Goal: Feedback & Contribution: Submit feedback/report problem

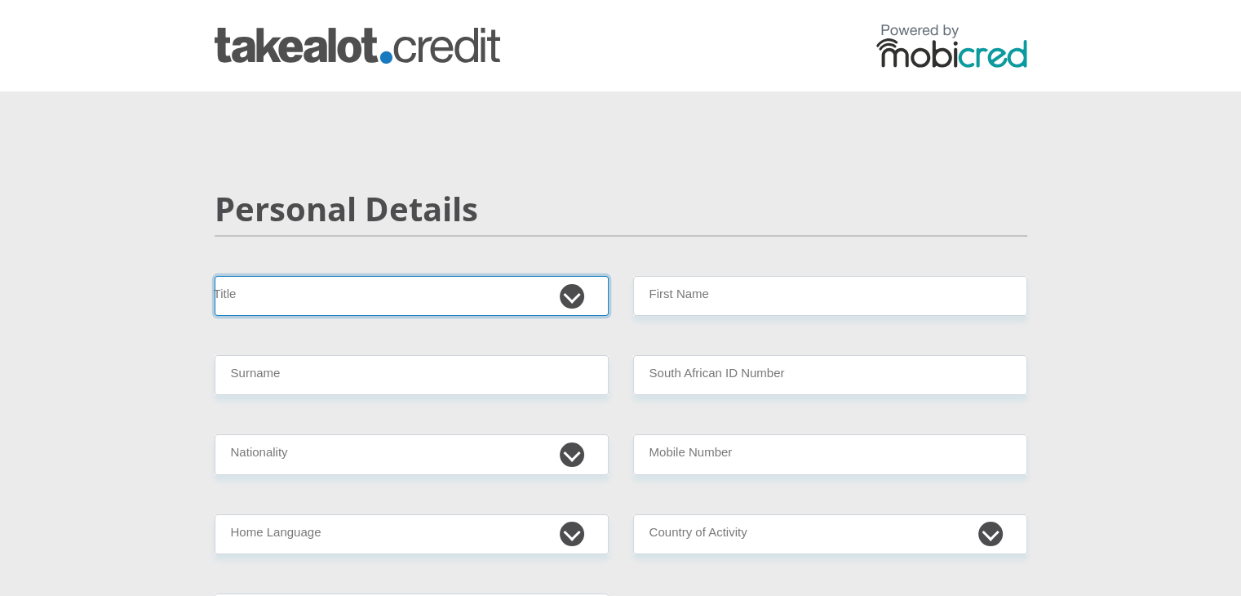
drag, startPoint x: 0, startPoint y: 0, endPoint x: 502, endPoint y: 300, distance: 584.7
click at [502, 300] on select "Mr Ms Mrs Dr Other" at bounding box center [412, 296] width 394 height 40
select select "Mr"
click at [215, 276] on select "Mr Ms Mrs Dr Other" at bounding box center [412, 296] width 394 height 40
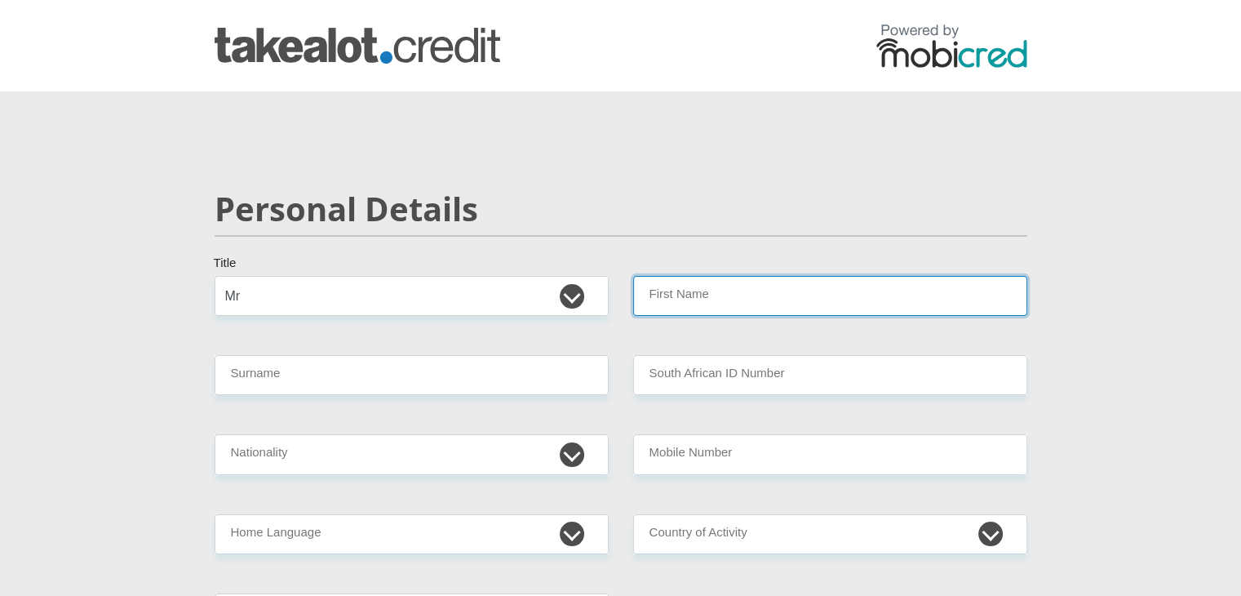
click at [698, 290] on input "First Name" at bounding box center [830, 296] width 394 height 40
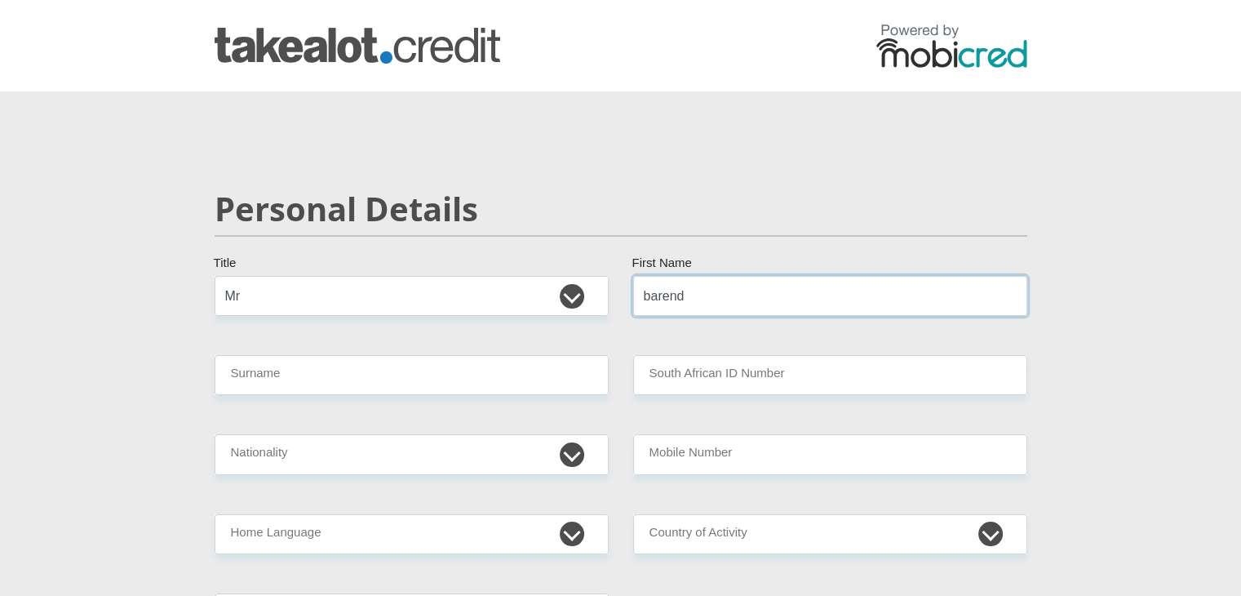
type input "barend"
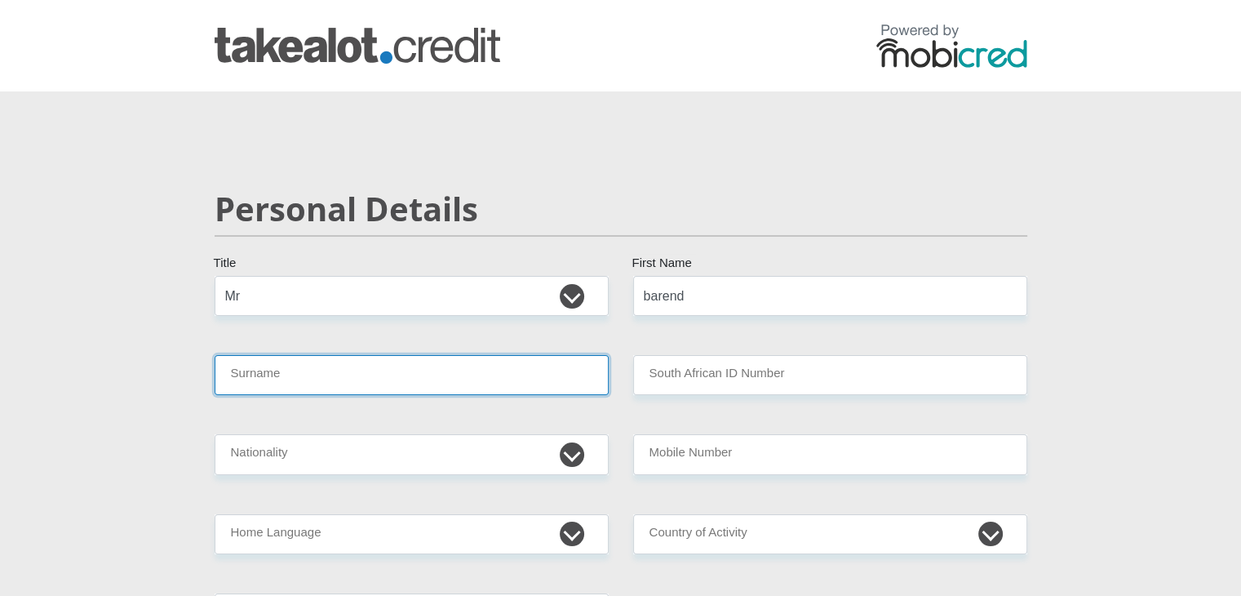
click at [365, 376] on input "Surname" at bounding box center [412, 375] width 394 height 40
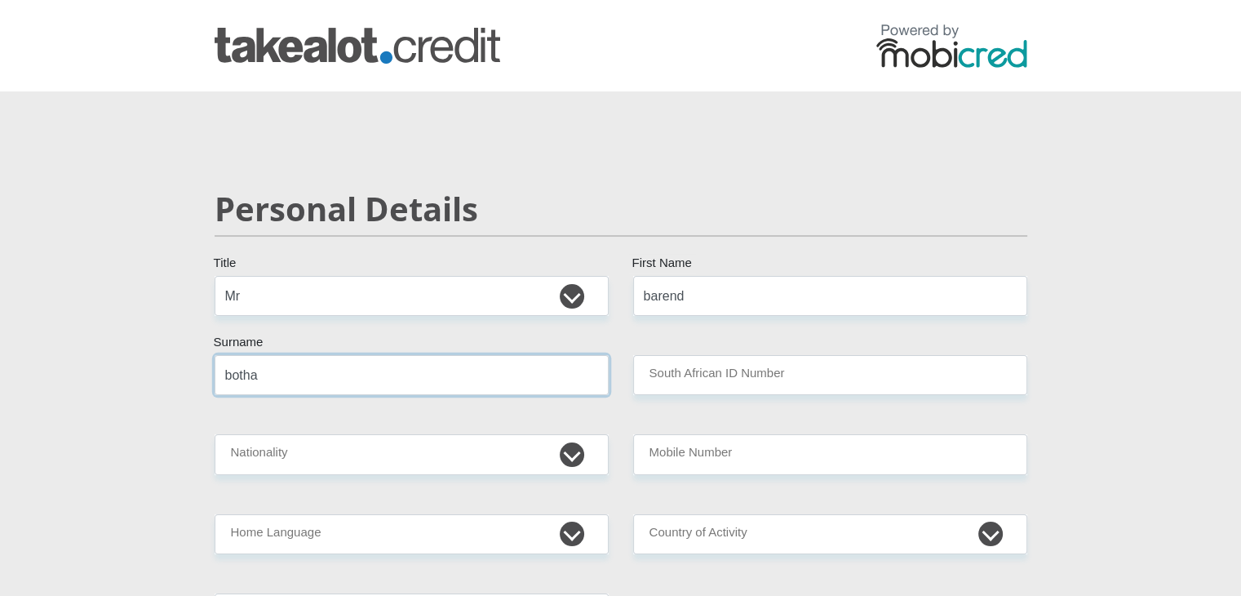
type input "botha"
type input "7906285121084"
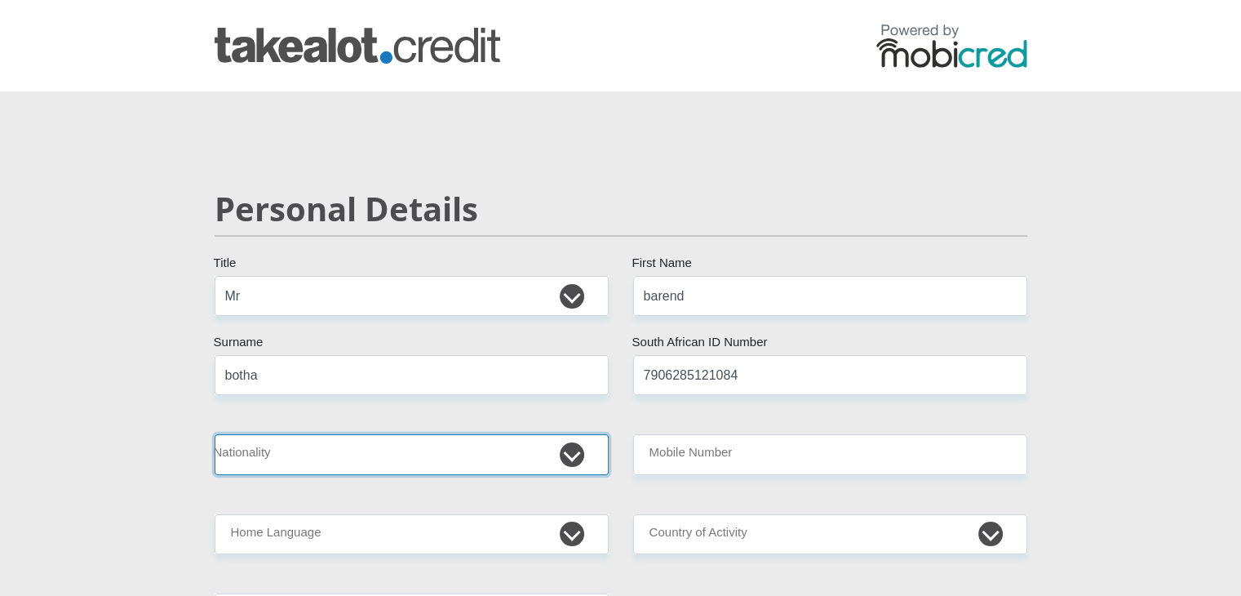
click at [242, 450] on select "South Africa Afghanistan Aland Islands Albania Algeria America Samoa American V…" at bounding box center [412, 454] width 394 height 40
select select "ZAF"
click at [215, 434] on select "South Africa Afghanistan Aland Islands Albania Algeria America Samoa American V…" at bounding box center [412, 454] width 394 height 40
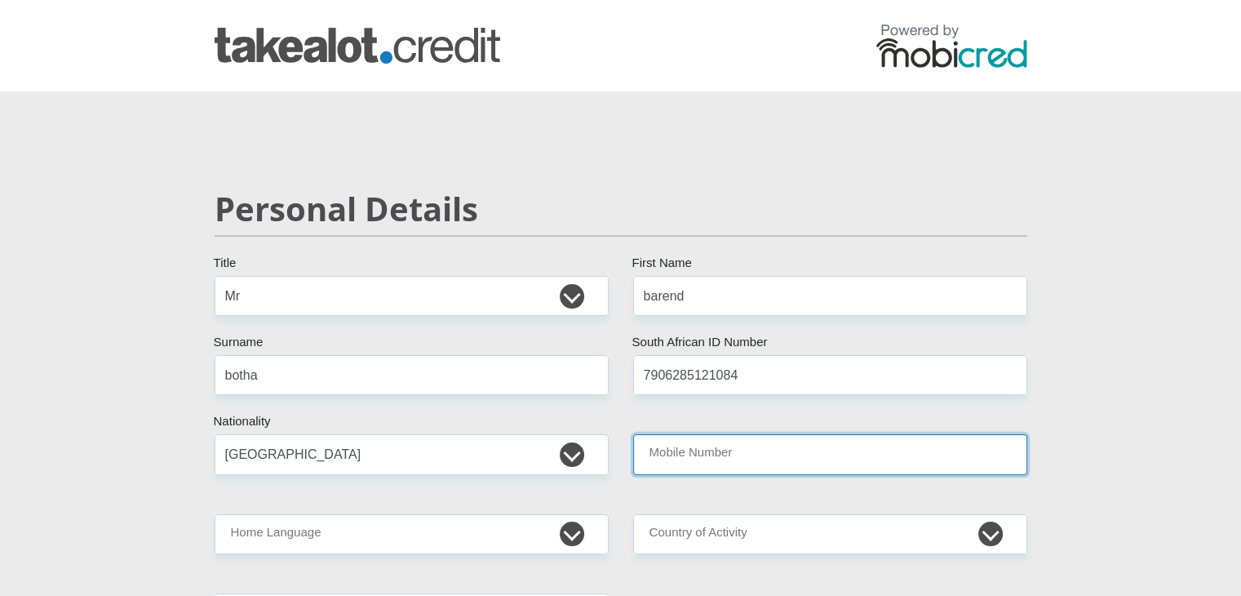
click at [689, 459] on input "Mobile Number" at bounding box center [830, 454] width 394 height 40
type input "0609666816"
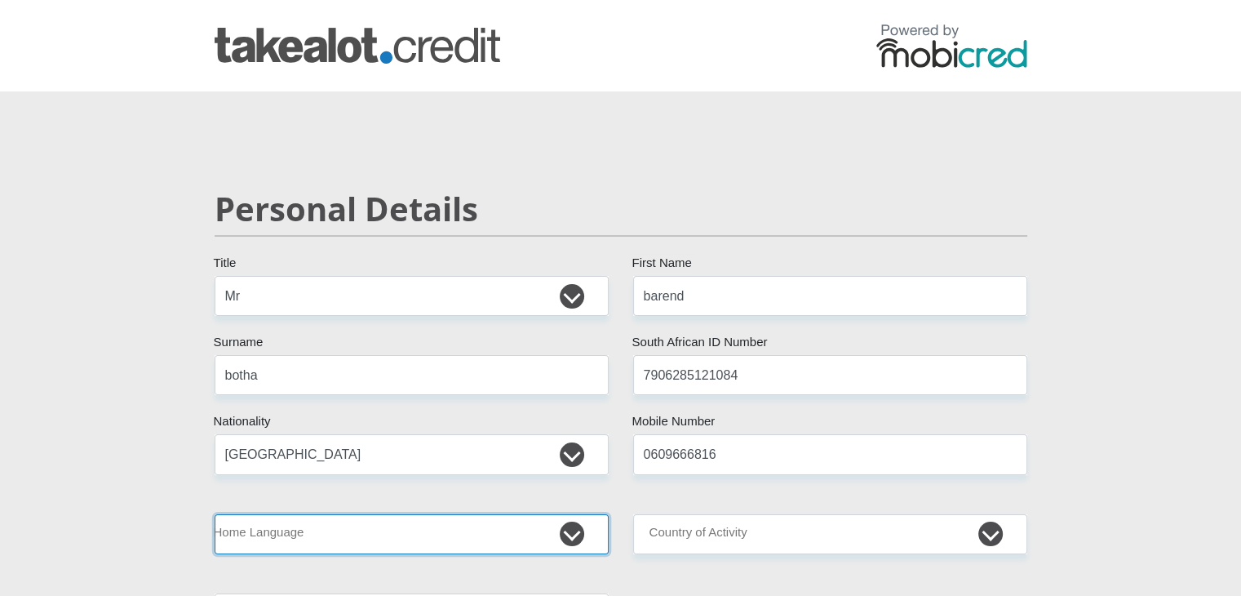
click at [433, 538] on select "Afrikaans English Sepedi South Ndebele Southern Sotho Swati Tsonga Tswana Venda…" at bounding box center [412, 534] width 394 height 40
select select "afr"
click at [215, 514] on select "Afrikaans English Sepedi South Ndebele Southern Sotho Swati Tsonga Tswana Venda…" at bounding box center [412, 534] width 394 height 40
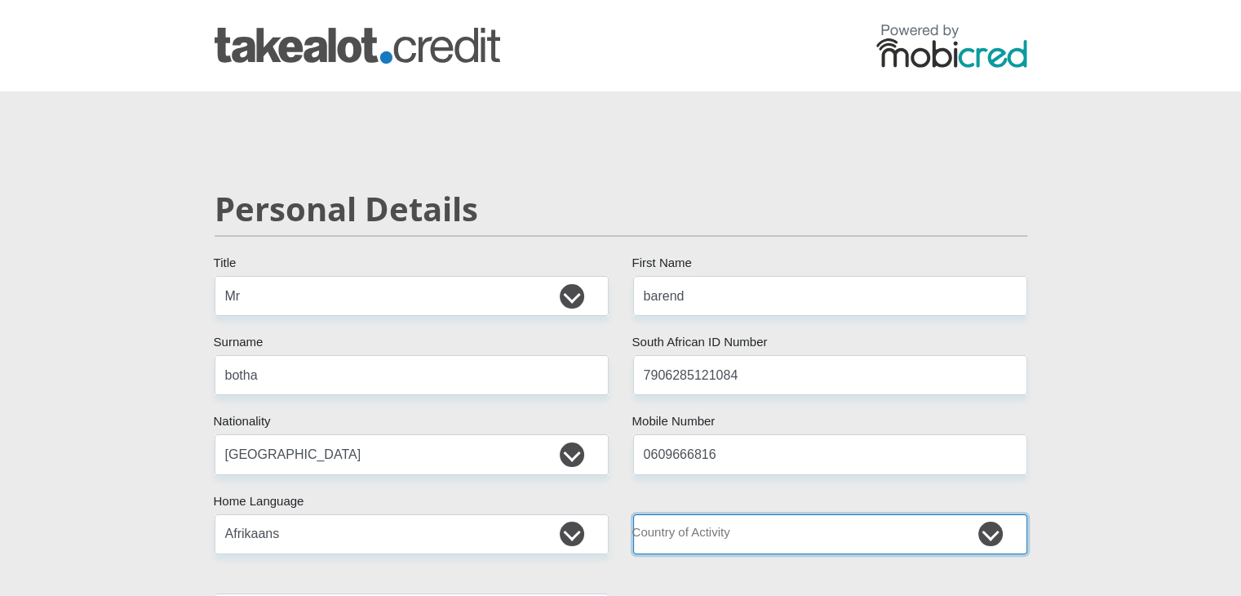
click at [692, 536] on select "South Africa Afghanistan Aland Islands Albania Algeria America Samoa American V…" at bounding box center [830, 534] width 394 height 40
select select "ZAF"
click at [633, 514] on select "South Africa Afghanistan Aland Islands Albania Algeria America Samoa American V…" at bounding box center [830, 534] width 394 height 40
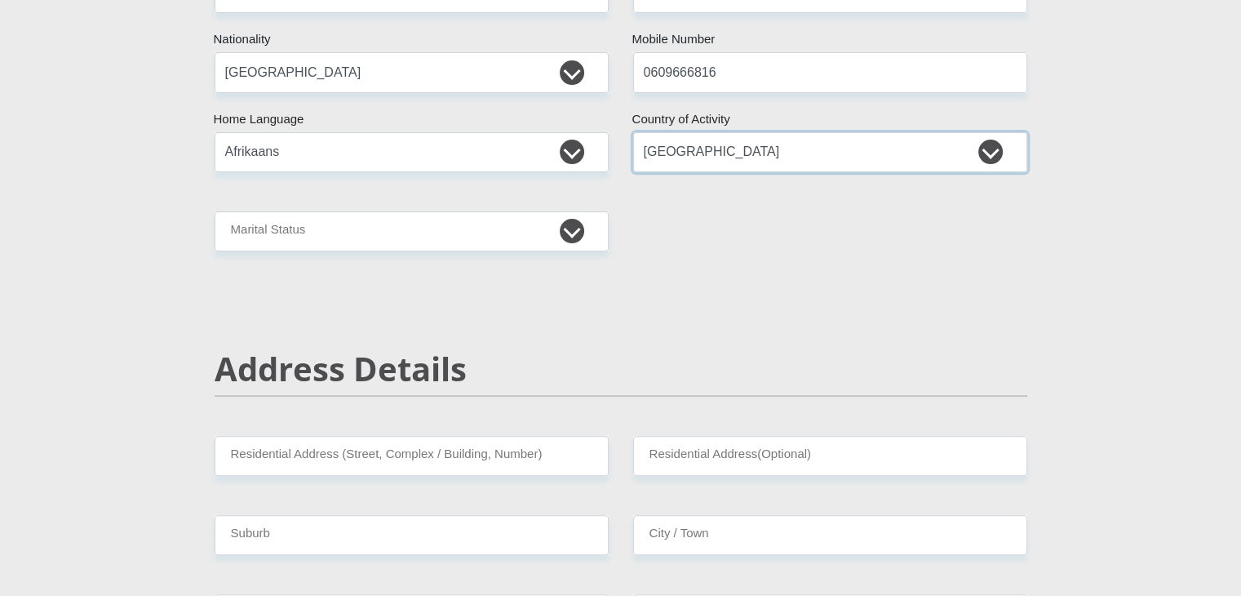
scroll to position [385, 0]
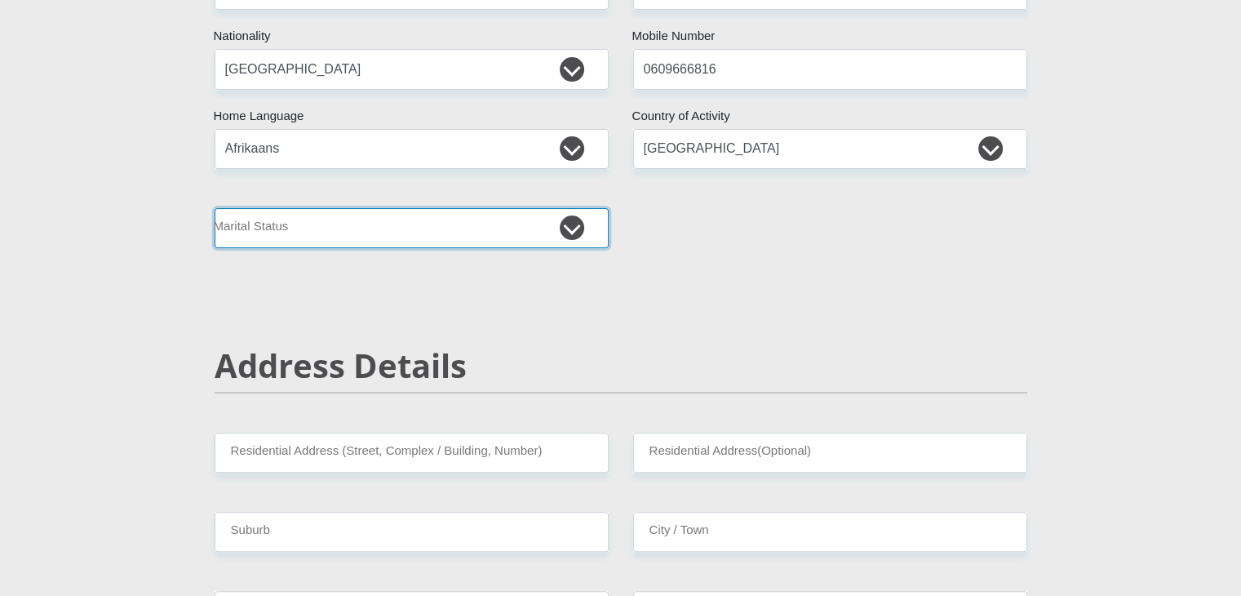
click at [555, 224] on select "Married ANC Single Divorced Widowed Married COP or Customary Law" at bounding box center [412, 228] width 394 height 40
select select "3"
click at [215, 208] on select "Married ANC Single Divorced Widowed Married COP or Customary Law" at bounding box center [412, 228] width 394 height 40
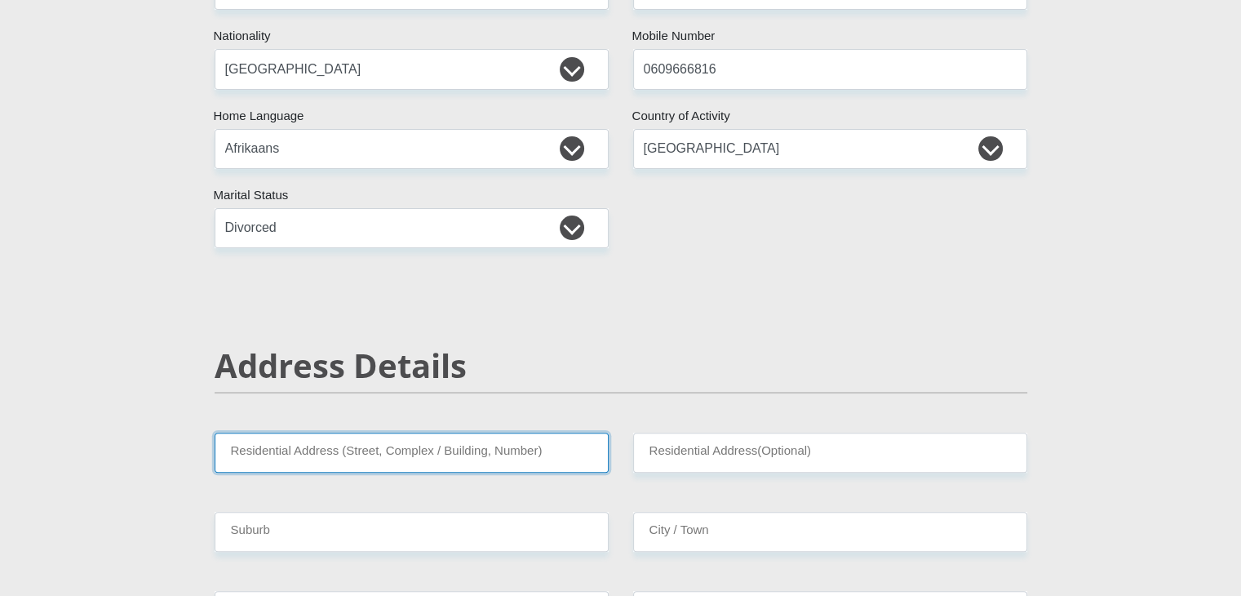
click at [479, 455] on input "Residential Address (Street, Complex / Building, Number)" at bounding box center [412, 452] width 394 height 40
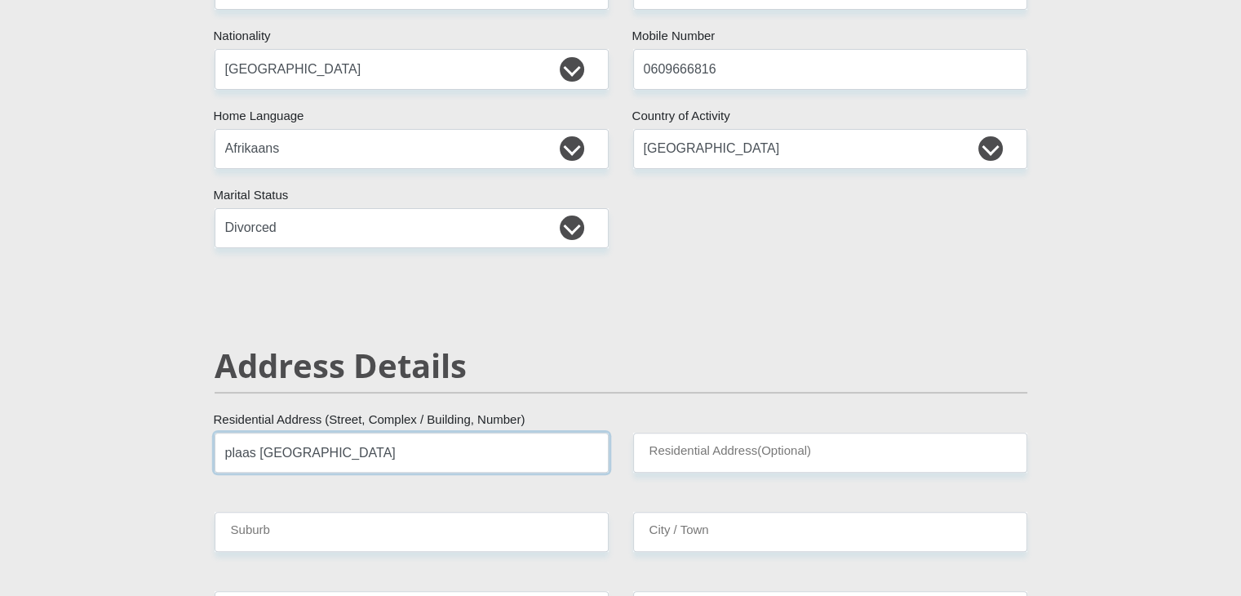
type input "plaas burma"
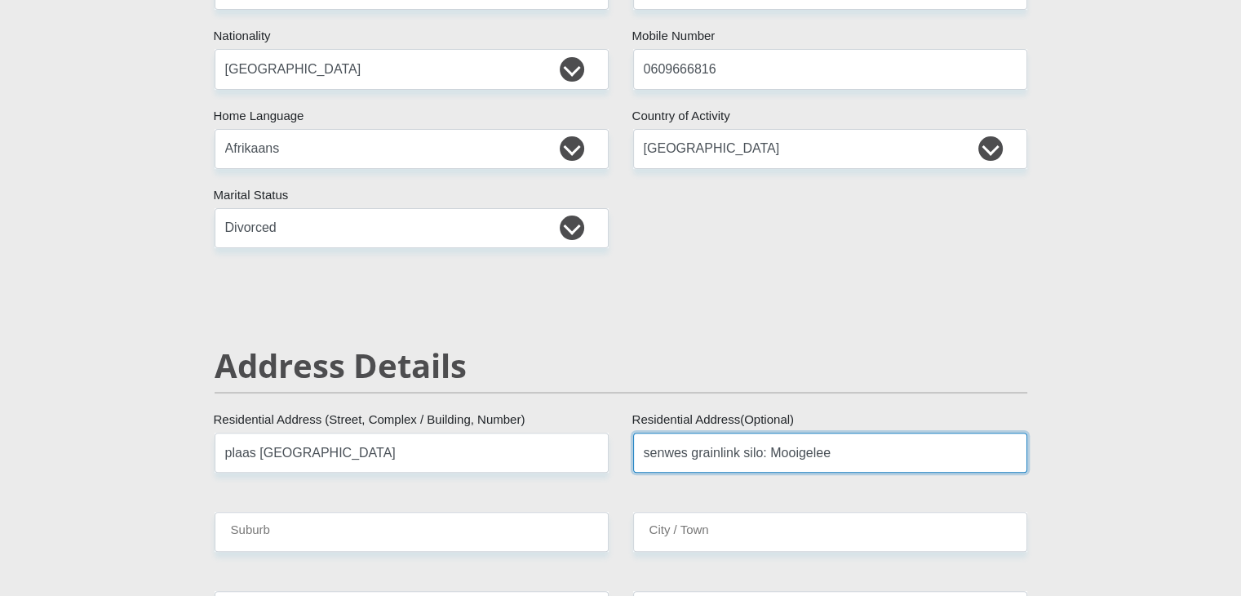
type input "senwes grainlink silo: Mooigelee"
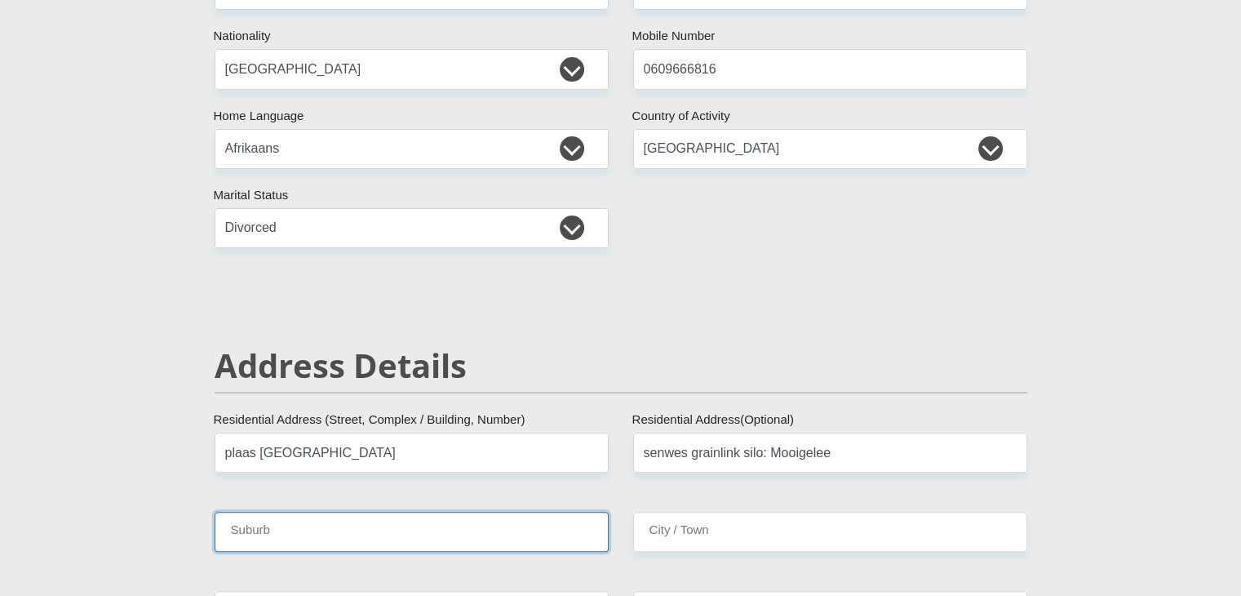
click at [437, 523] on input "Suburb" at bounding box center [412, 532] width 394 height 40
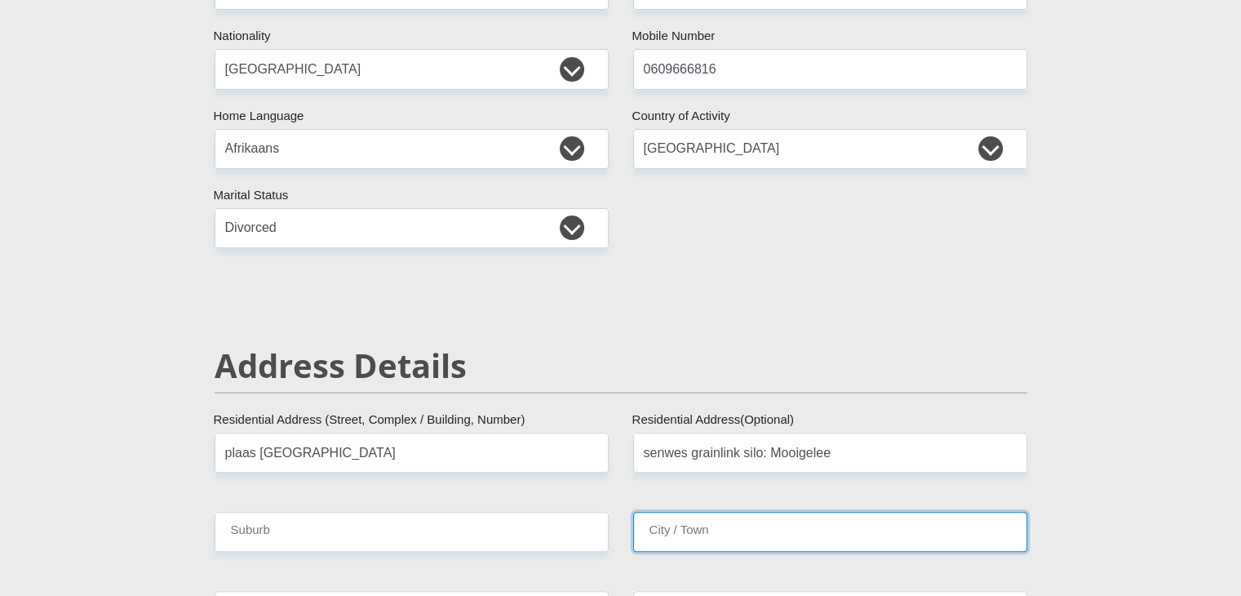
click at [697, 528] on input "City / Town" at bounding box center [830, 532] width 394 height 40
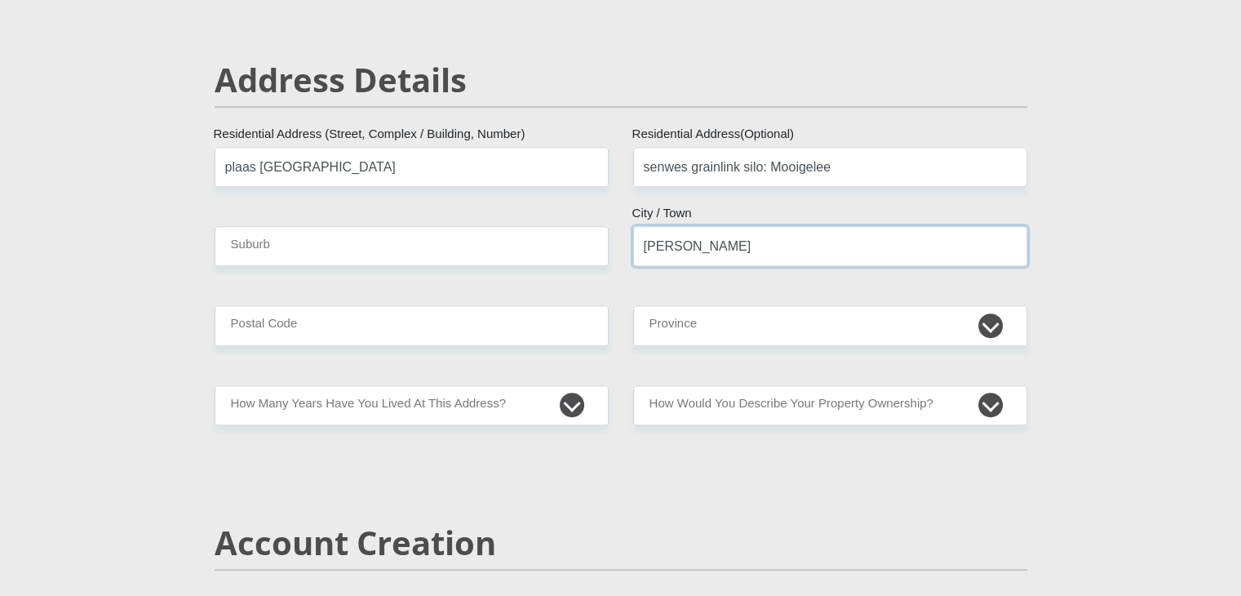
scroll to position [672, 0]
type input "Lindley"
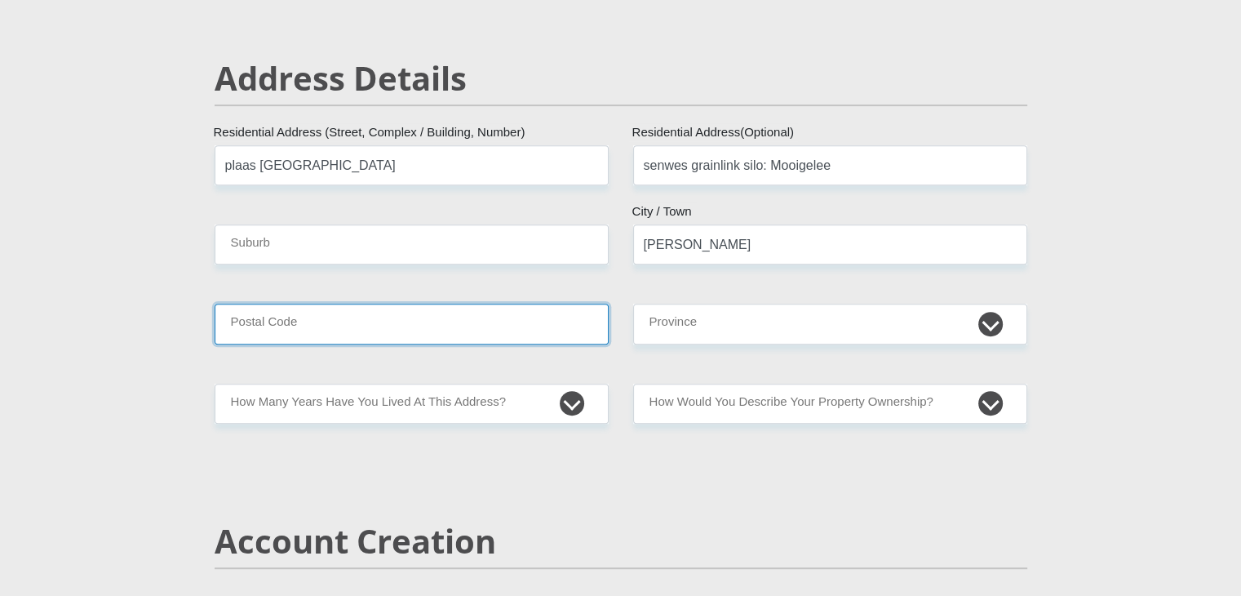
click at [401, 321] on input "Postal Code" at bounding box center [412, 324] width 394 height 40
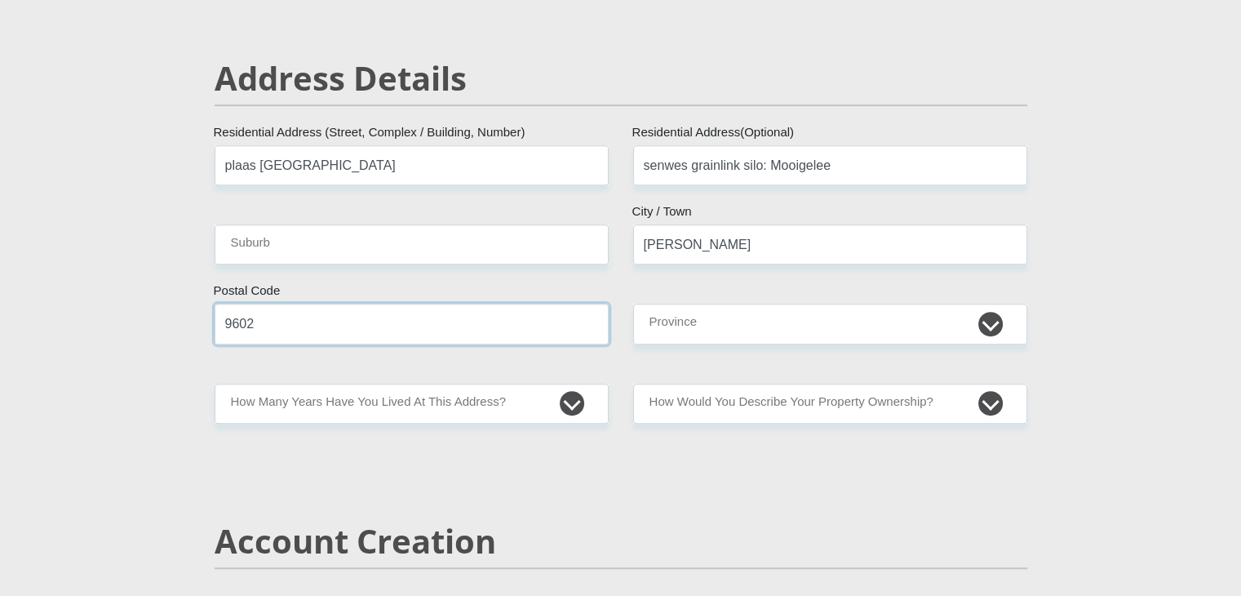
type input "9602"
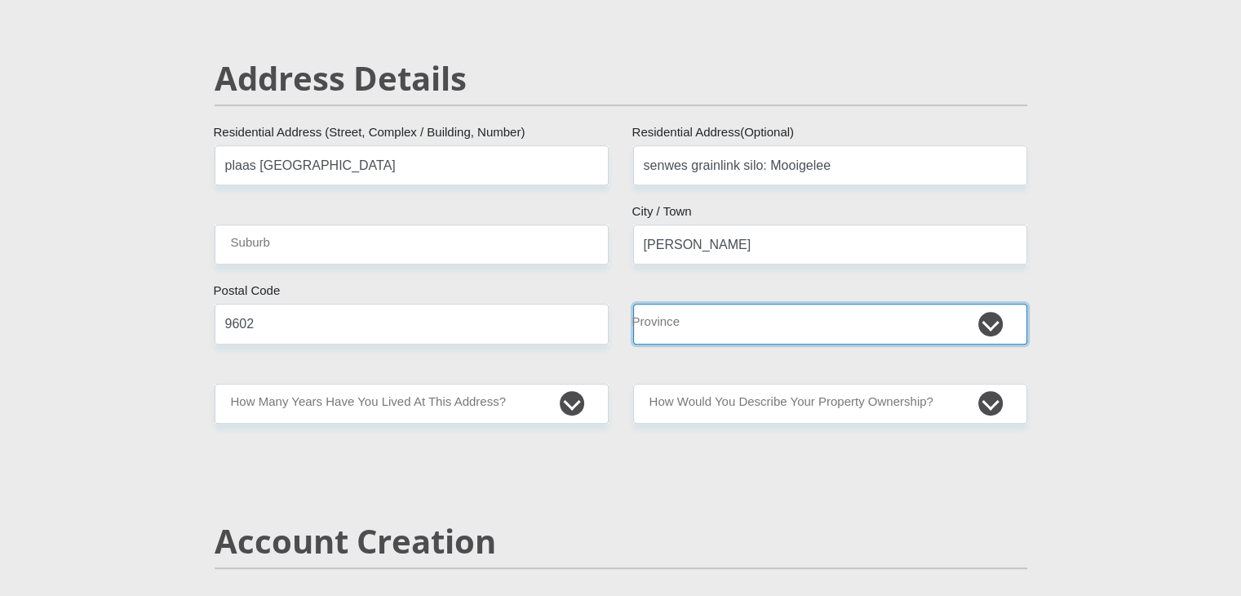
click at [693, 317] on select "Eastern Cape Free State Gauteng KwaZulu-Natal Limpopo Mpumalanga Northern Cape …" at bounding box center [830, 324] width 394 height 40
select select "Free State"
click at [633, 304] on select "Eastern Cape Free State Gauteng KwaZulu-Natal Limpopo Mpumalanga Northern Cape …" at bounding box center [830, 324] width 394 height 40
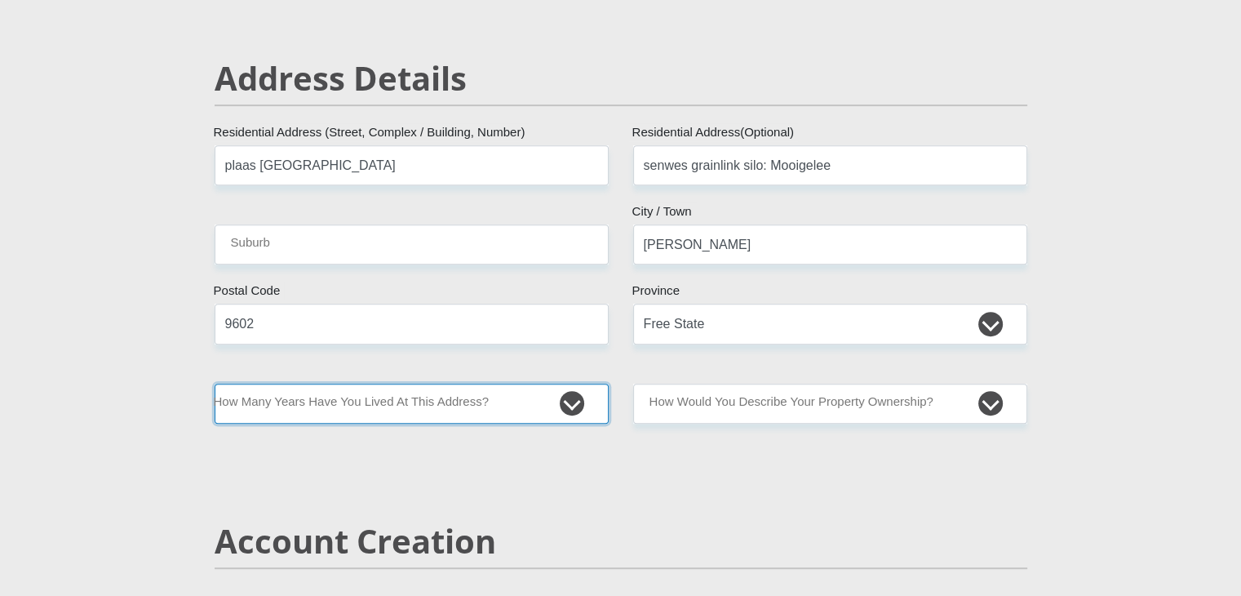
click at [581, 404] on select "less than 1 year 1-3 years 3-5 years 5+ years" at bounding box center [412, 403] width 394 height 40
select select "5"
click at [215, 383] on select "less than 1 year 1-3 years 3-5 years 5+ years" at bounding box center [412, 403] width 394 height 40
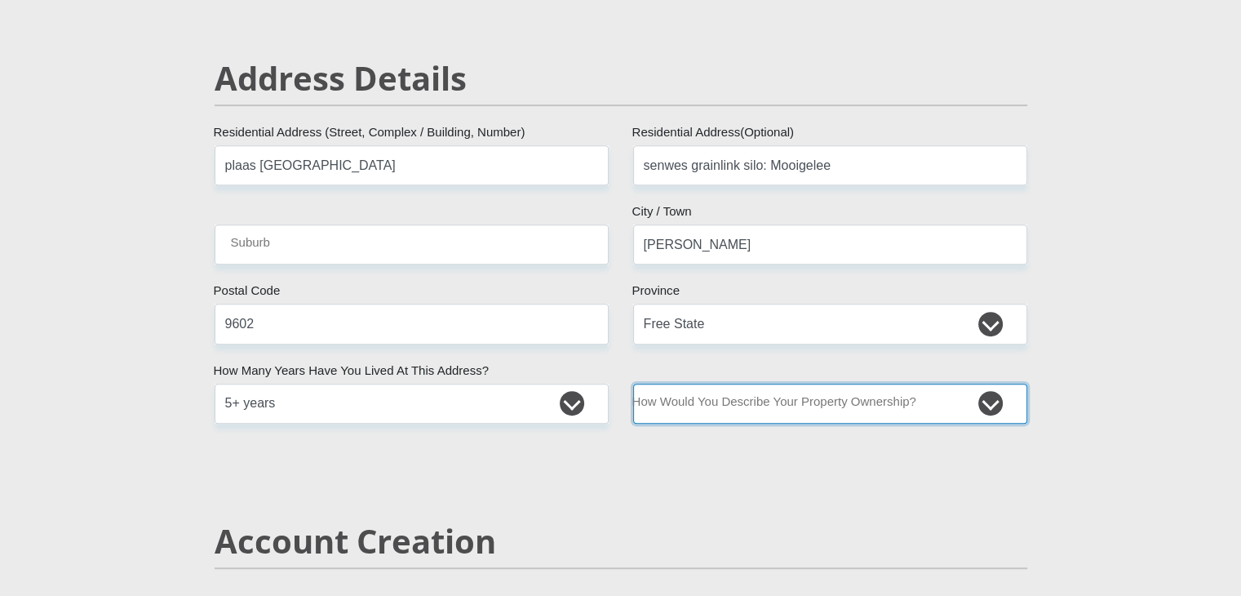
click at [728, 419] on select "Owned Rented Family Owned Company Dwelling" at bounding box center [830, 403] width 394 height 40
select select "Company Dwelling"
click at [633, 383] on select "Owned Rented Family Owned Company Dwelling" at bounding box center [830, 403] width 394 height 40
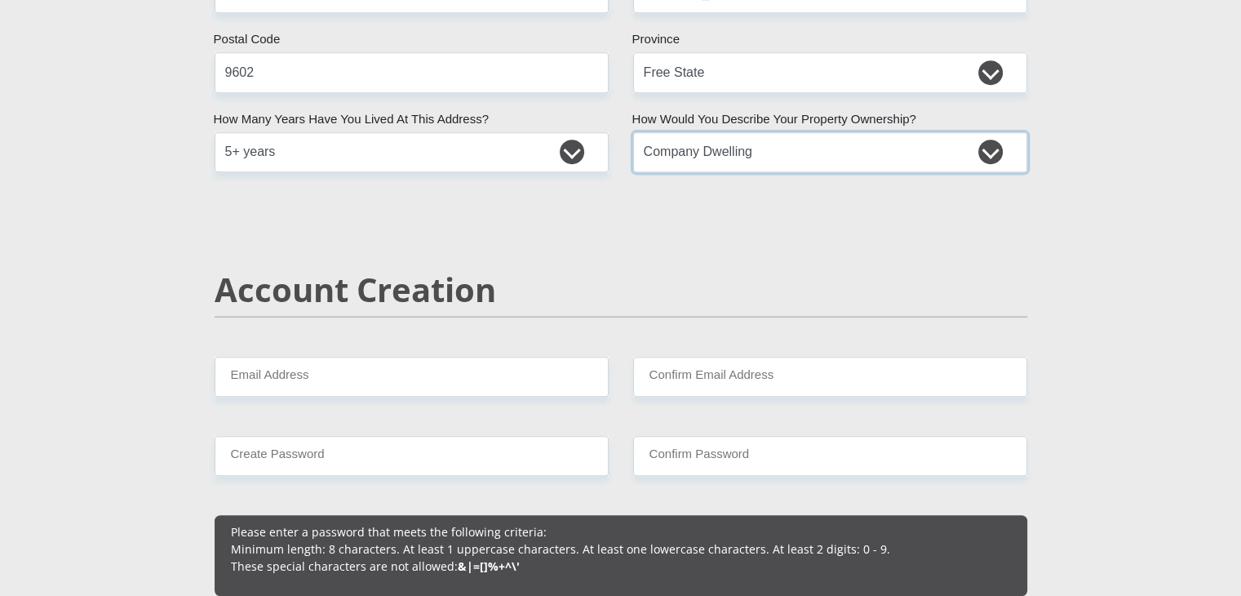
scroll to position [923, 0]
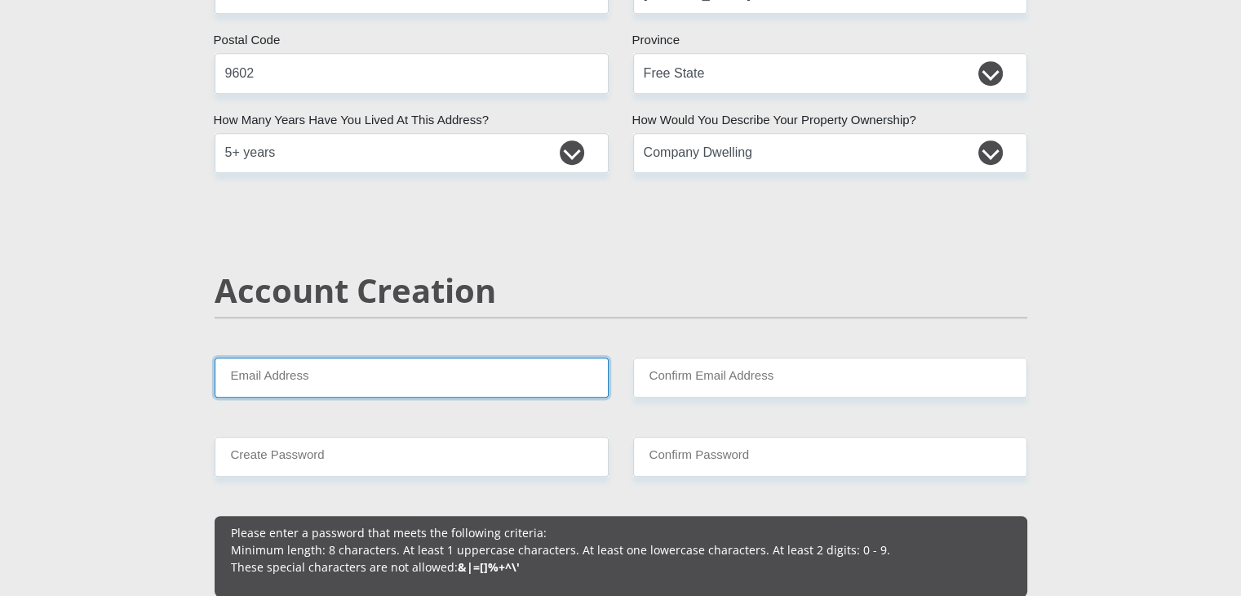
click at [417, 381] on input "Email Address" at bounding box center [412, 377] width 394 height 40
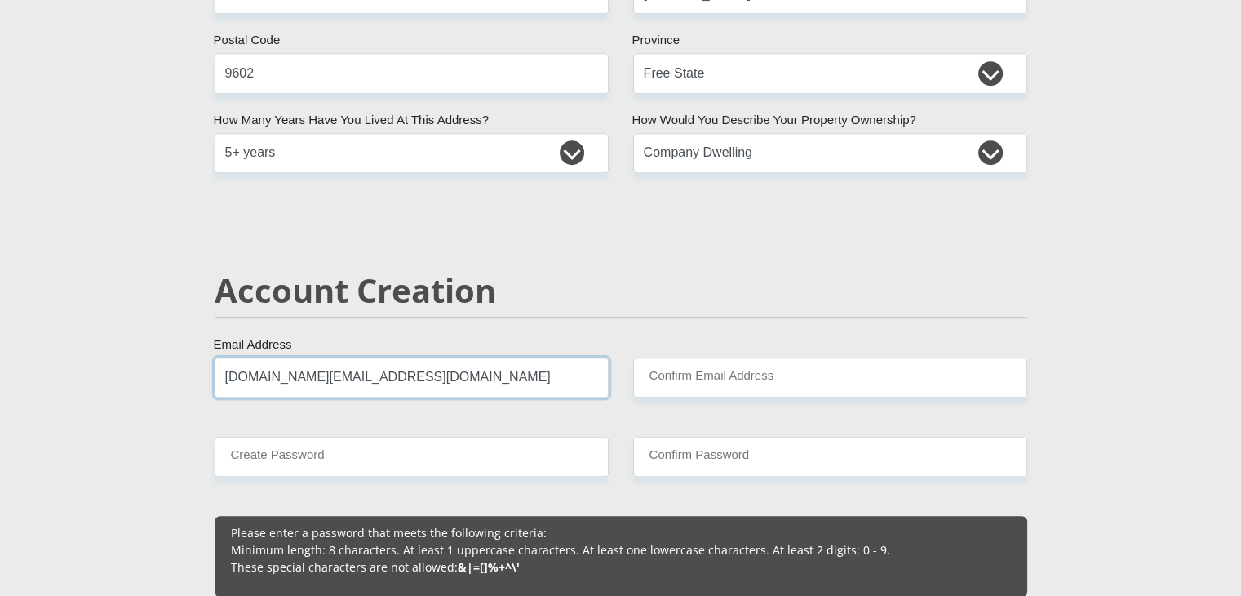
type input "barendbotha.bb@gmail.com"
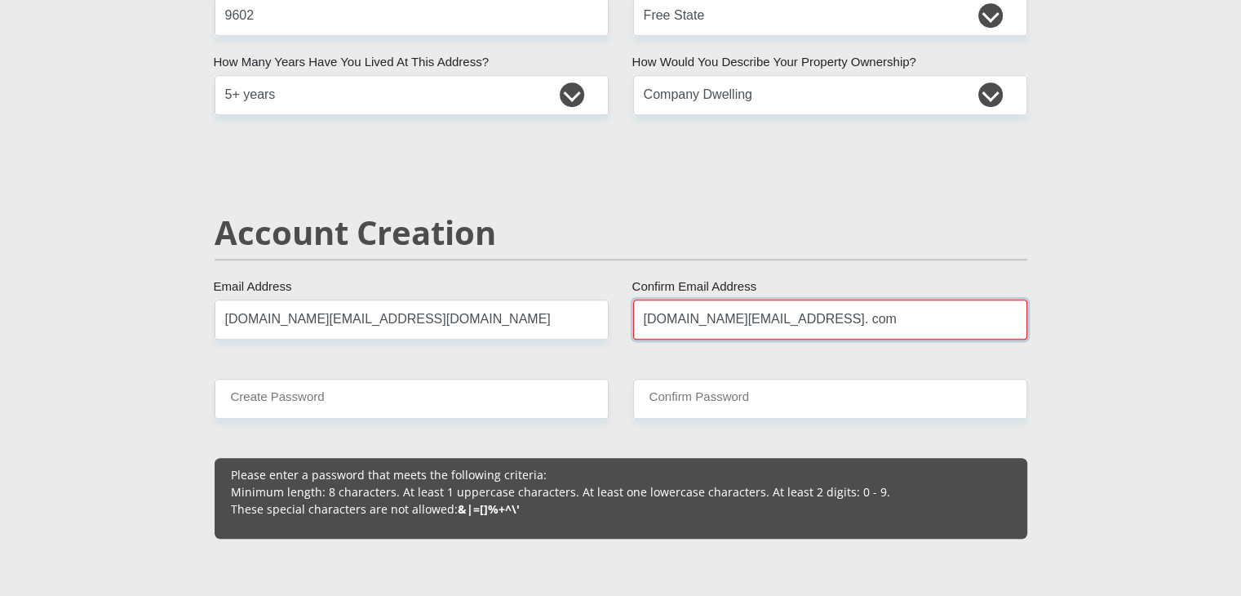
scroll to position [986, 0]
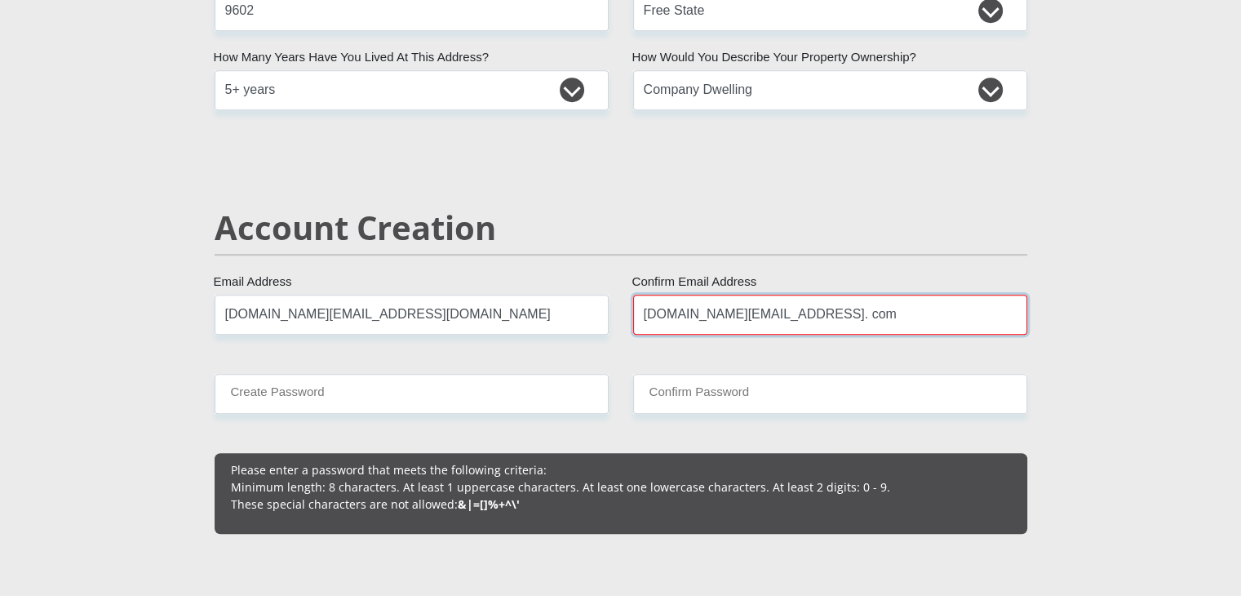
type input "barendbotha.bb@gmail. com"
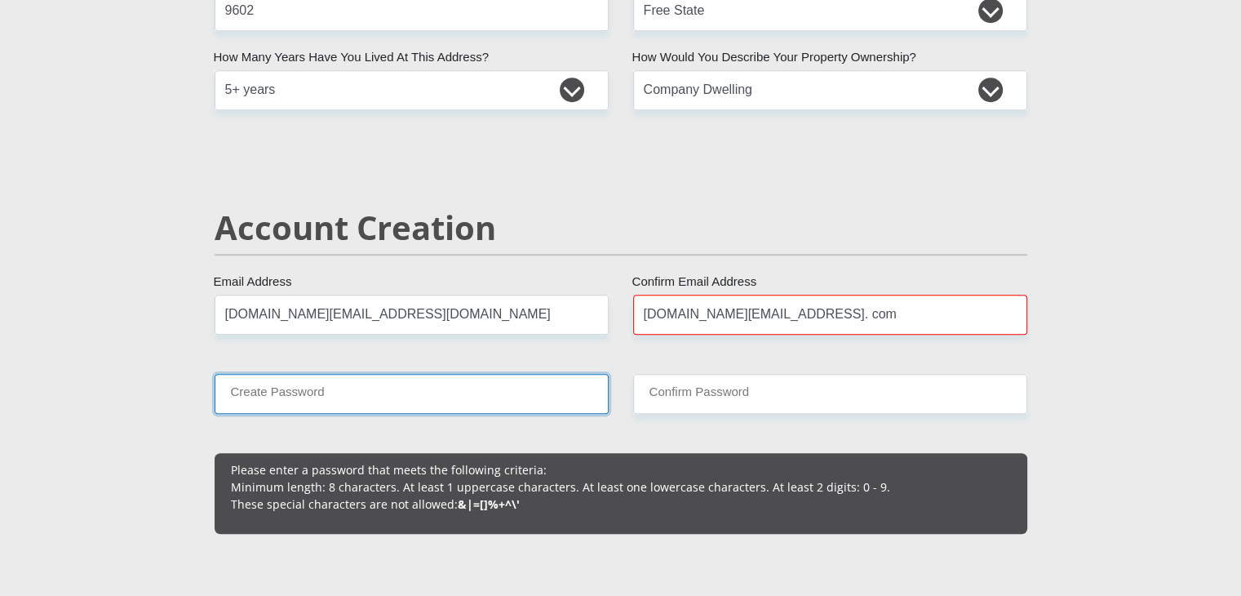
click at [383, 385] on input "Create Password" at bounding box center [412, 394] width 394 height 40
click at [220, 392] on input "othaS13255" at bounding box center [412, 394] width 394 height 40
type input "BothaS13255"
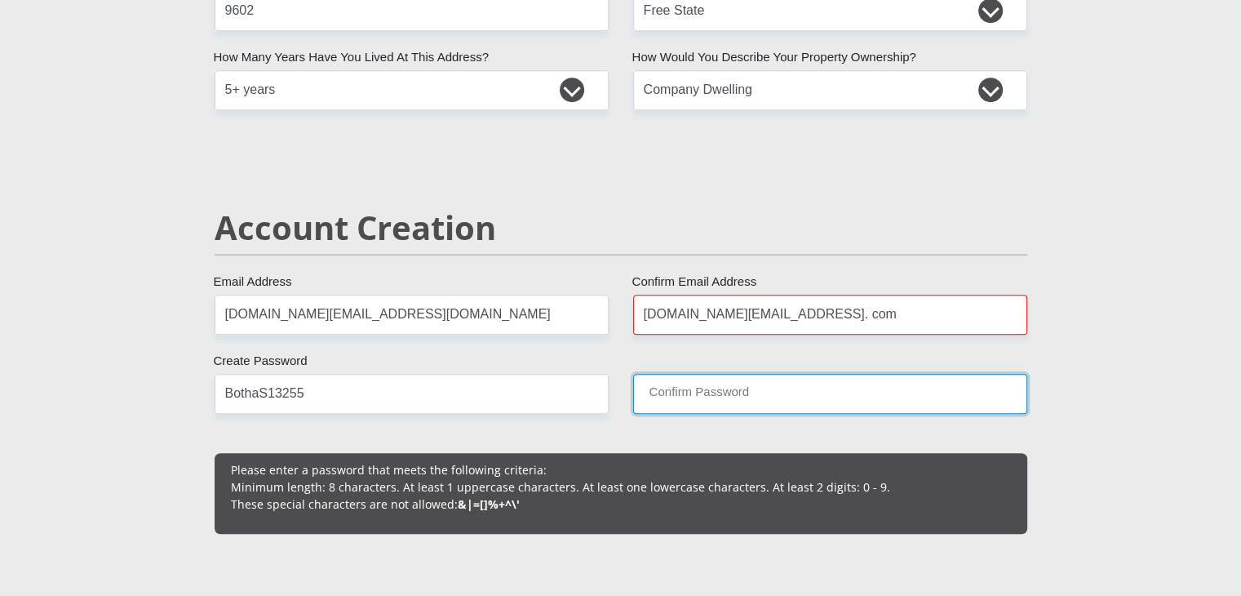
click at [738, 392] on input "Confirm Password" at bounding box center [830, 394] width 394 height 40
type input "BothaS13255"
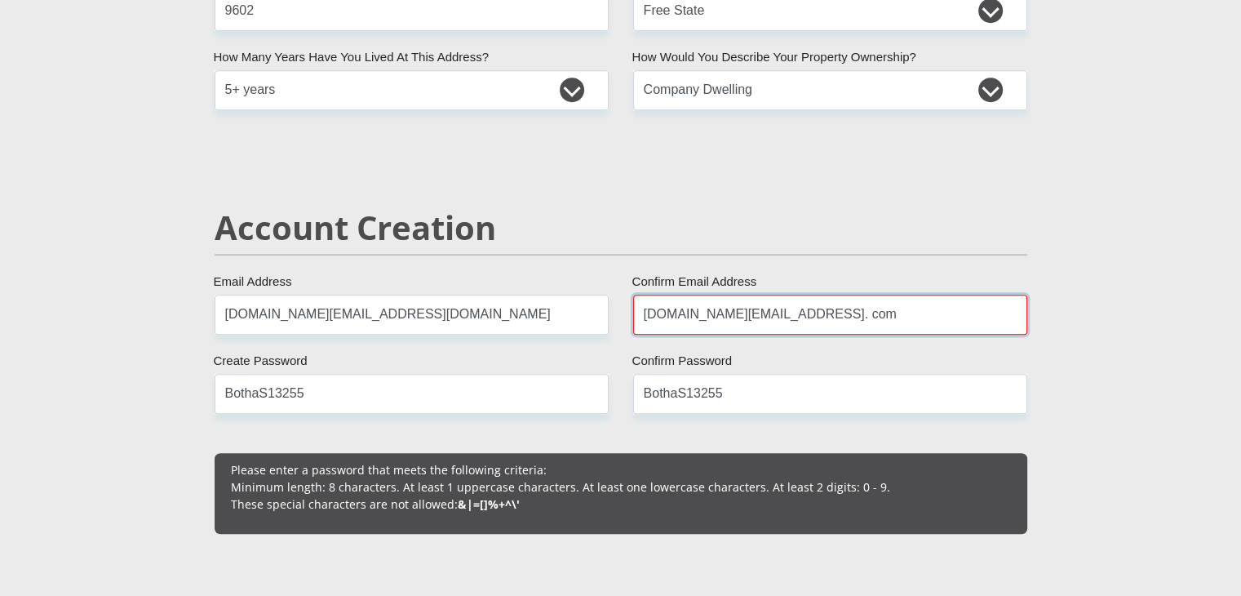
click at [782, 312] on input "barendbotha.bb@gmail. com" at bounding box center [830, 315] width 394 height 40
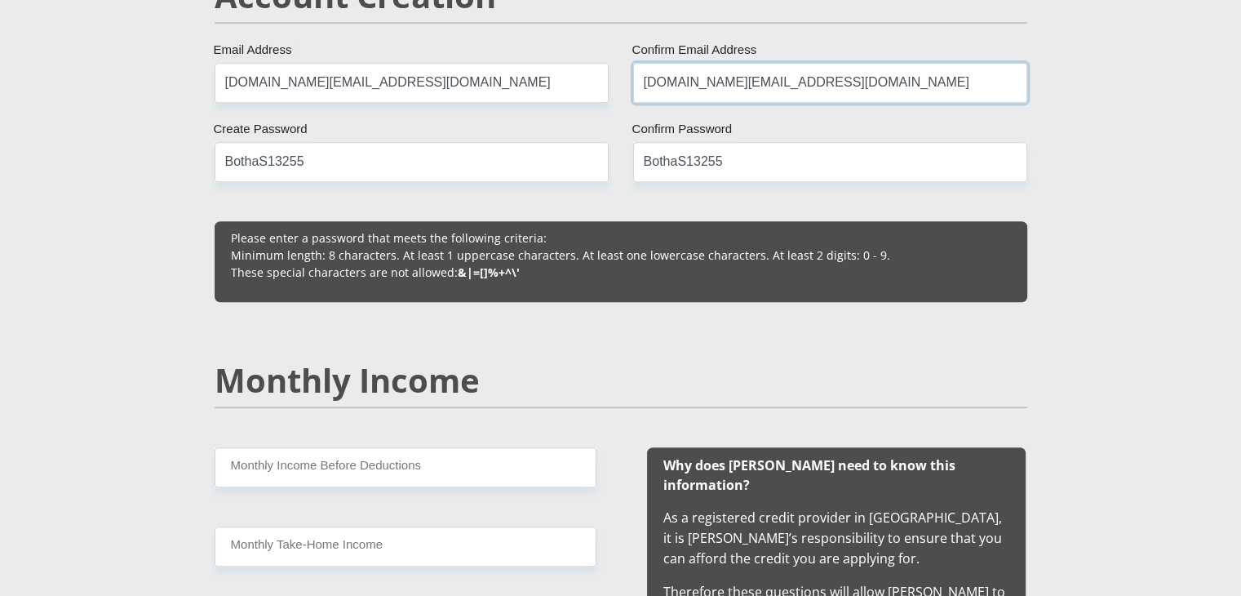
scroll to position [1222, 0]
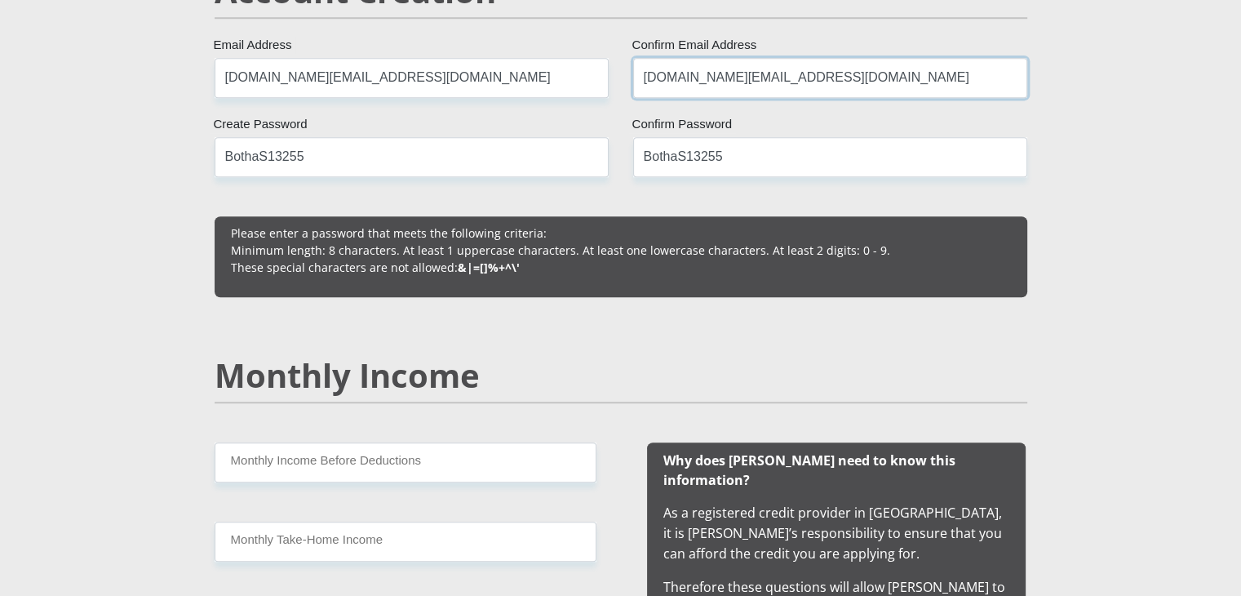
type input "barendbotha.bb@gmail.com"
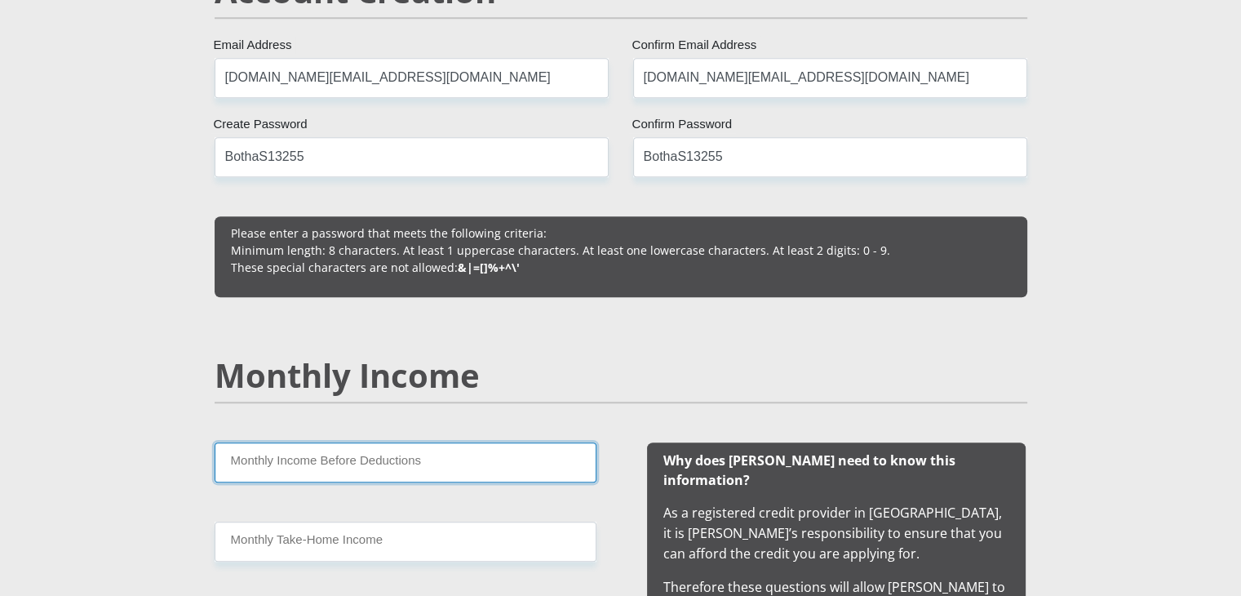
click at [435, 454] on input "Monthly Income Before Deductions" at bounding box center [406, 462] width 382 height 40
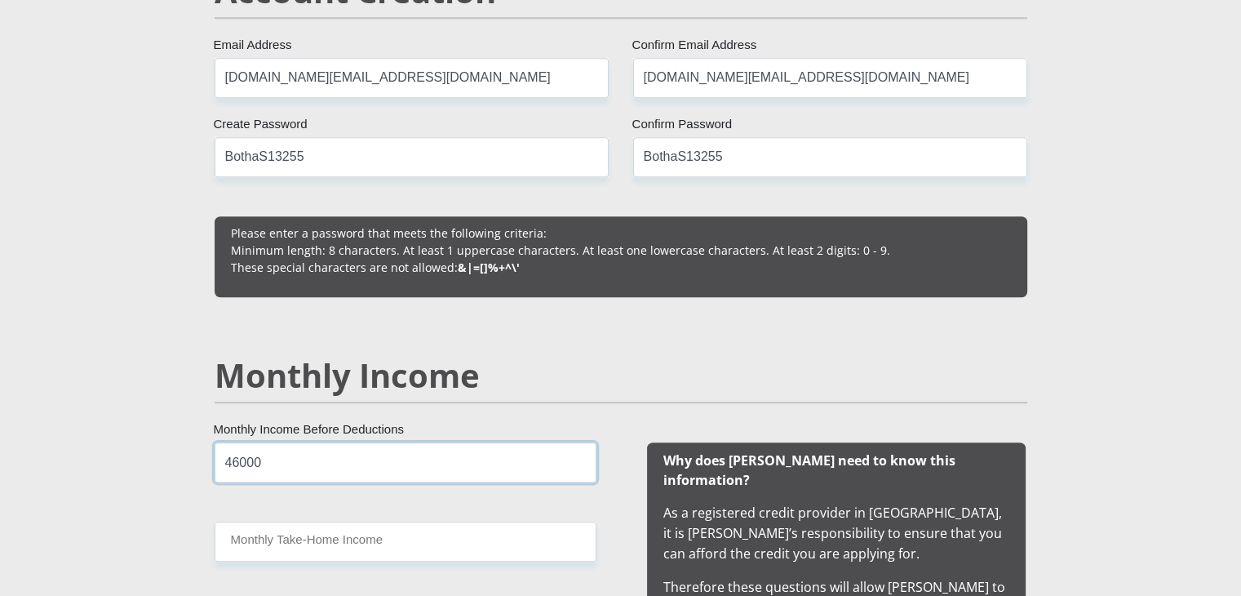
type input "46000"
type input "25000"
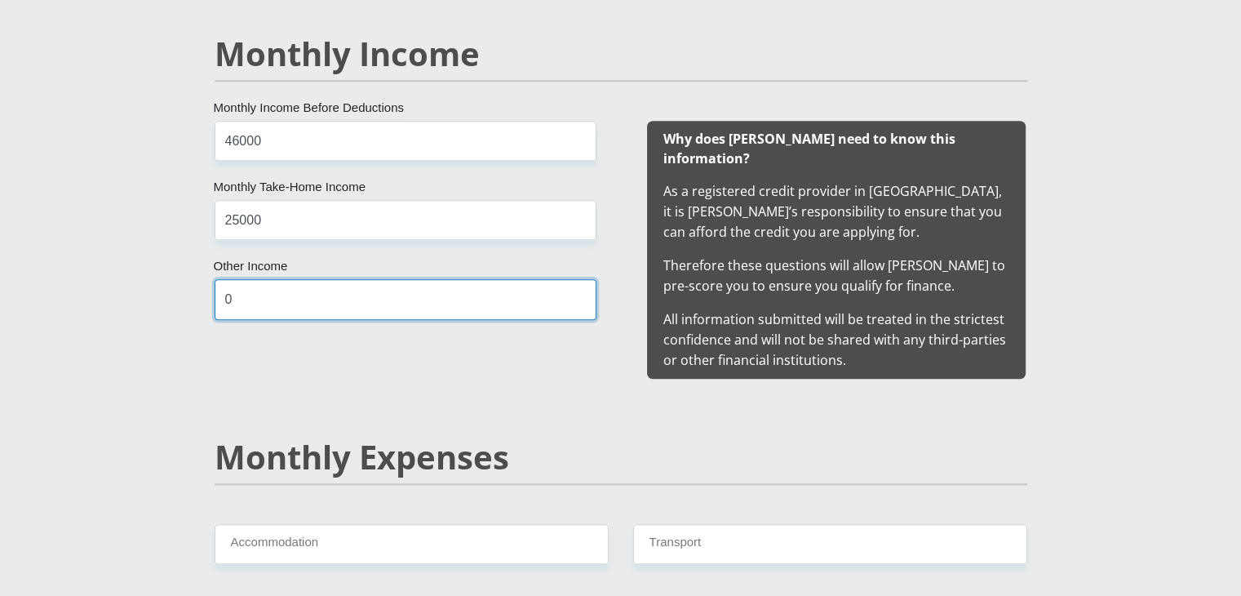
type input "0"
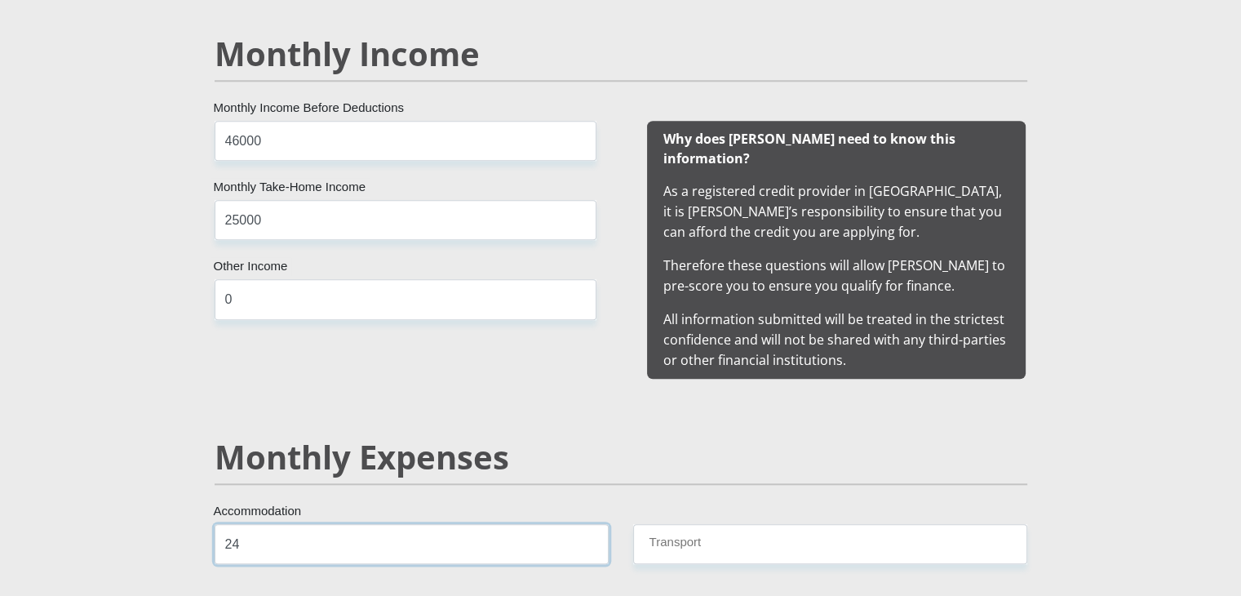
type input "2"
type input "3400"
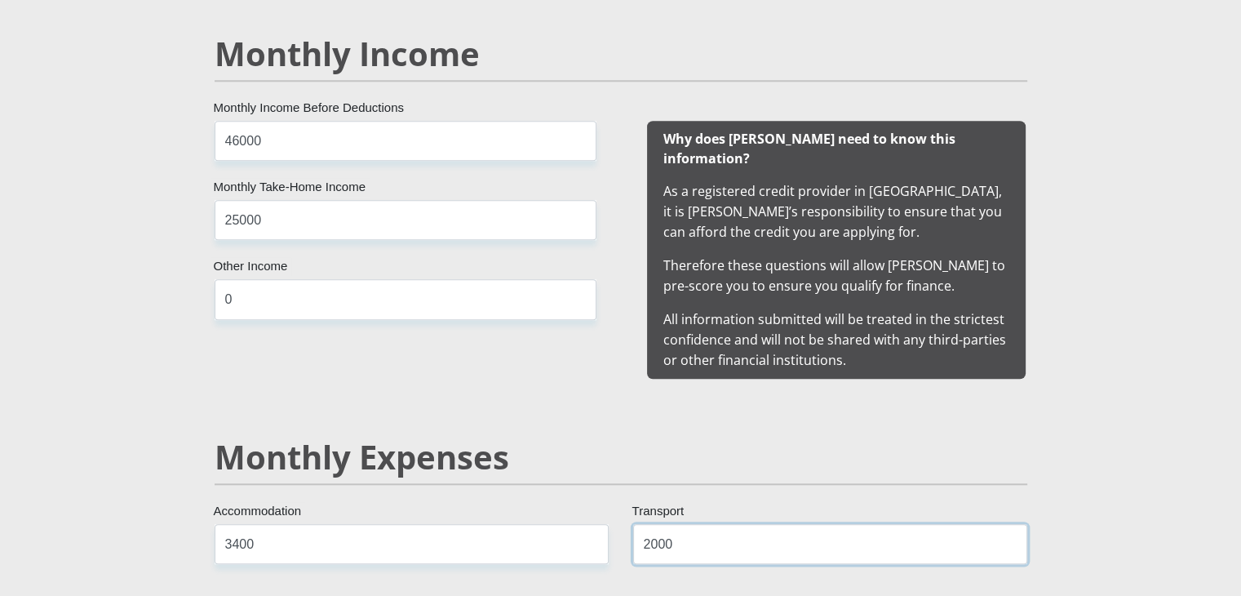
type input "2000"
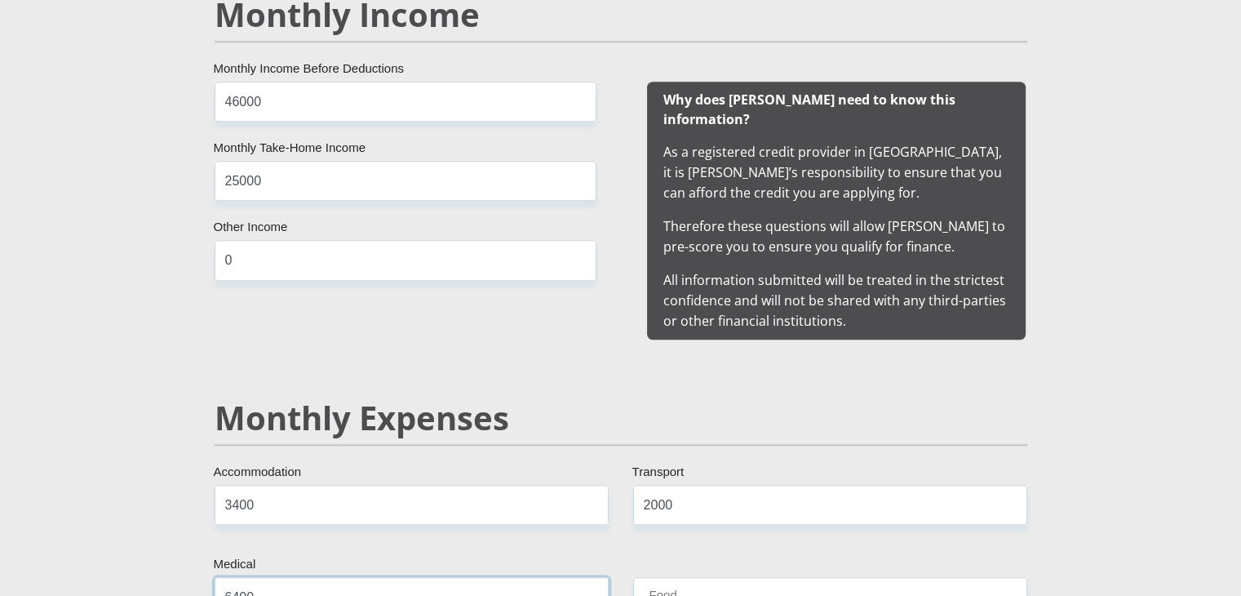
type input "6400"
type input "5000"
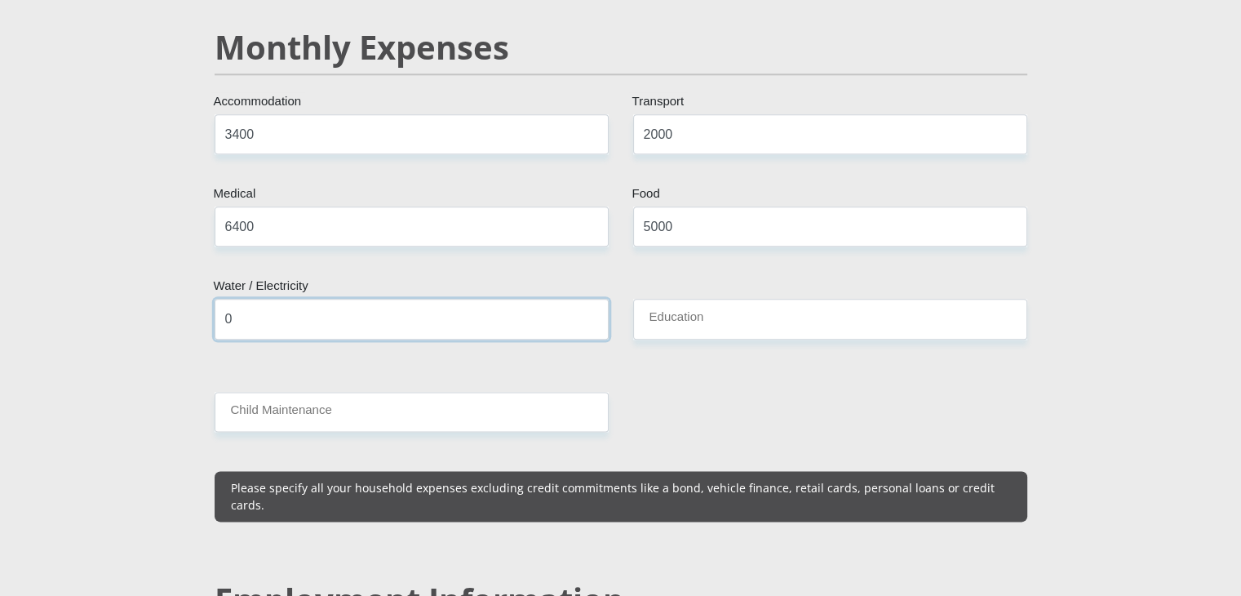
type input "0"
type input "2200"
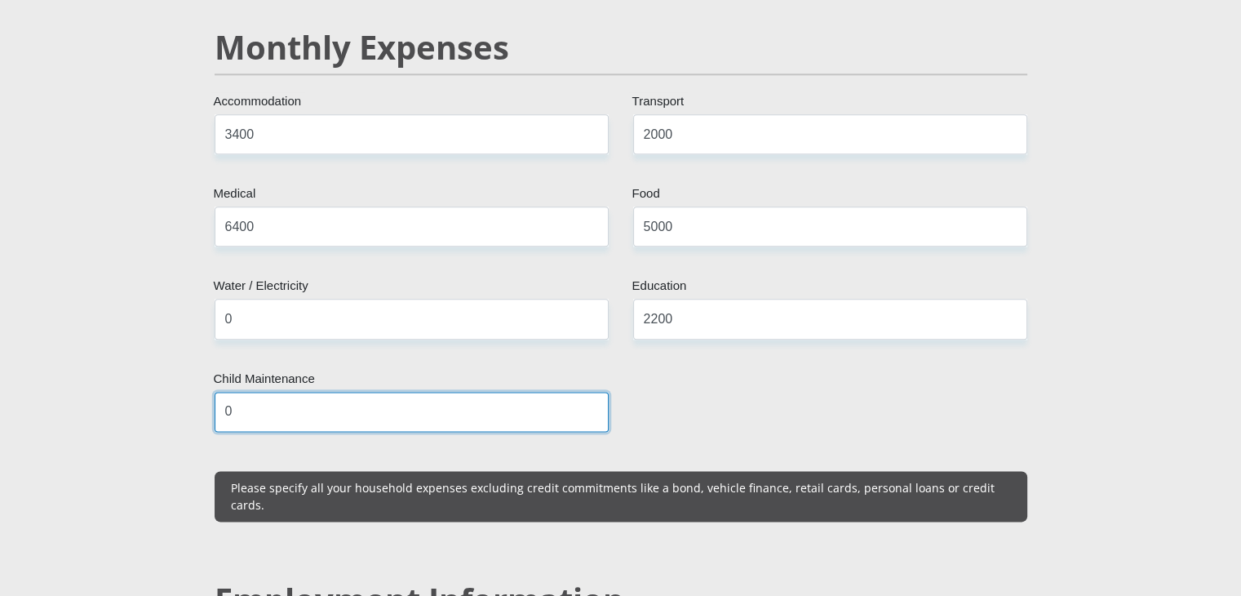
type input "0"
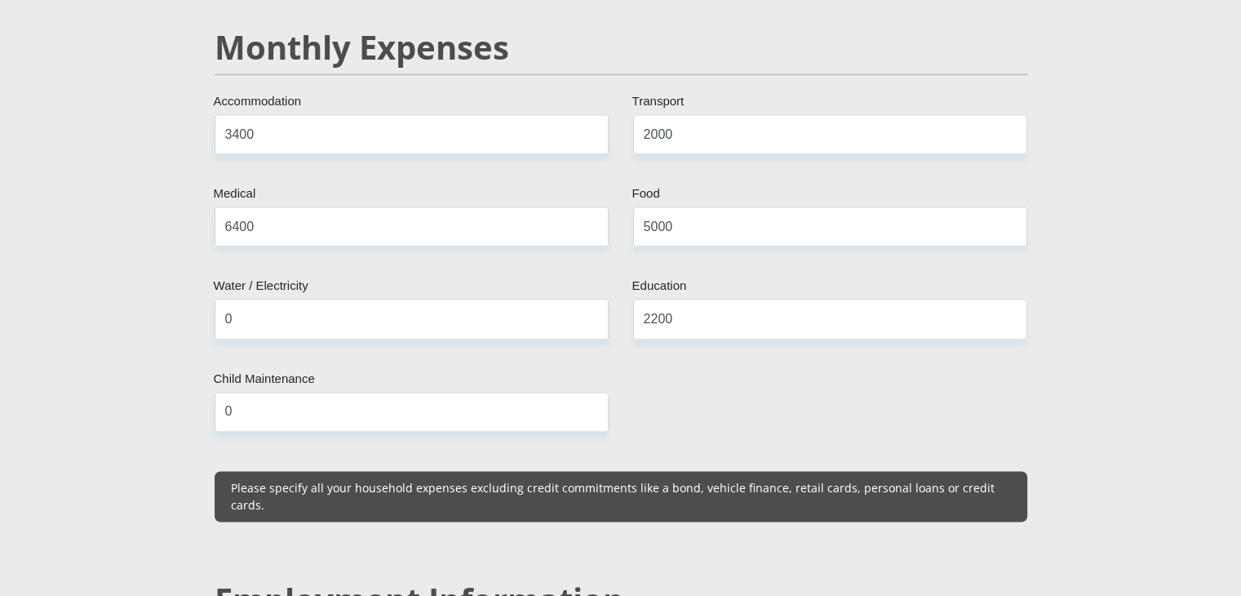
scroll to position [2303, 0]
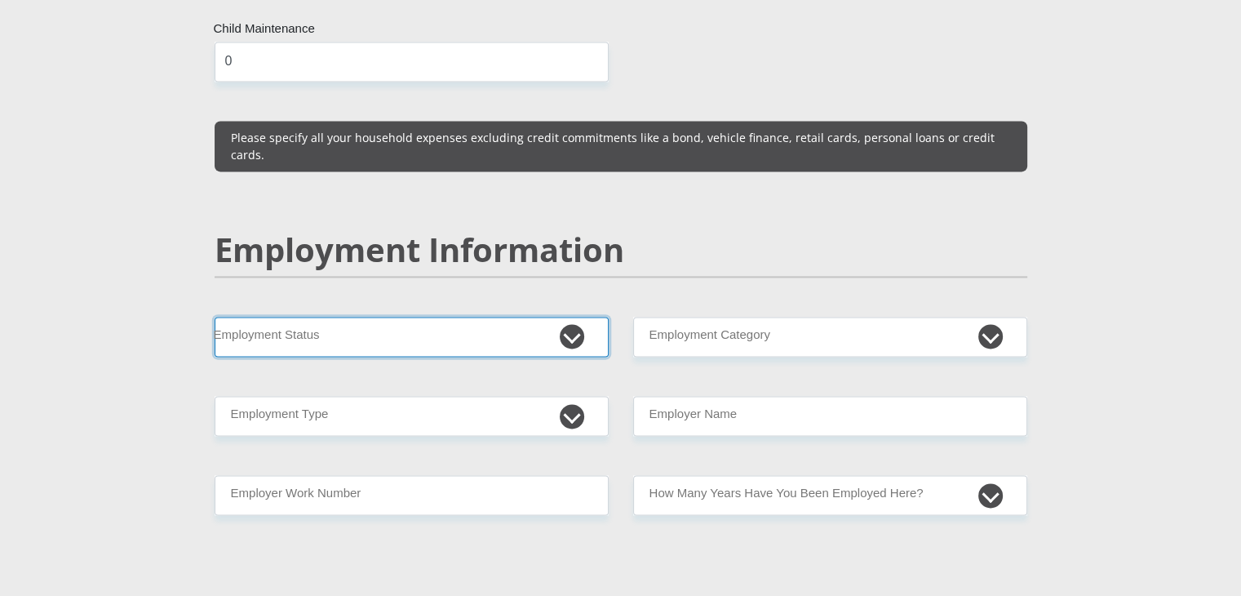
click at [463, 317] on select "Permanent/Full-time Part-time/Casual Contract Worker Self-Employed Housewife Re…" at bounding box center [412, 337] width 394 height 40
select select "1"
click at [215, 317] on select "Permanent/Full-time Part-time/Casual Contract Worker Self-Employed Housewife Re…" at bounding box center [412, 337] width 394 height 40
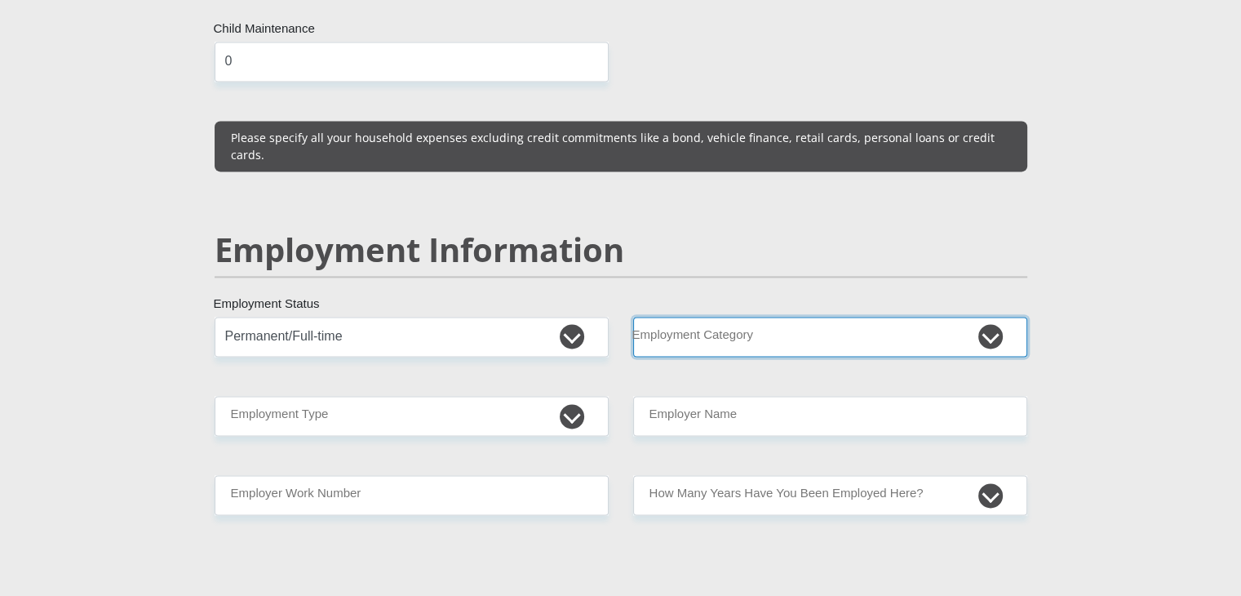
click at [685, 317] on select "AGRICULTURE ALCOHOL & TOBACCO CONSTRUCTION MATERIALS METALLURGY EQUIPMENT FOR R…" at bounding box center [830, 337] width 394 height 40
select select "2"
click at [633, 317] on select "AGRICULTURE ALCOHOL & TOBACCO CONSTRUCTION MATERIALS METALLURGY EQUIPMENT FOR R…" at bounding box center [830, 337] width 394 height 40
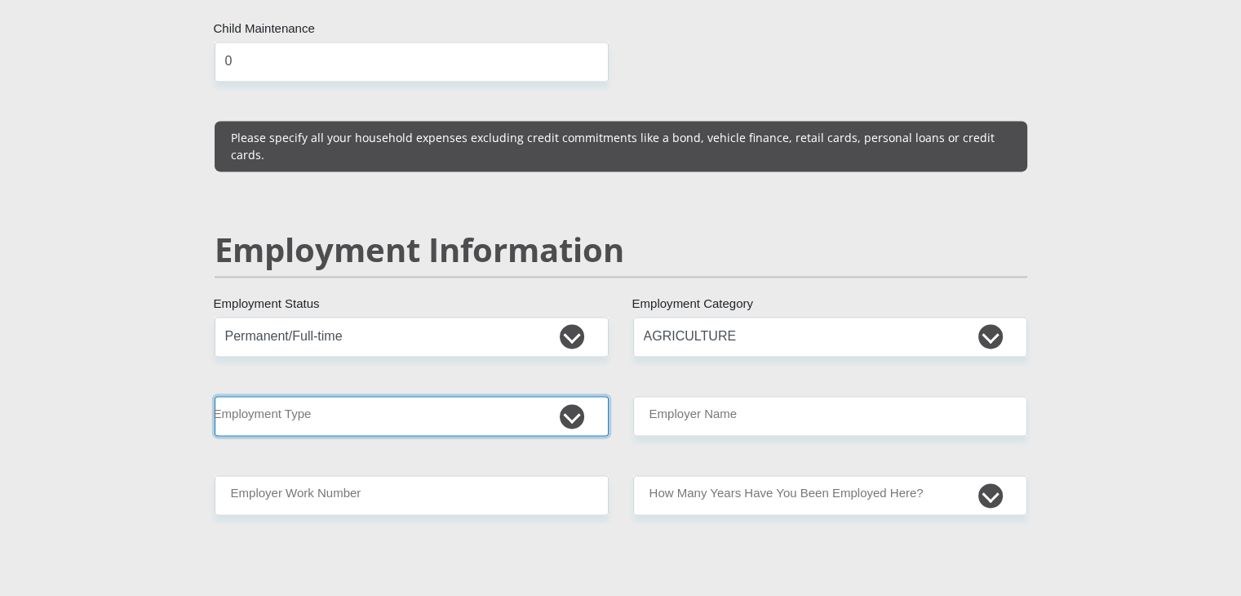
click at [484, 396] on select "College/Lecturer Craft Seller Creative Driver Executive Farmer Forces - Non Com…" at bounding box center [412, 416] width 394 height 40
select select "Manager"
click at [215, 396] on select "College/Lecturer Craft Seller Creative Driver Executive Farmer Forces - Non Com…" at bounding box center [412, 416] width 394 height 40
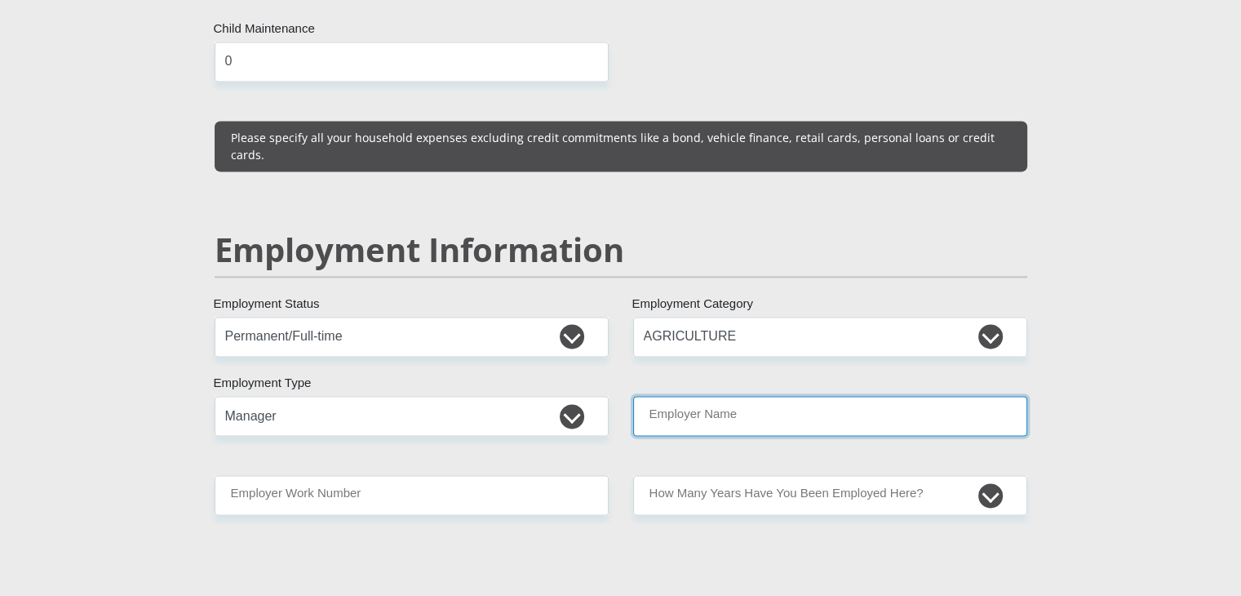
click at [662, 396] on input "Employer Name" at bounding box center [830, 416] width 394 height 40
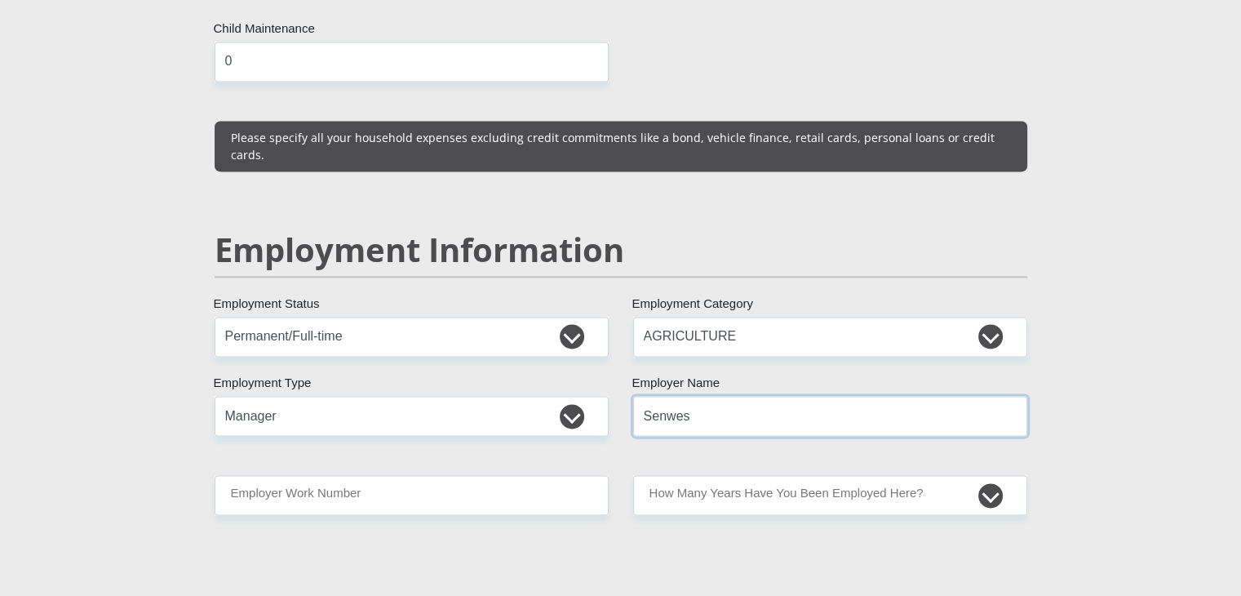
type input "Senwes"
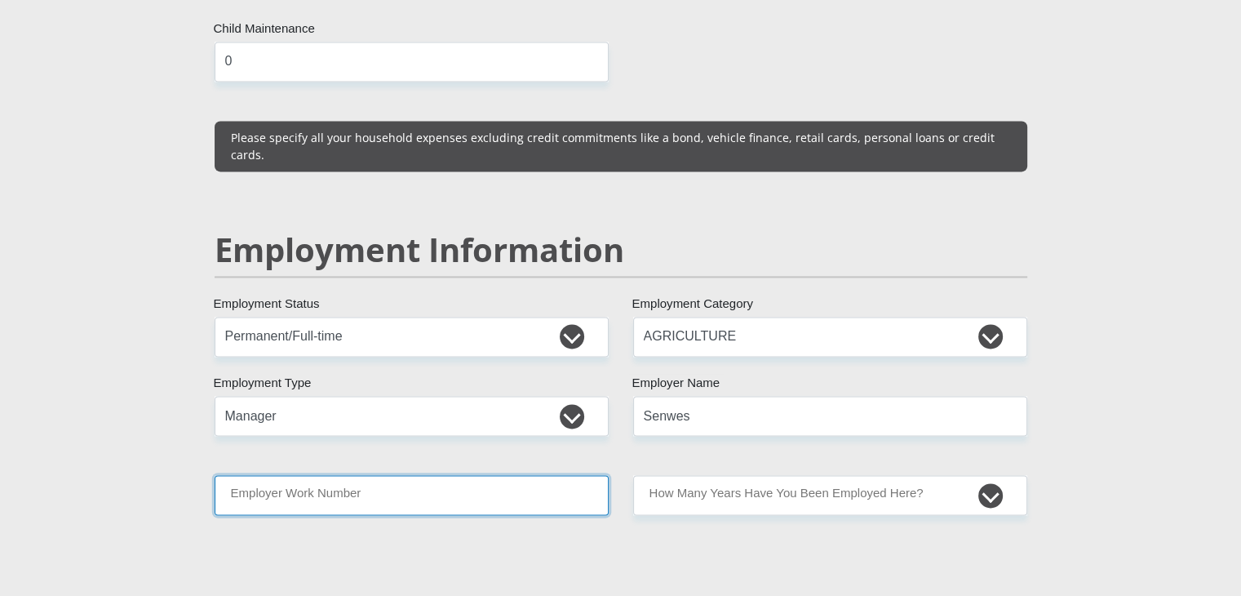
click at [511, 475] on input "Employer Work Number" at bounding box center [412, 495] width 394 height 40
type input "0184647800"
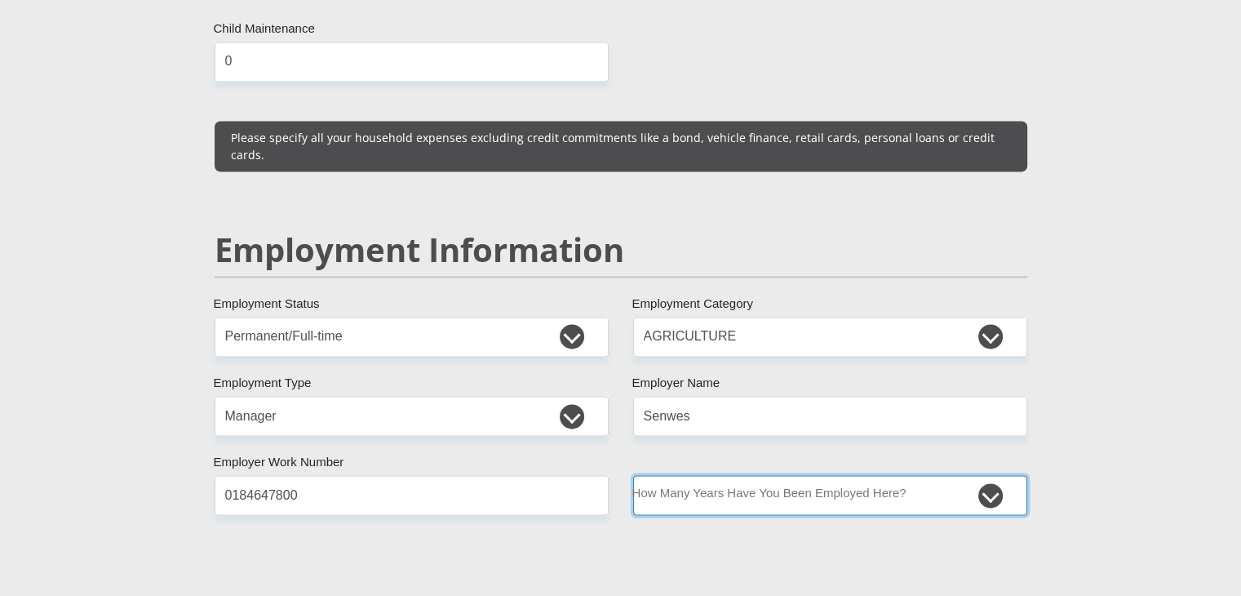
click at [946, 475] on select "less than 1 year 1-3 years 3-5 years 5+ years" at bounding box center [830, 495] width 394 height 40
select select "60"
click at [633, 475] on select "less than 1 year 1-3 years 3-5 years 5+ years" at bounding box center [830, 495] width 394 height 40
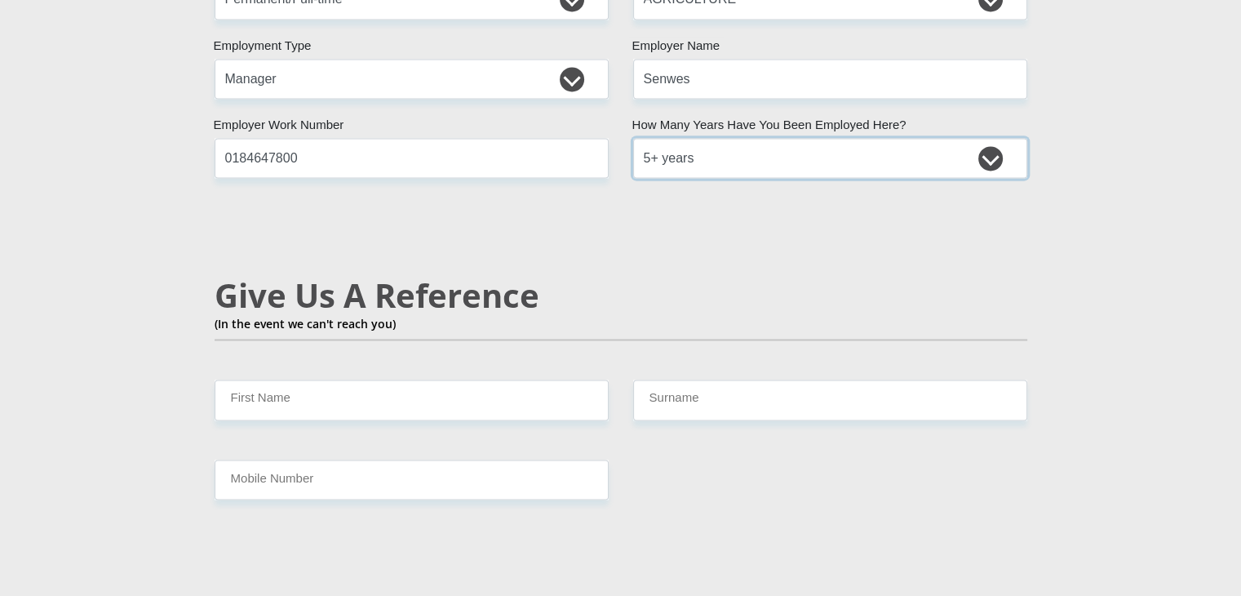
scroll to position [2651, 0]
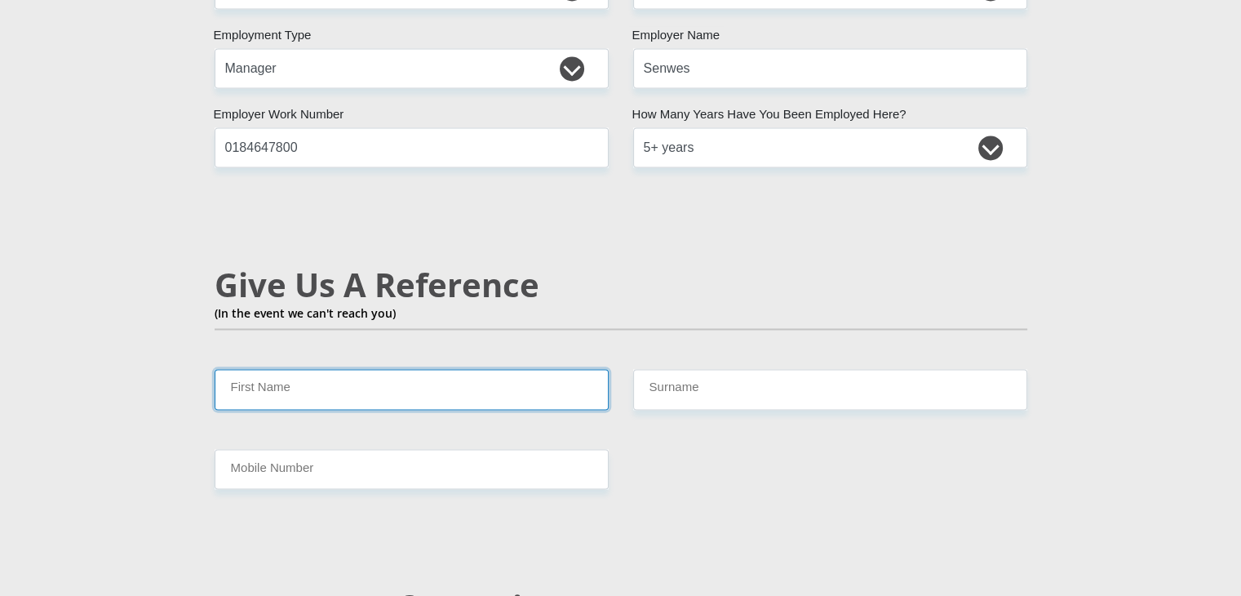
click at [396, 369] on input "First Name" at bounding box center [412, 389] width 394 height 40
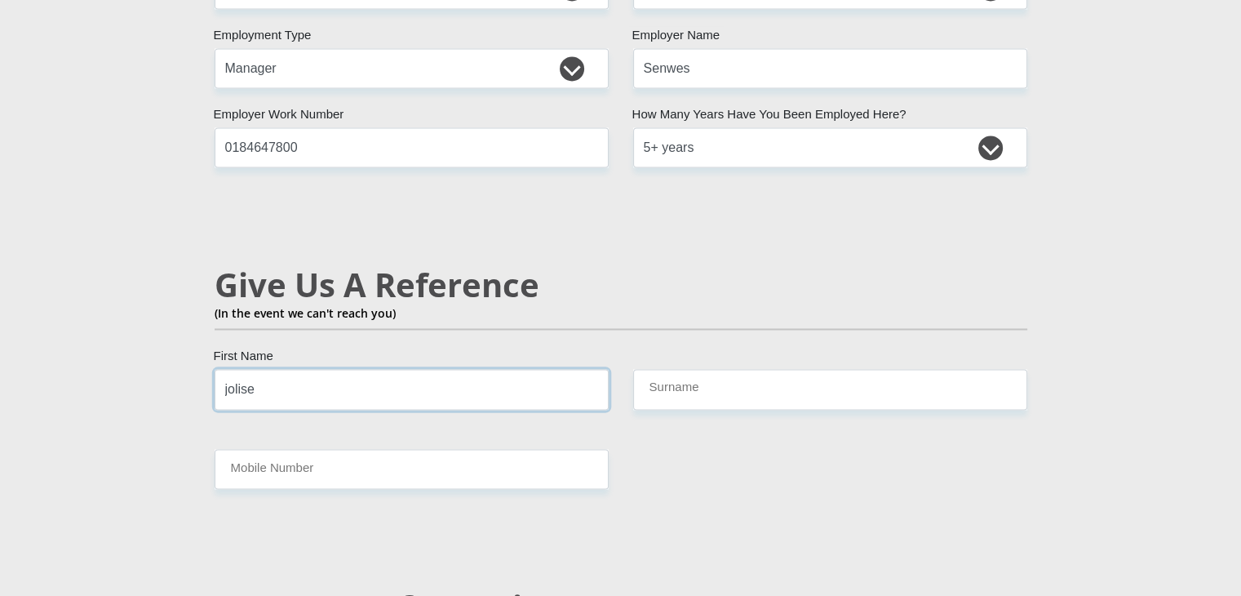
type input "jolise"
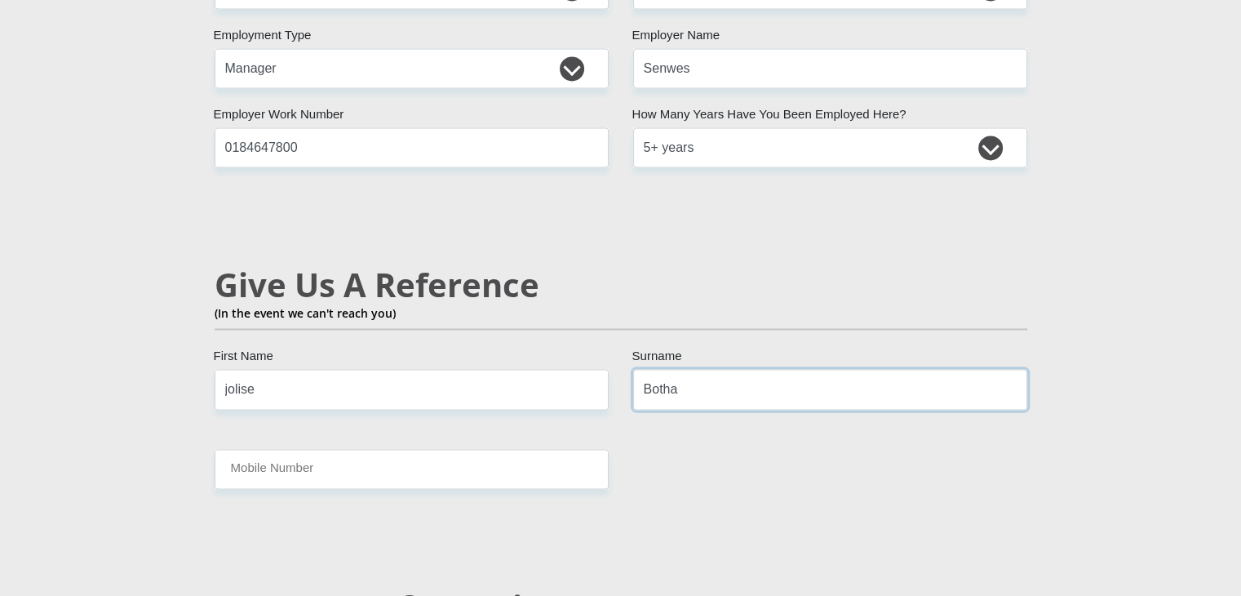
type input "Botha"
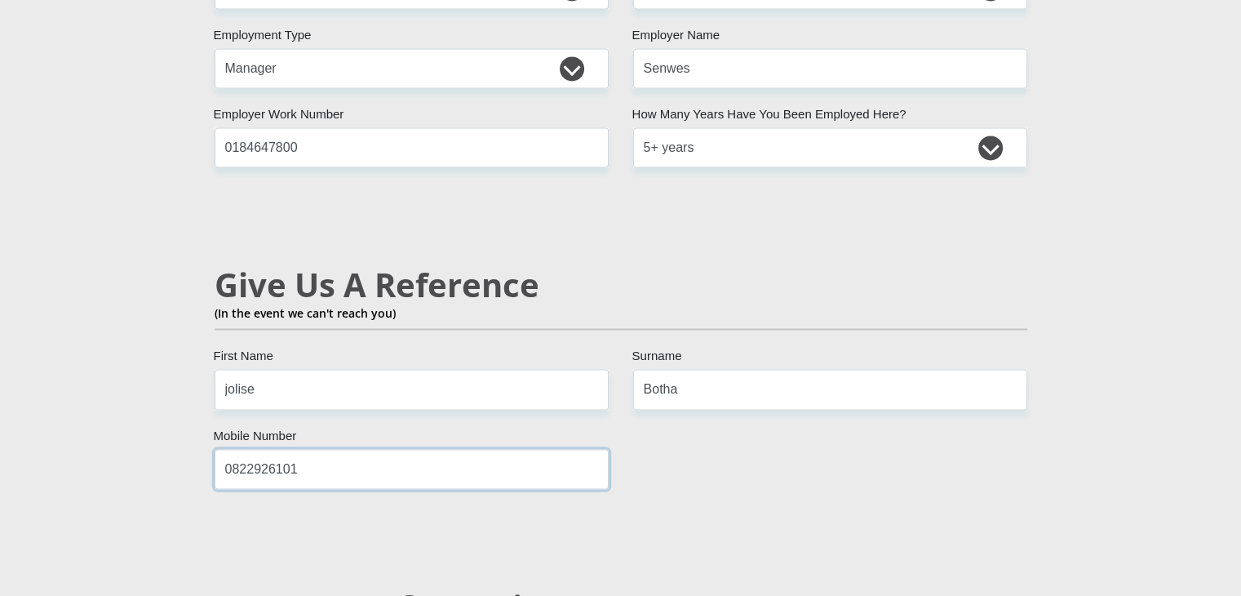
type input "0822926101"
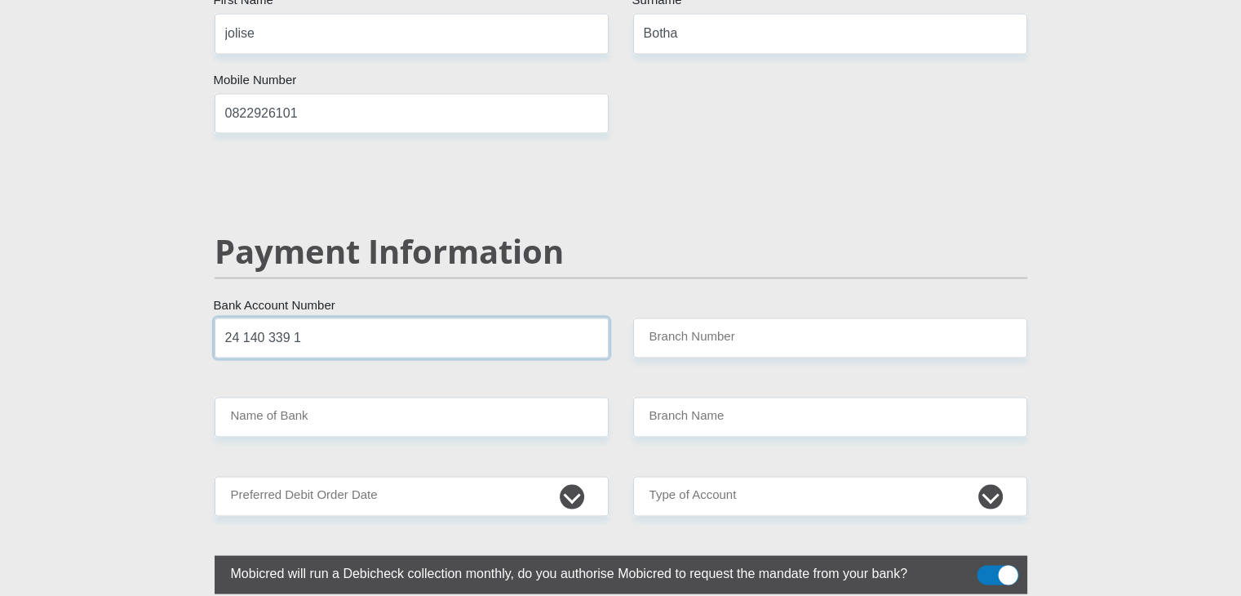
type input "24 140 339 1"
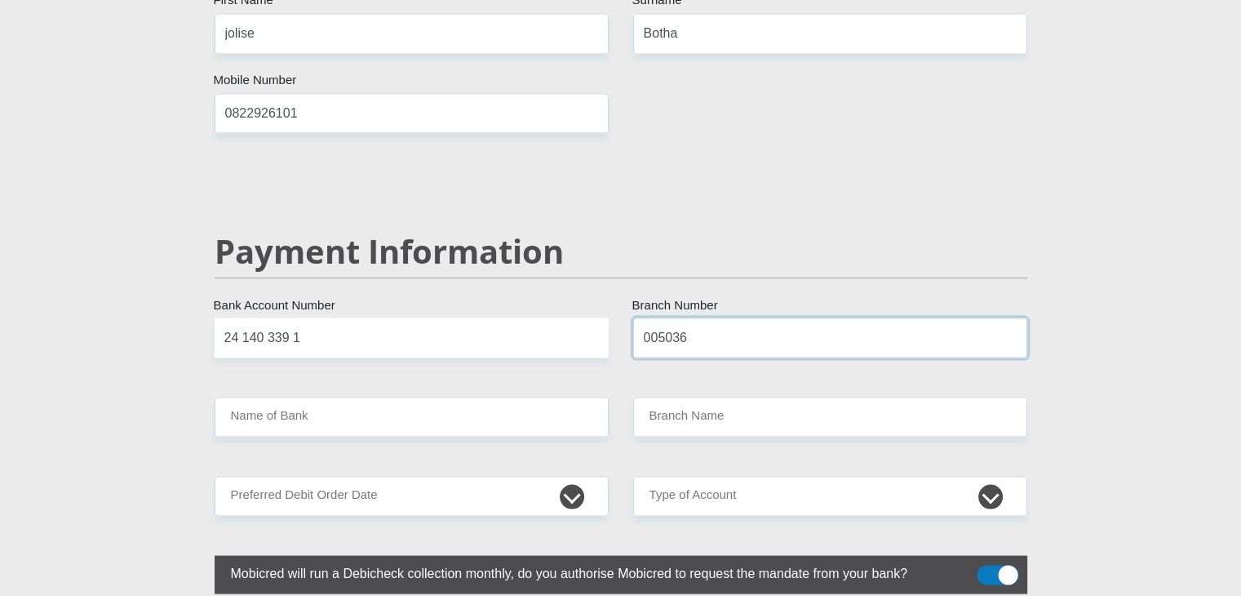
type input "005036"
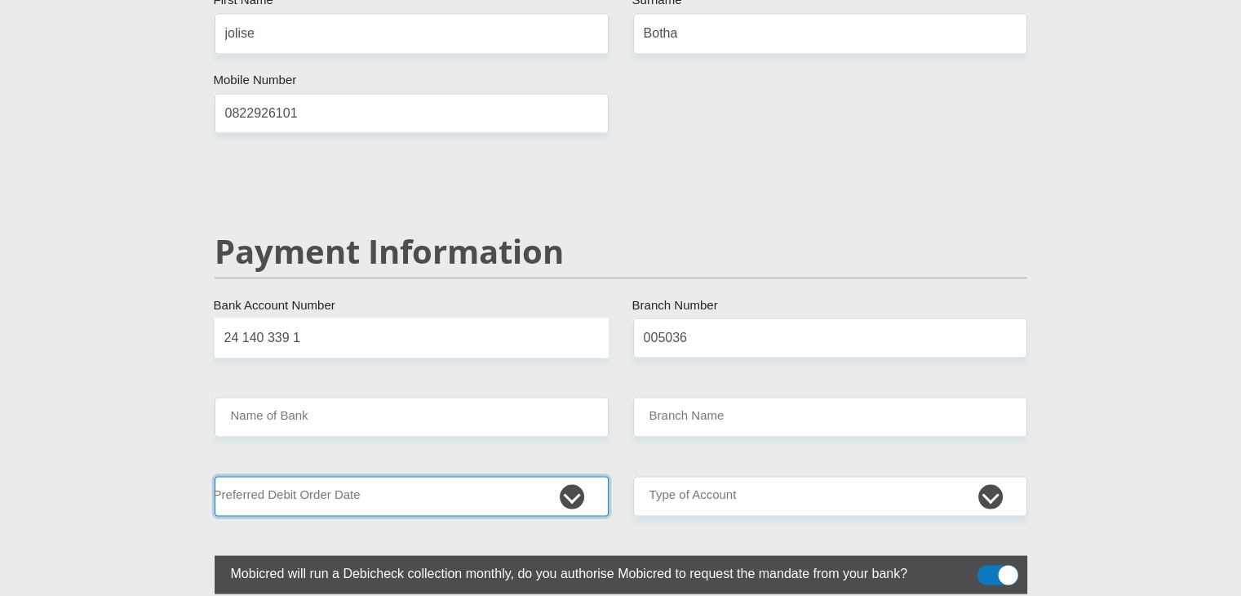
click at [570, 476] on select "1st 2nd 3rd 4th 5th 7th 18th 19th 20th 21st 22nd 23rd 24th 25th 26th 27th 28th …" at bounding box center [412, 496] width 394 height 40
select select "26"
click at [215, 476] on select "1st 2nd 3rd 4th 5th 7th 18th 19th 20th 21st 22nd 23rd 24th 25th 26th 27th 28th …" at bounding box center [412, 496] width 394 height 40
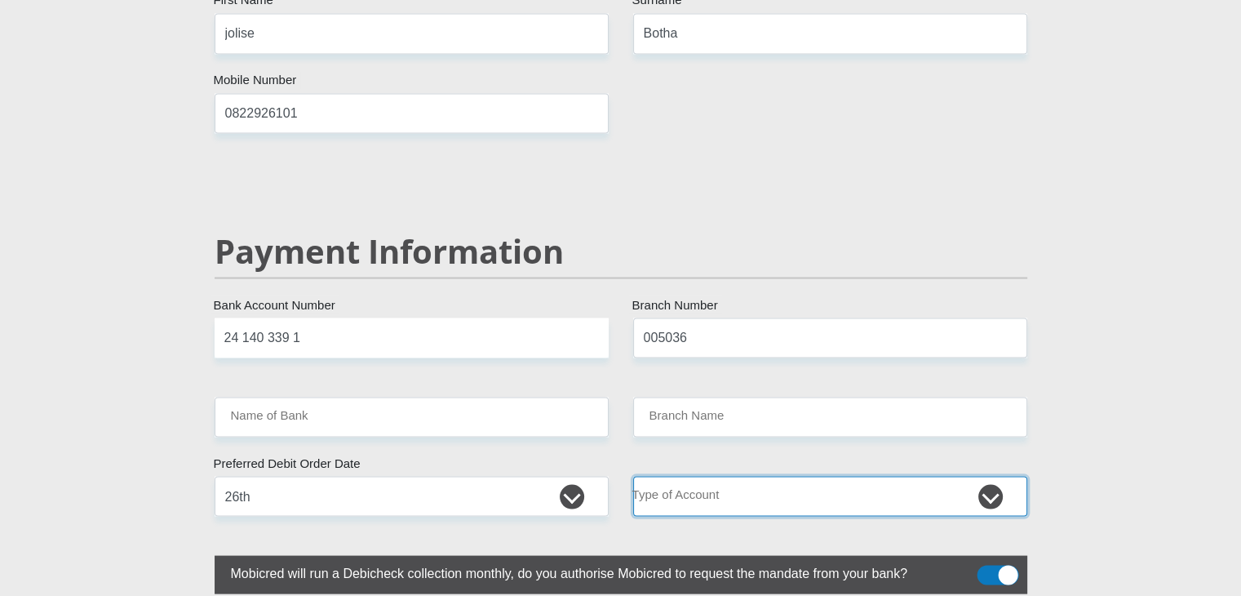
click at [735, 476] on select "Cheque Savings" at bounding box center [830, 496] width 394 height 40
select select "CUR"
click at [633, 476] on select "Cheque Savings" at bounding box center [830, 496] width 394 height 40
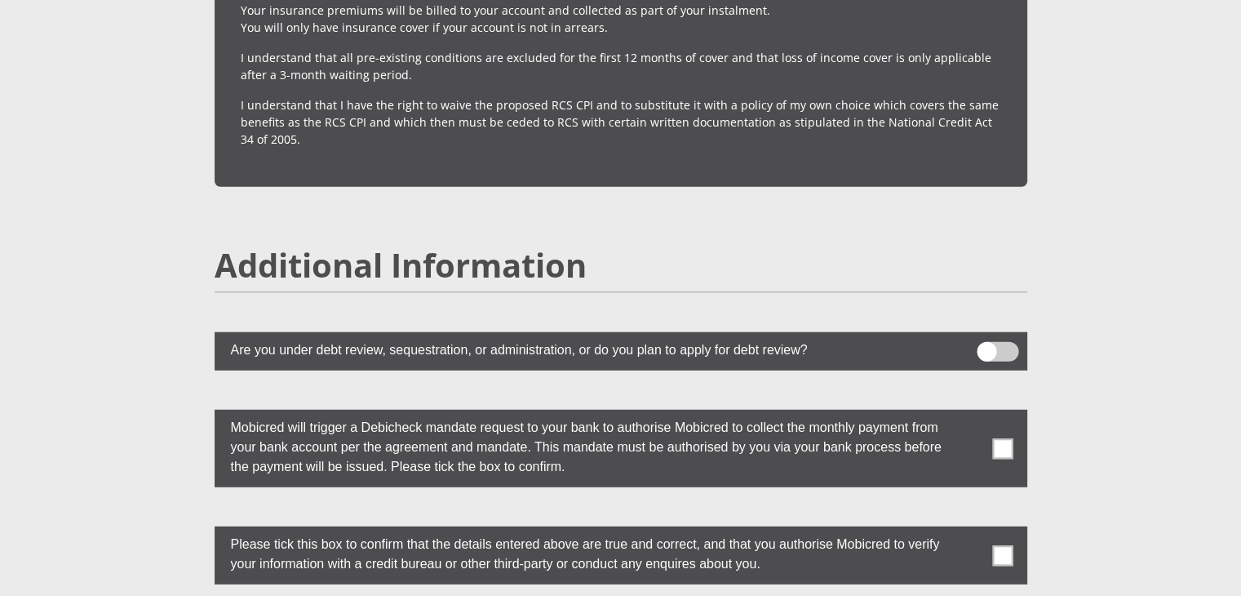
scroll to position [4265, 0]
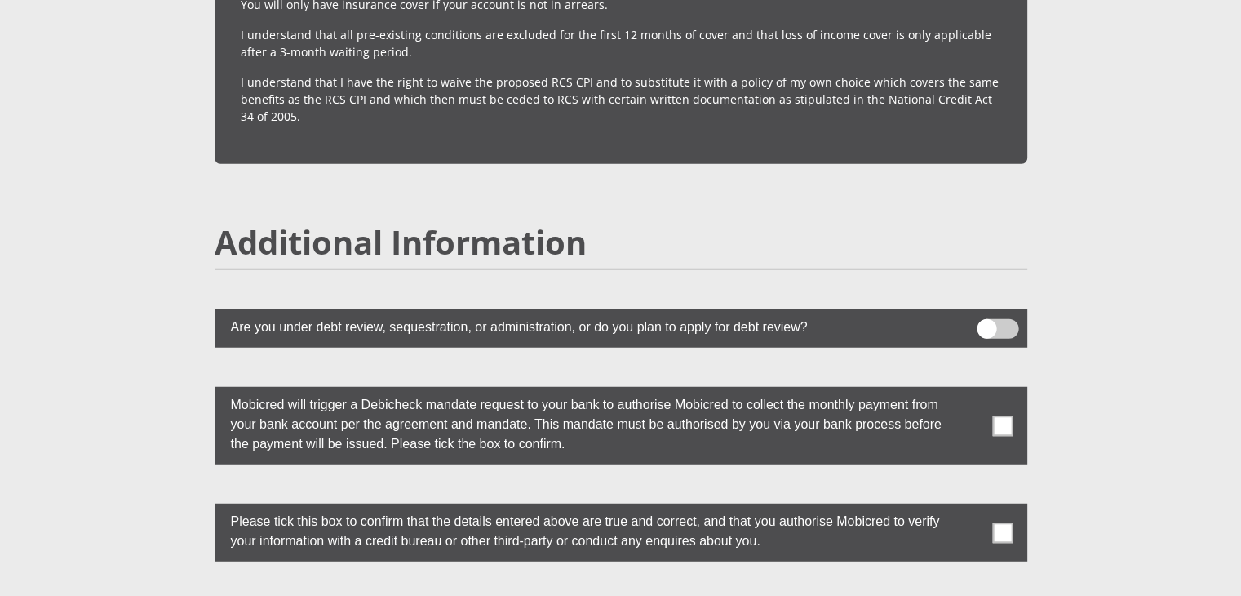
click at [999, 415] on span at bounding box center [1002, 425] width 20 height 20
click at [970, 391] on input "checkbox" at bounding box center [970, 391] width 0 height 0
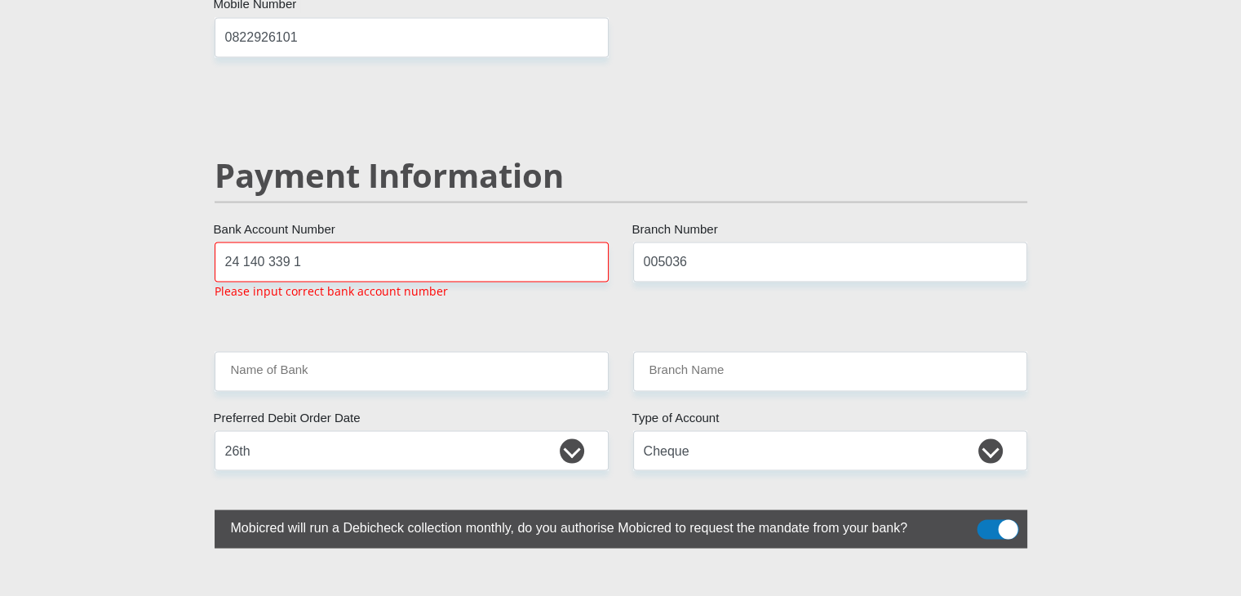
scroll to position [3079, 0]
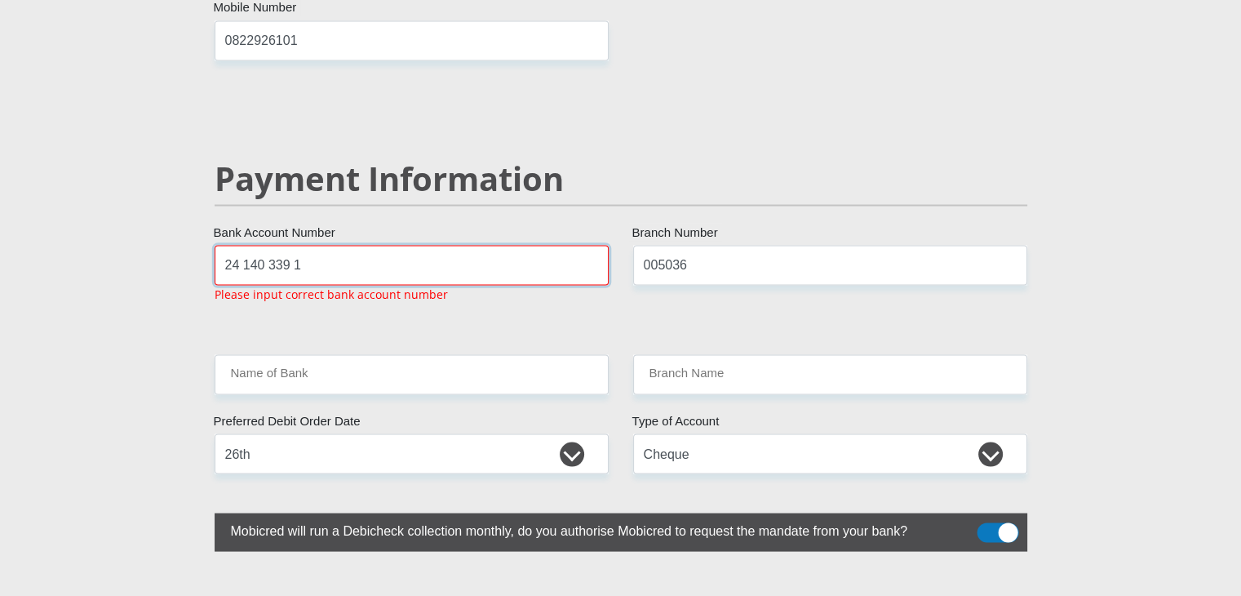
click at [313, 245] on input "24 140 339 1" at bounding box center [412, 265] width 394 height 40
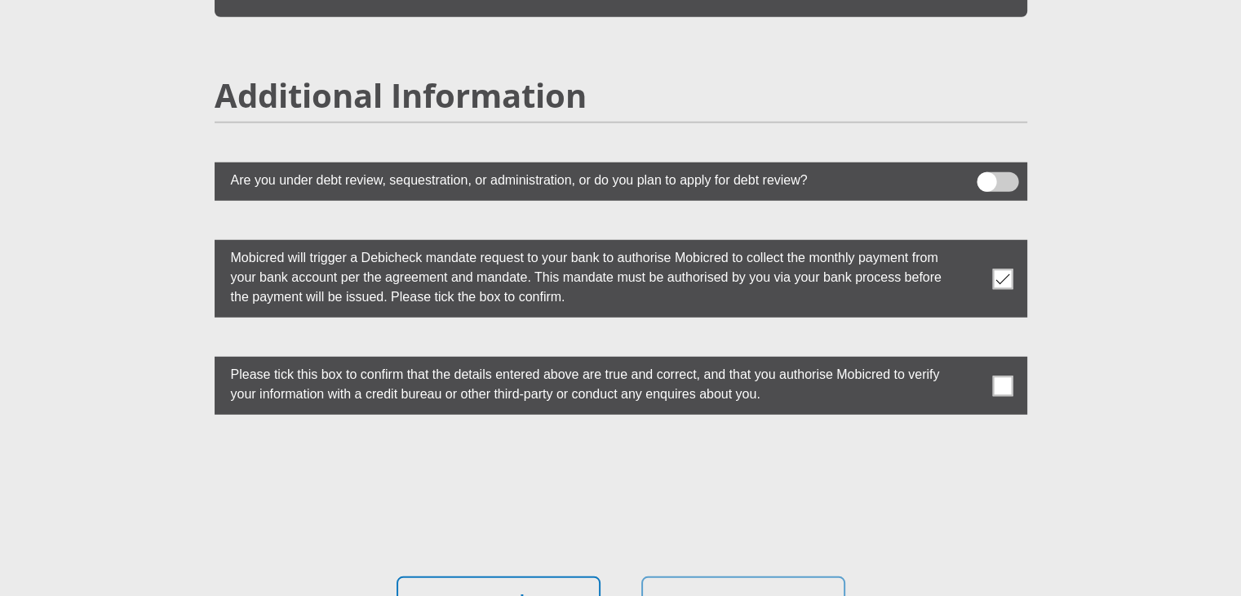
scroll to position [4459, 0]
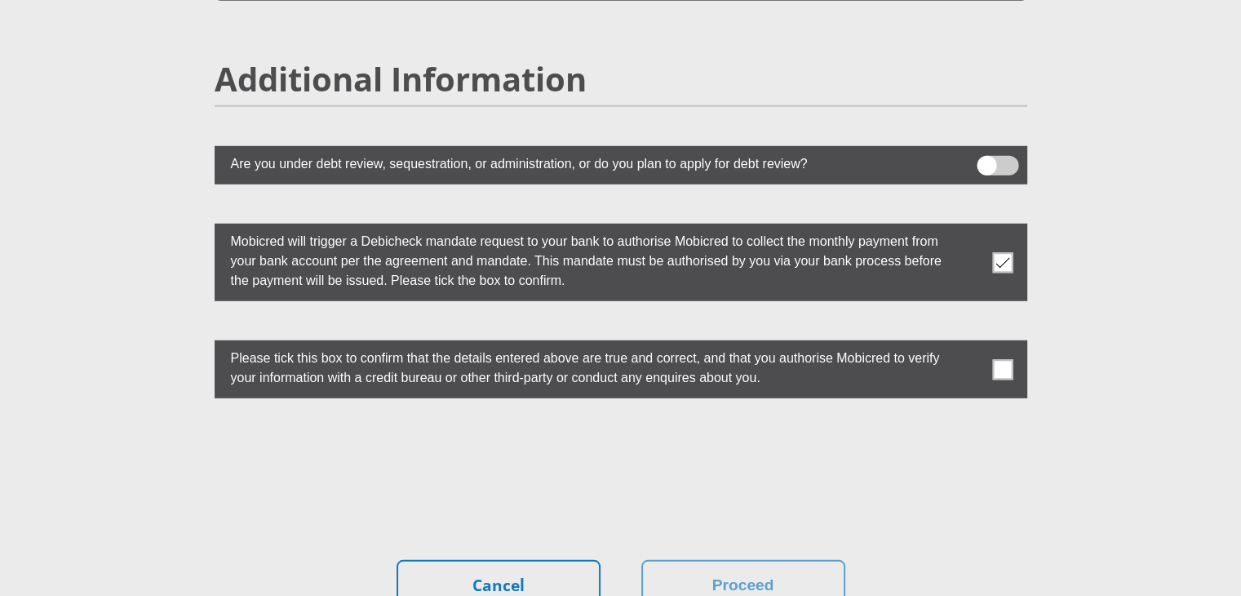
type input "241403391"
click at [1004, 359] on span at bounding box center [1002, 369] width 20 height 20
click at [970, 344] on input "checkbox" at bounding box center [970, 344] width 0 height 0
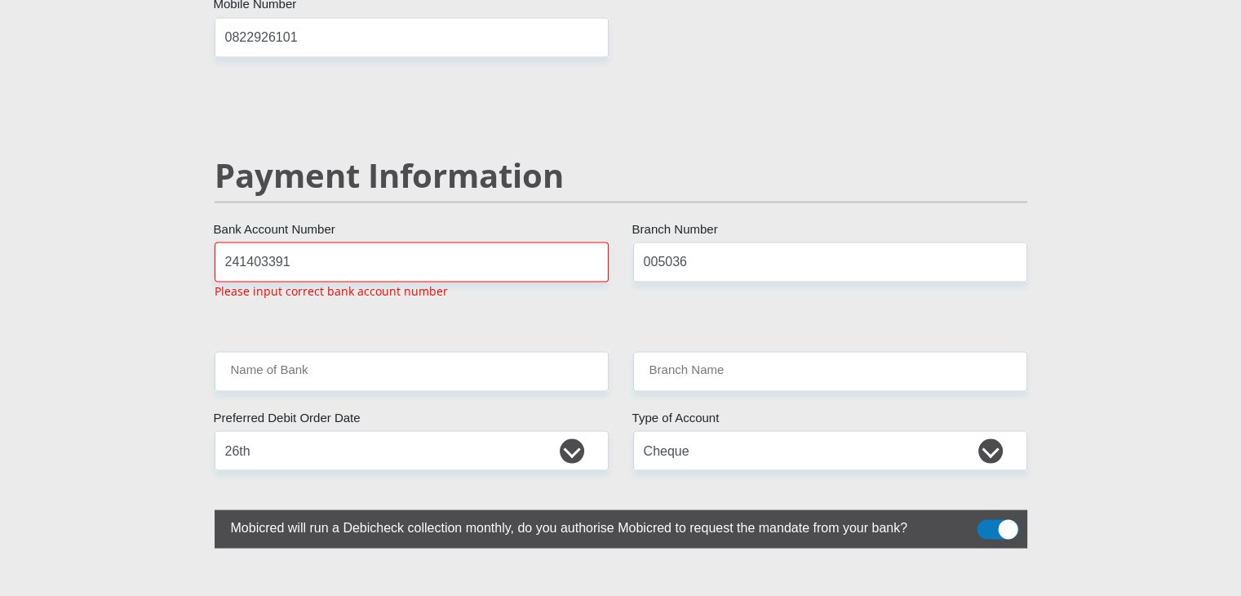
scroll to position [3079, 0]
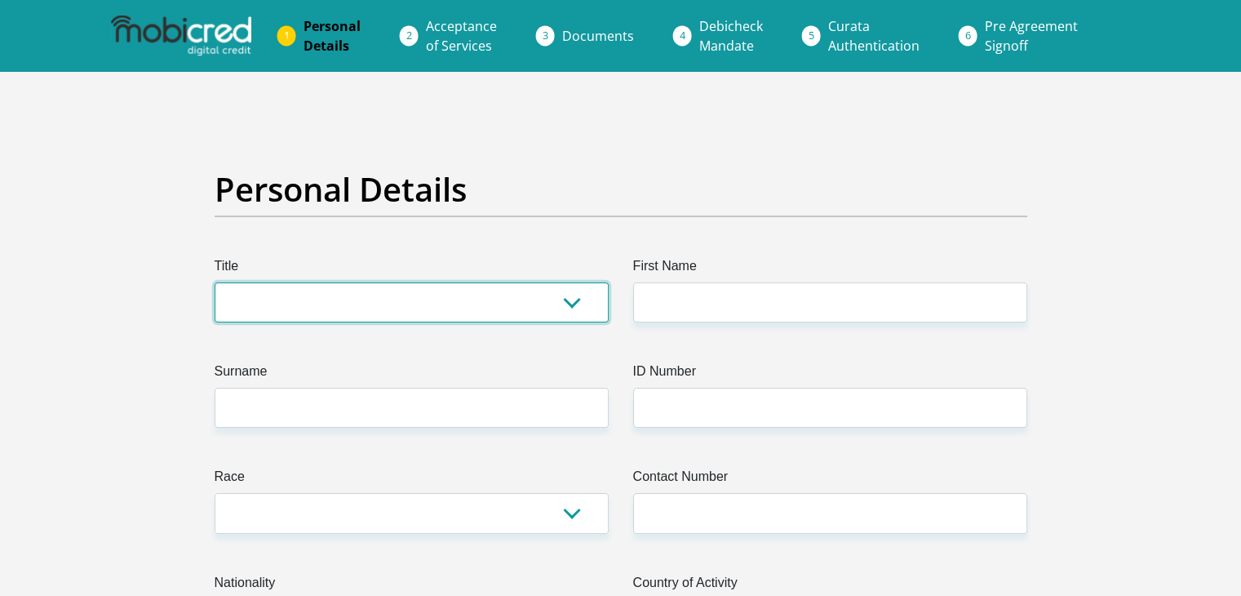
click at [545, 309] on select "Mr Ms Mrs Dr [PERSON_NAME]" at bounding box center [412, 302] width 394 height 40
select select "Mr"
click at [215, 282] on select "Mr Ms Mrs Dr Other" at bounding box center [412, 302] width 394 height 40
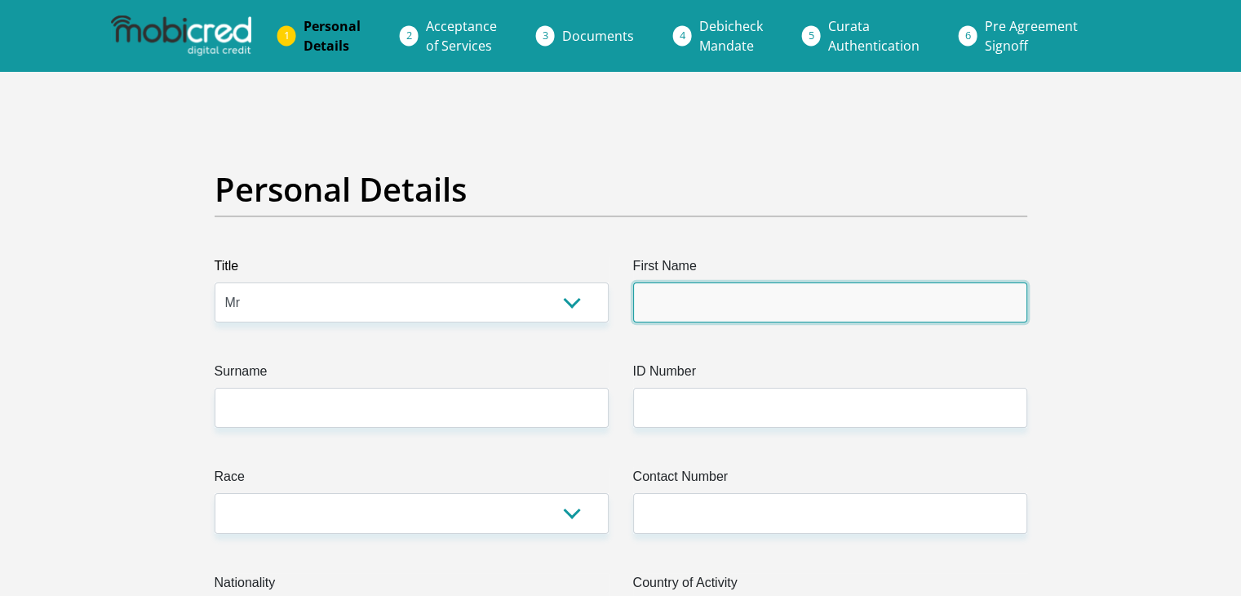
click at [652, 307] on input "First Name" at bounding box center [830, 302] width 394 height 40
type input "barend"
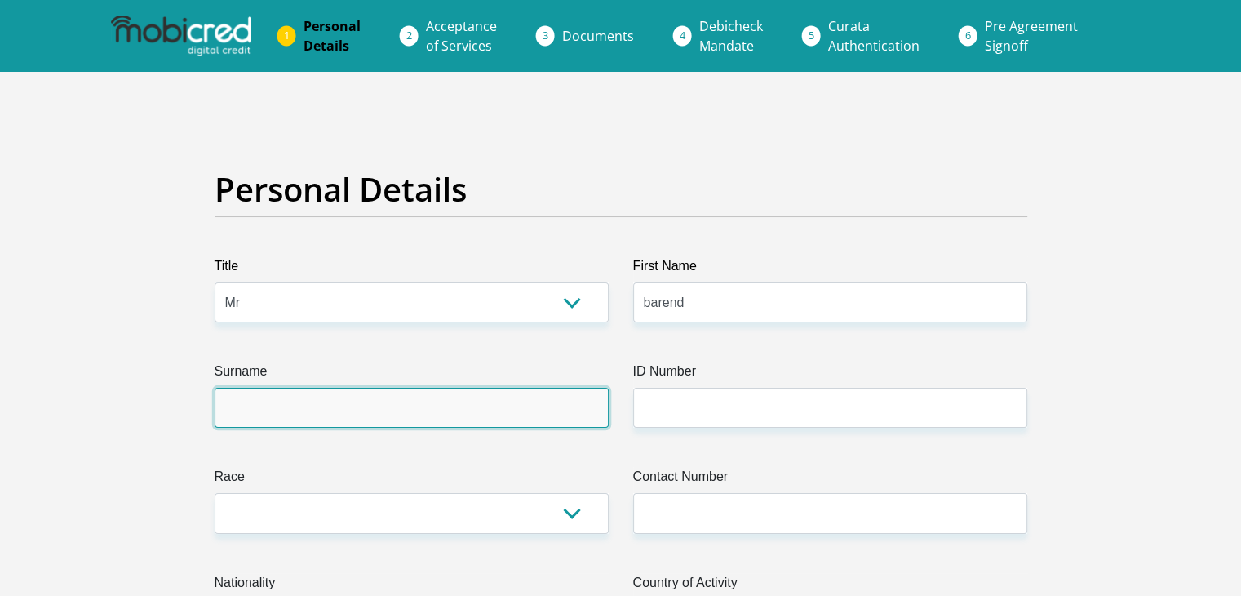
click at [530, 406] on input "Surname" at bounding box center [412, 408] width 394 height 40
type input "bohta"
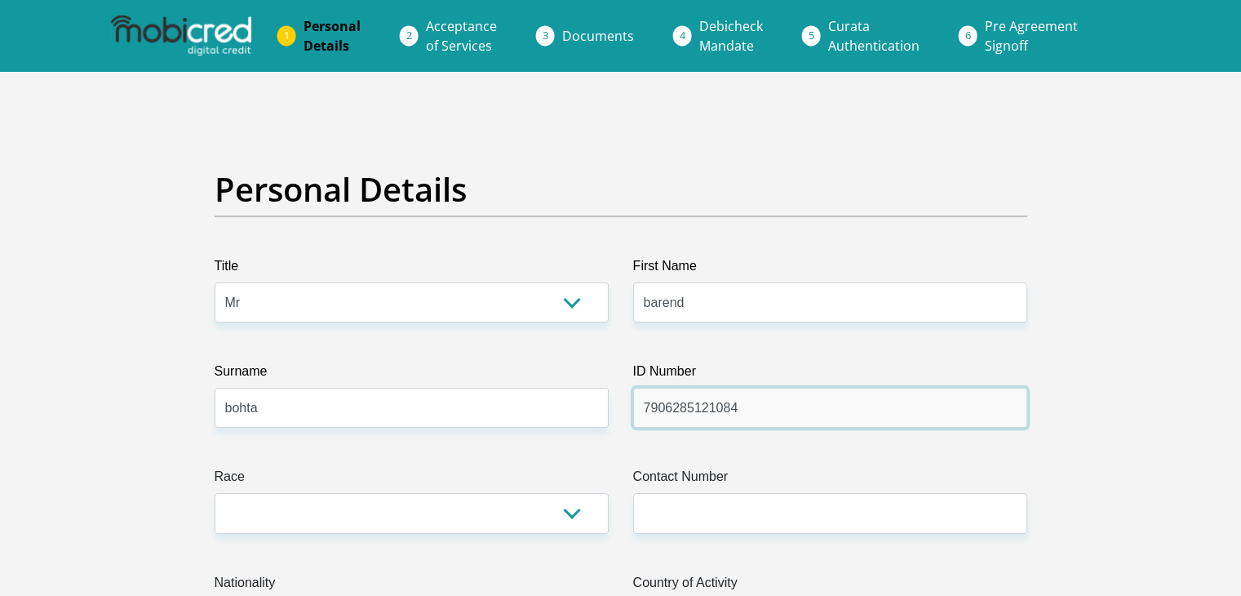
type input "7906285121084"
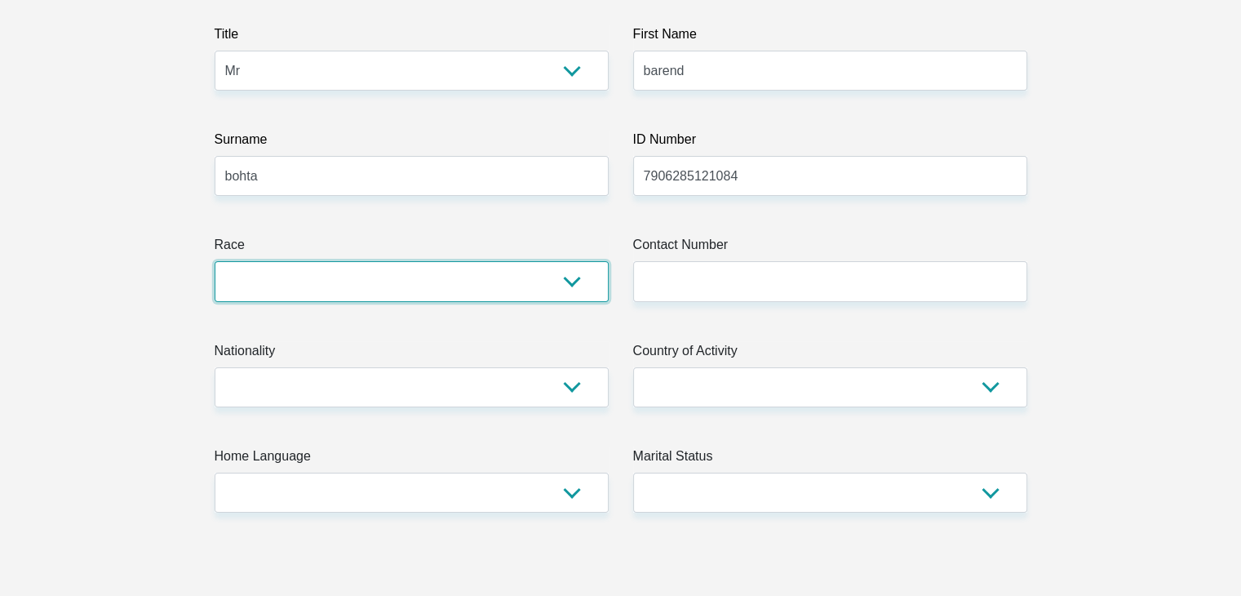
scroll to position [248, 0]
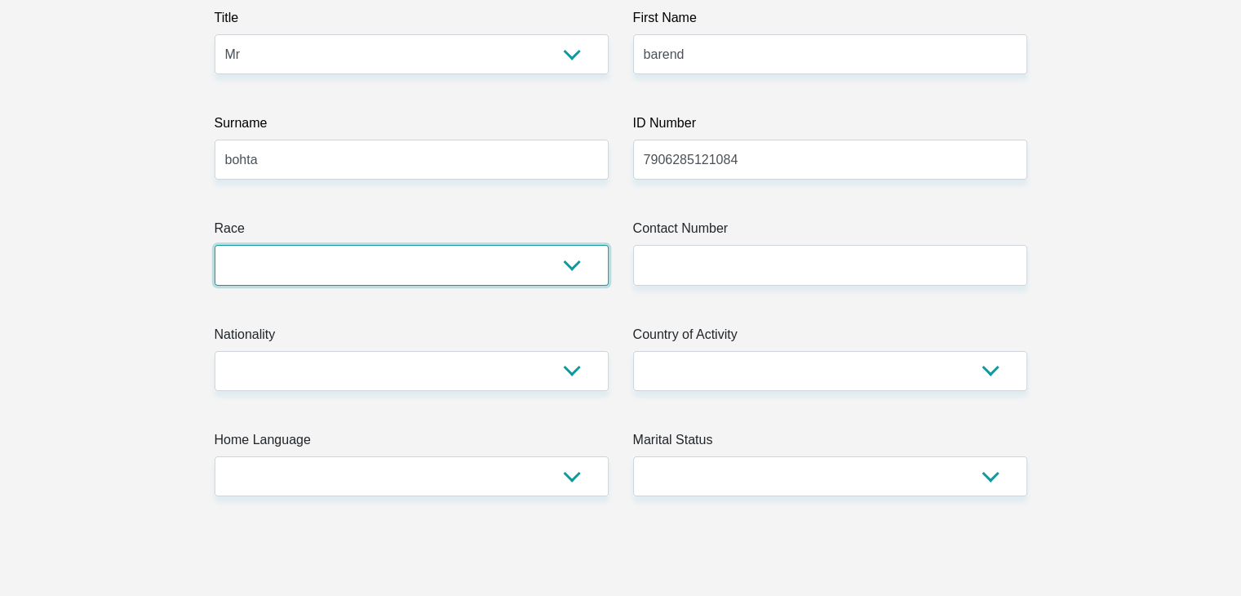
click at [545, 264] on select "Black Coloured Indian White Other" at bounding box center [412, 265] width 394 height 40
select select "4"
click at [215, 245] on select "Black Coloured Indian White Other" at bounding box center [412, 265] width 394 height 40
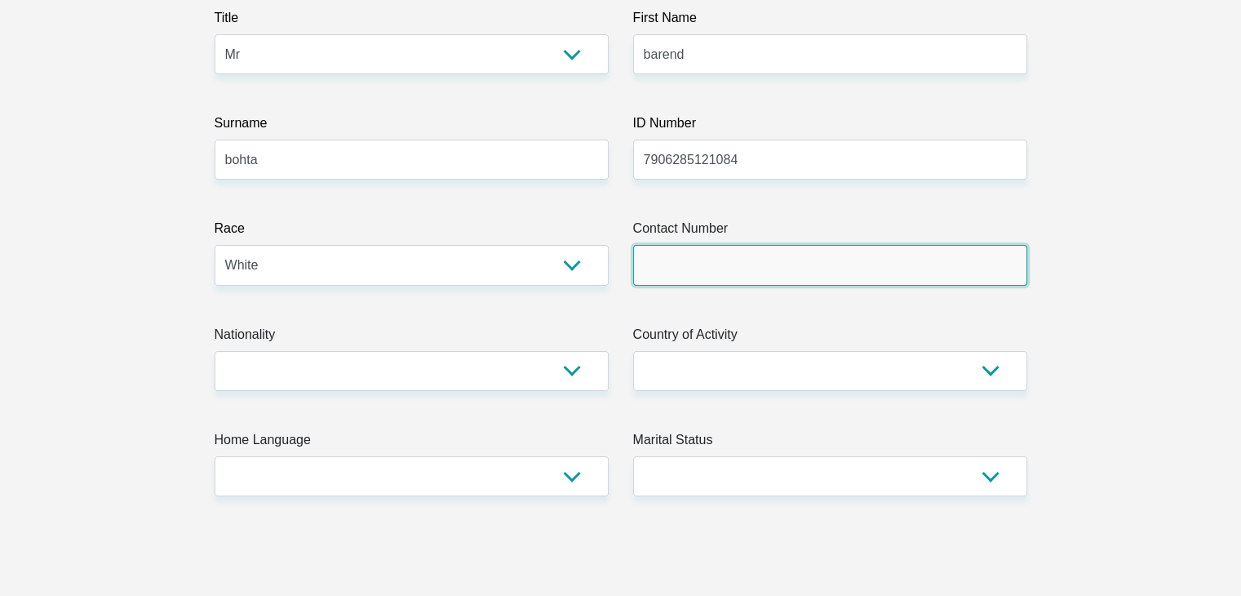
click at [658, 264] on input "Contact Number" at bounding box center [830, 265] width 394 height 40
type input "0609666816"
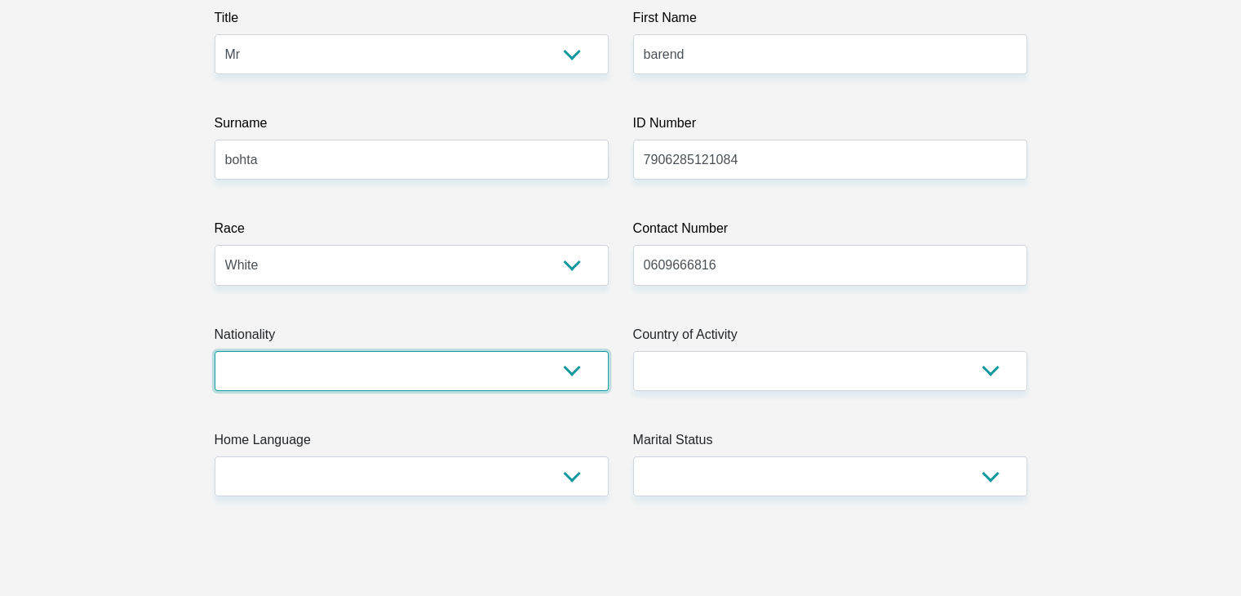
click at [451, 379] on select "South Africa Afghanistan Aland Islands Albania Algeria America Samoa American V…" at bounding box center [412, 371] width 394 height 40
select select "ZAF"
click at [215, 351] on select "South Africa Afghanistan Aland Islands Albania Algeria America Samoa American V…" at bounding box center [412, 371] width 394 height 40
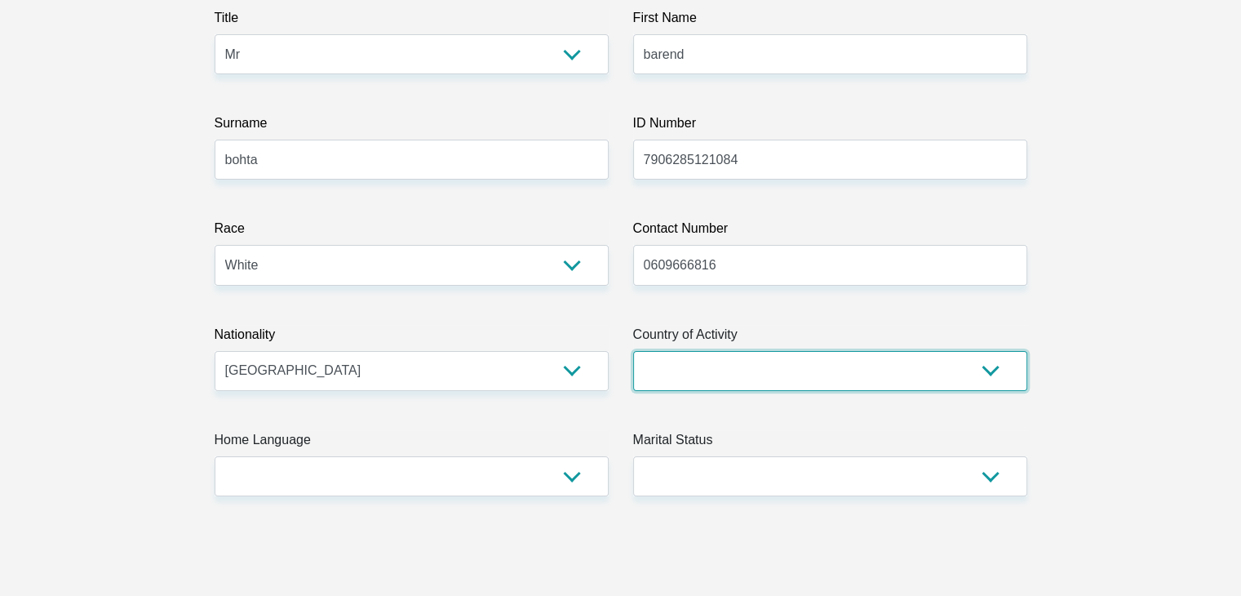
click at [676, 366] on select "South Africa Afghanistan Aland Islands Albania Algeria America Samoa American V…" at bounding box center [830, 371] width 394 height 40
select select "ZAF"
click at [633, 351] on select "South Africa Afghanistan Aland Islands Albania Algeria America Samoa American V…" at bounding box center [830, 371] width 394 height 40
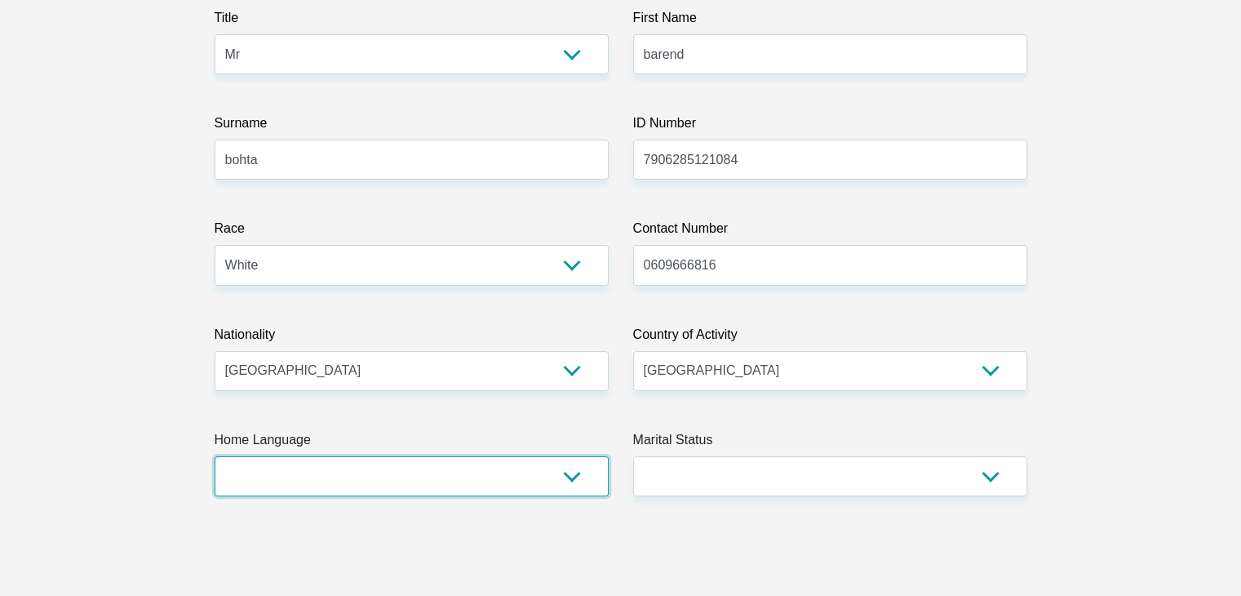
click at [470, 487] on select "Afrikaans English Sepedi South Ndebele Southern Sotho Swati Tsonga Tswana Venda…" at bounding box center [412, 476] width 394 height 40
select select "afr"
click at [215, 456] on select "Afrikaans English Sepedi South Ndebele Southern Sotho Swati Tsonga Tswana Venda…" at bounding box center [412, 476] width 394 height 40
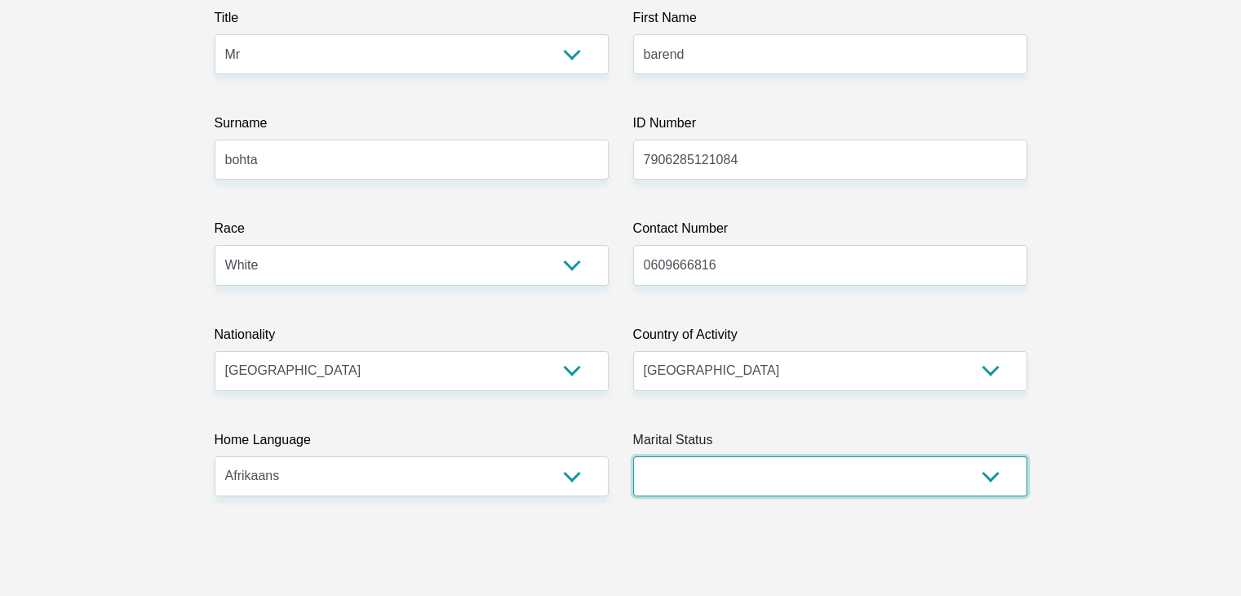
click at [685, 484] on select "Married ANC Single Divorced Widowed Married COP or Customary Law" at bounding box center [830, 476] width 394 height 40
select select "3"
click at [633, 456] on select "Married ANC Single Divorced Widowed Married COP or Customary Law" at bounding box center [830, 476] width 394 height 40
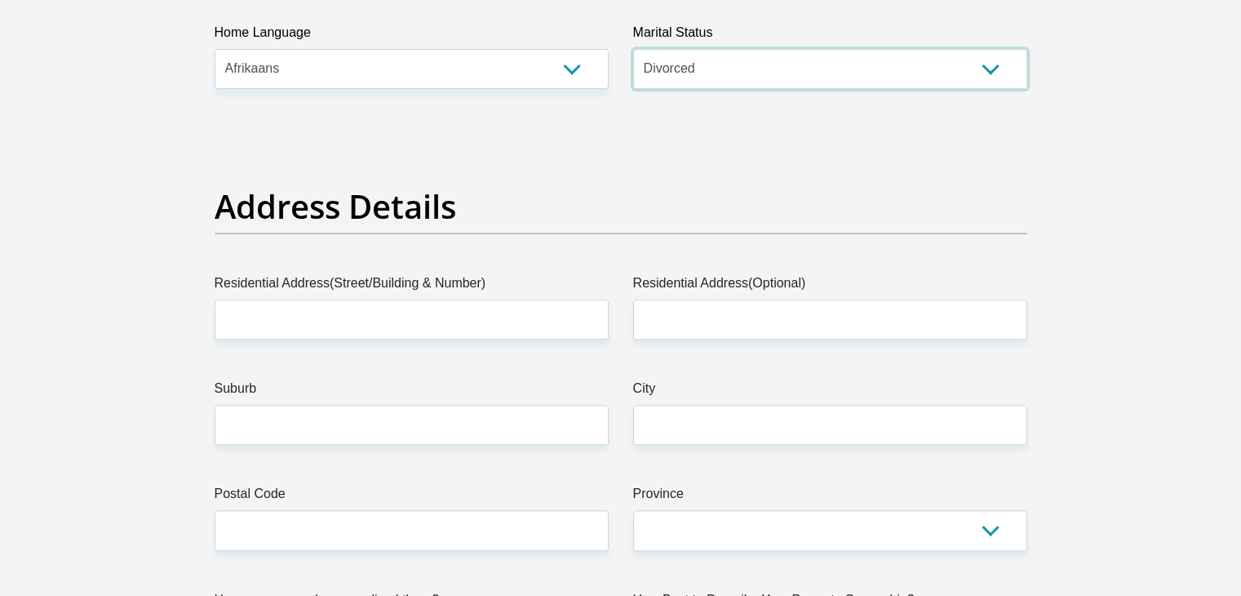
scroll to position [656, 0]
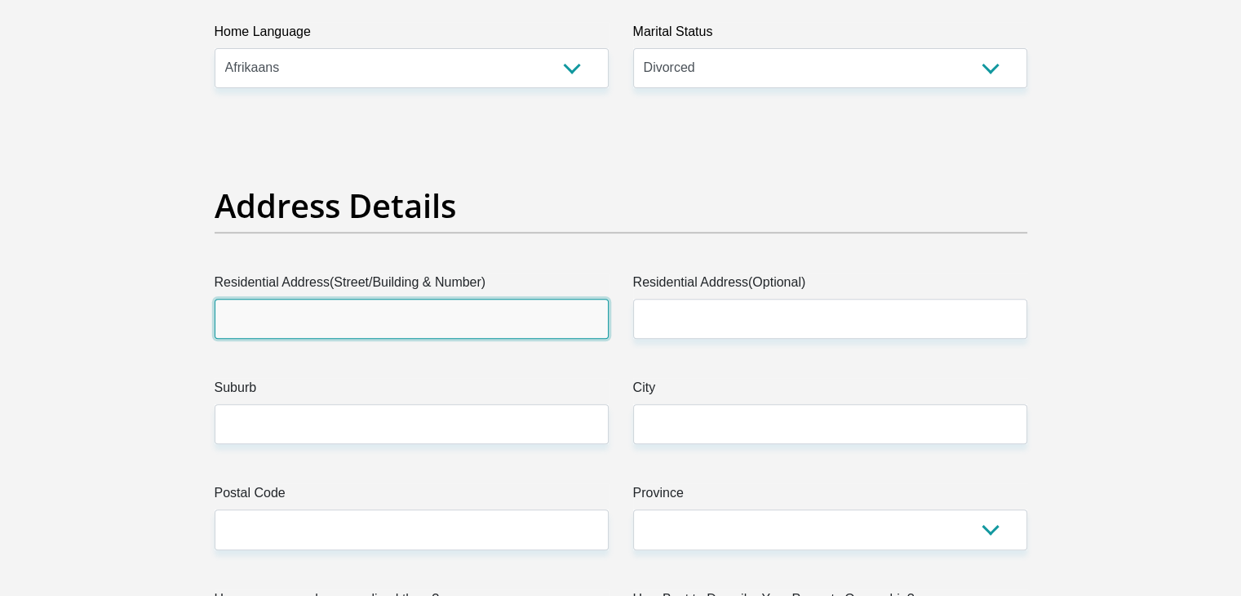
click at [468, 320] on input "Residential Address(Street/Building & Number)" at bounding box center [412, 319] width 394 height 40
type input "Plaas burma"
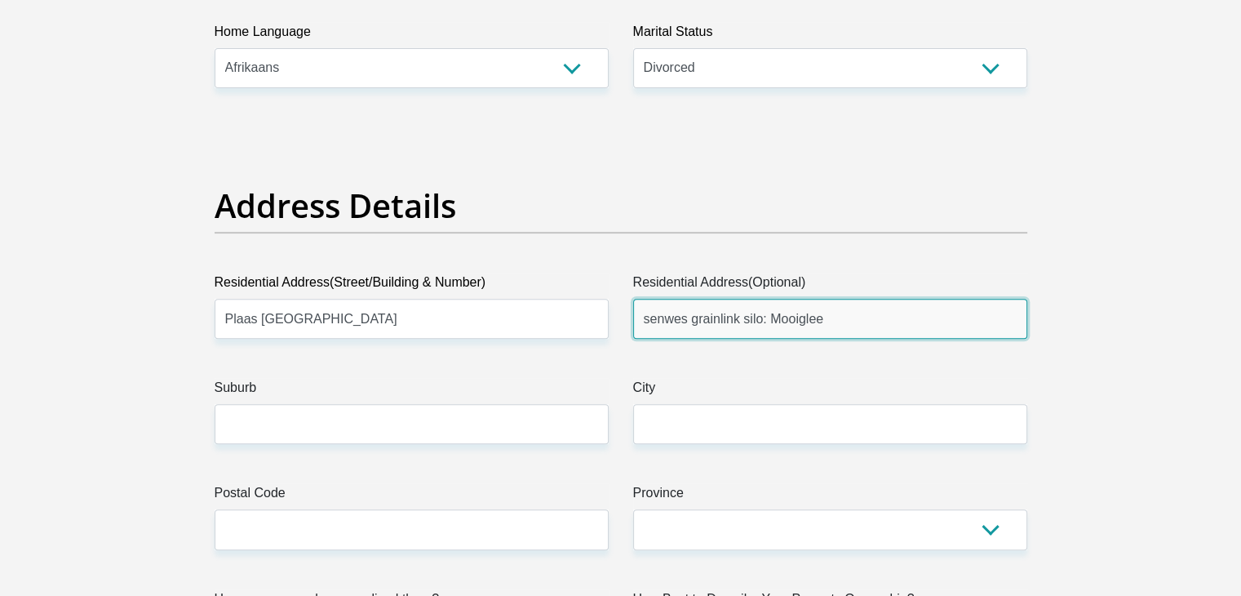
type input "senwes grainlink silo: Mooiglee"
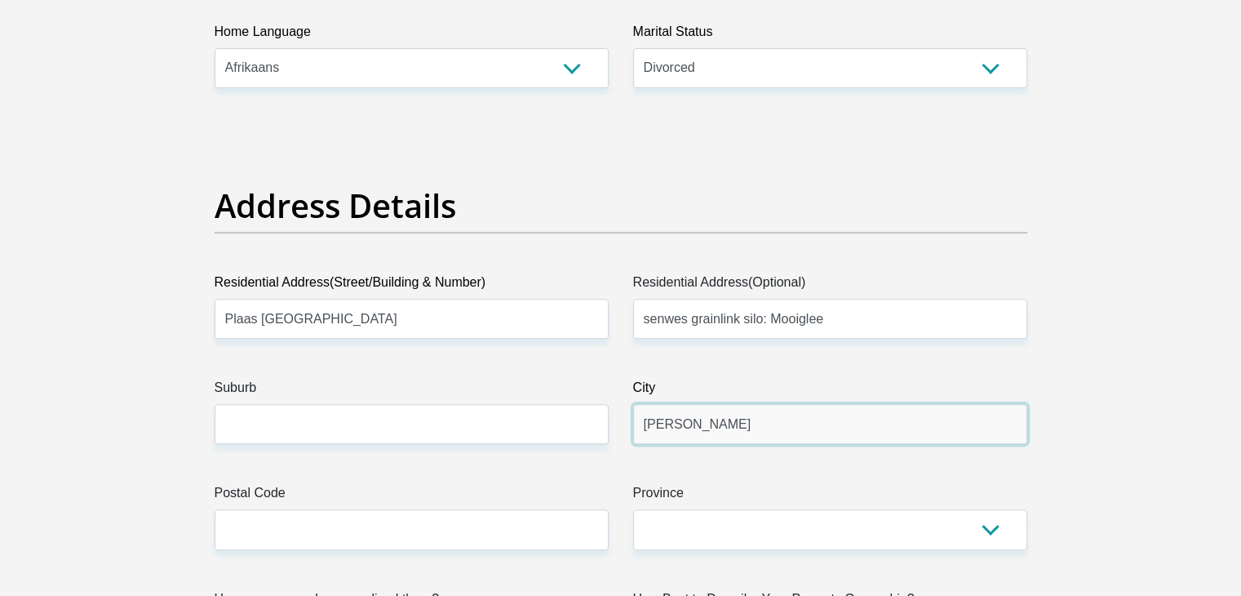
type input "lindley"
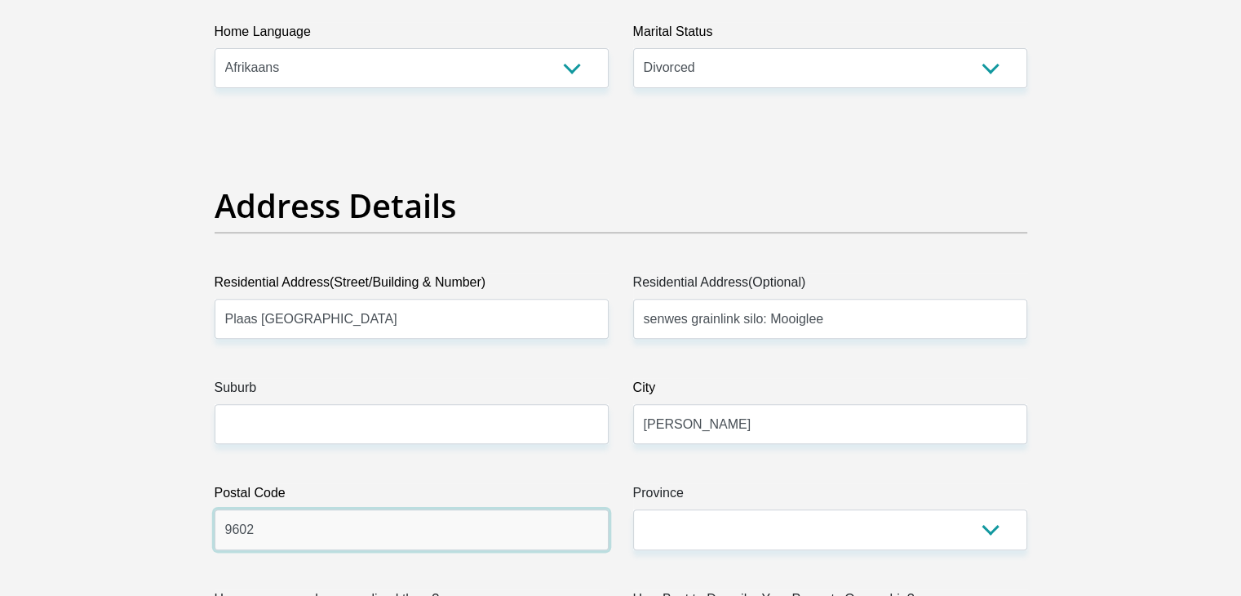
type input "9602"
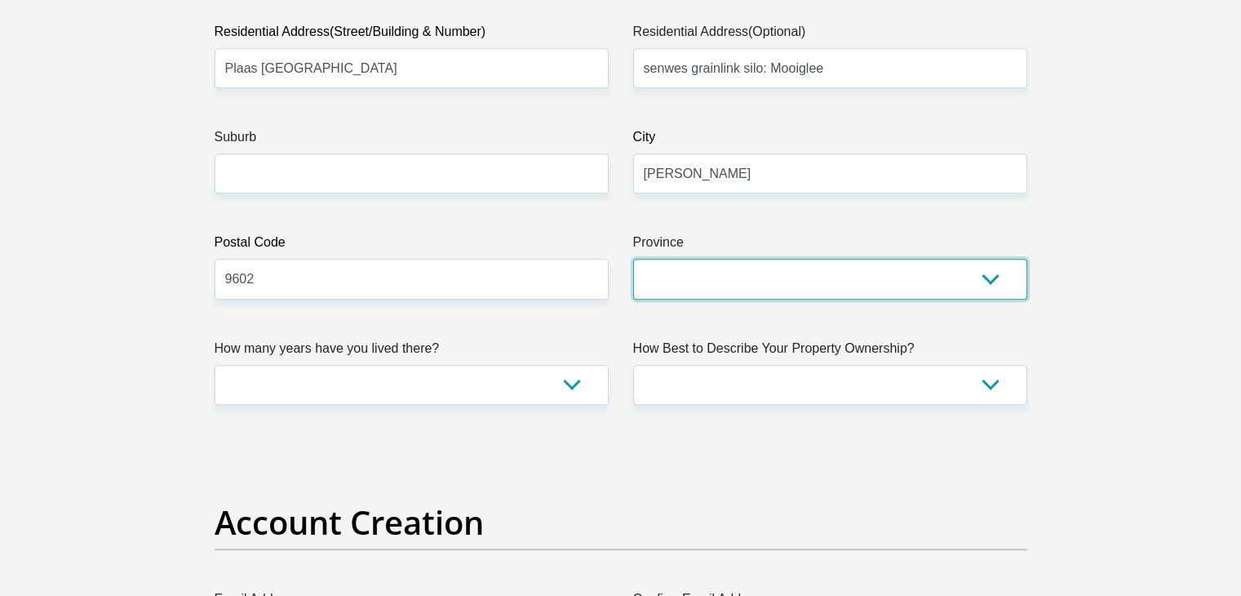
scroll to position [907, 0]
click at [671, 293] on select "Eastern Cape Free State Gauteng KwaZulu-Natal Limpopo Mpumalanga Northern Cape …" at bounding box center [830, 278] width 394 height 40
select select "Free State"
click at [633, 258] on select "Eastern Cape Free State Gauteng KwaZulu-Natal Limpopo Mpumalanga Northern Cape …" at bounding box center [830, 278] width 394 height 40
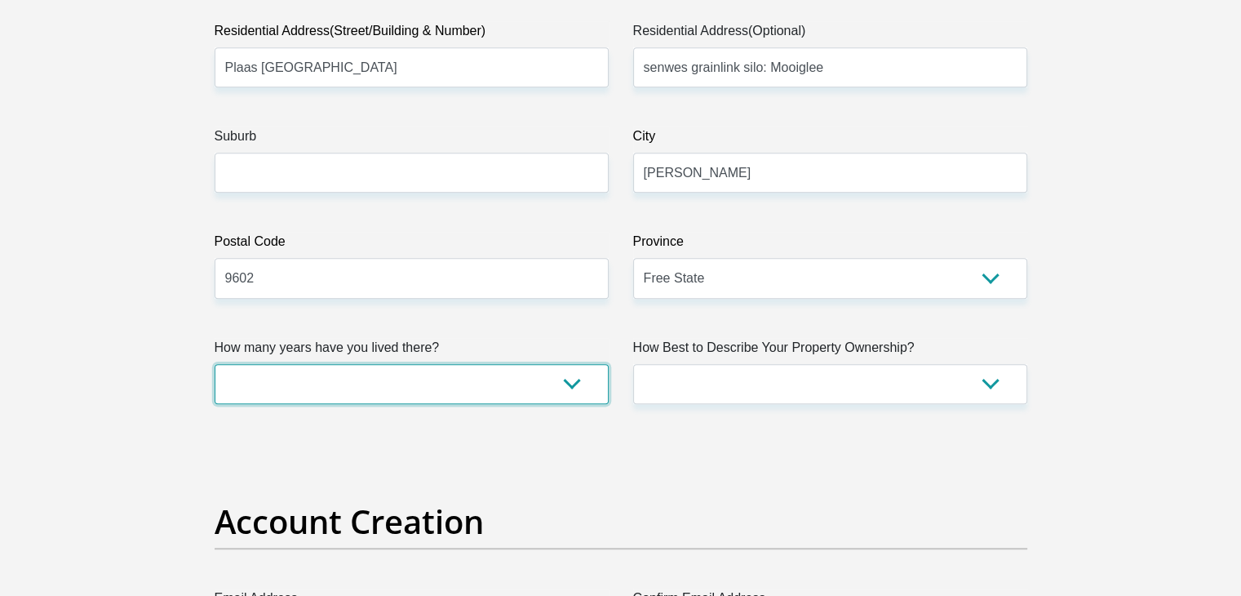
click at [535, 383] on select "less than 1 year 1-3 years 3-5 years 5+ years" at bounding box center [412, 384] width 394 height 40
select select "5"
click at [215, 364] on select "less than 1 year 1-3 years 3-5 years 5+ years" at bounding box center [412, 384] width 394 height 40
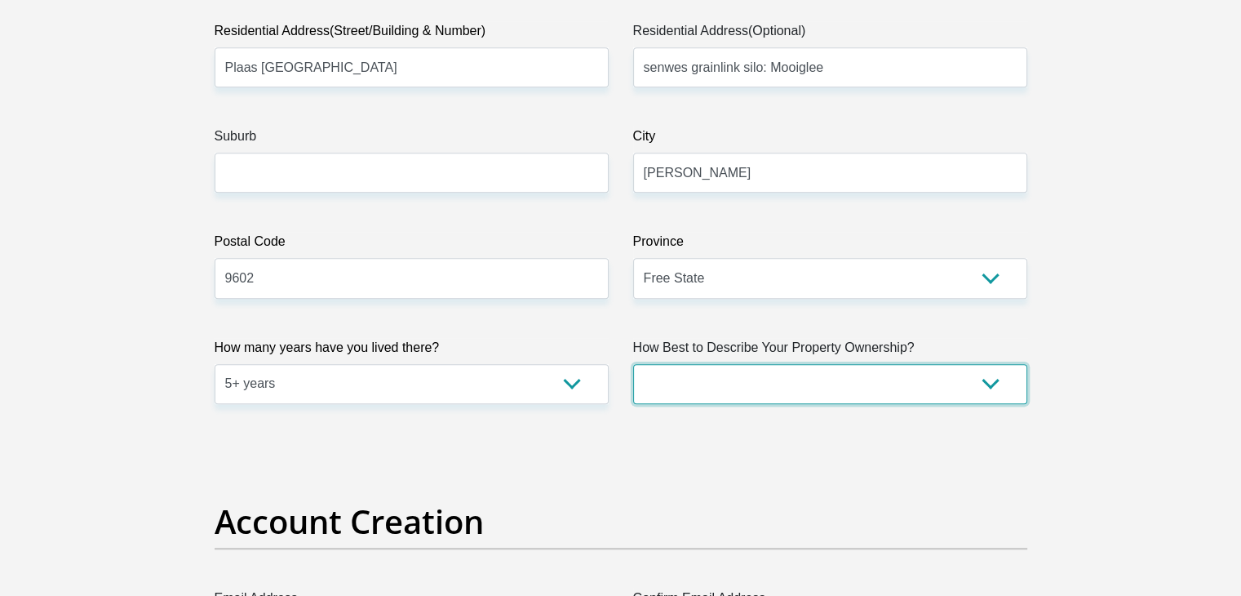
click at [689, 394] on select "Owned Rented Family Owned Company Dwelling" at bounding box center [830, 384] width 394 height 40
select select "Company Dwelling"
click at [633, 364] on select "Owned Rented Family Owned Company Dwelling" at bounding box center [830, 384] width 394 height 40
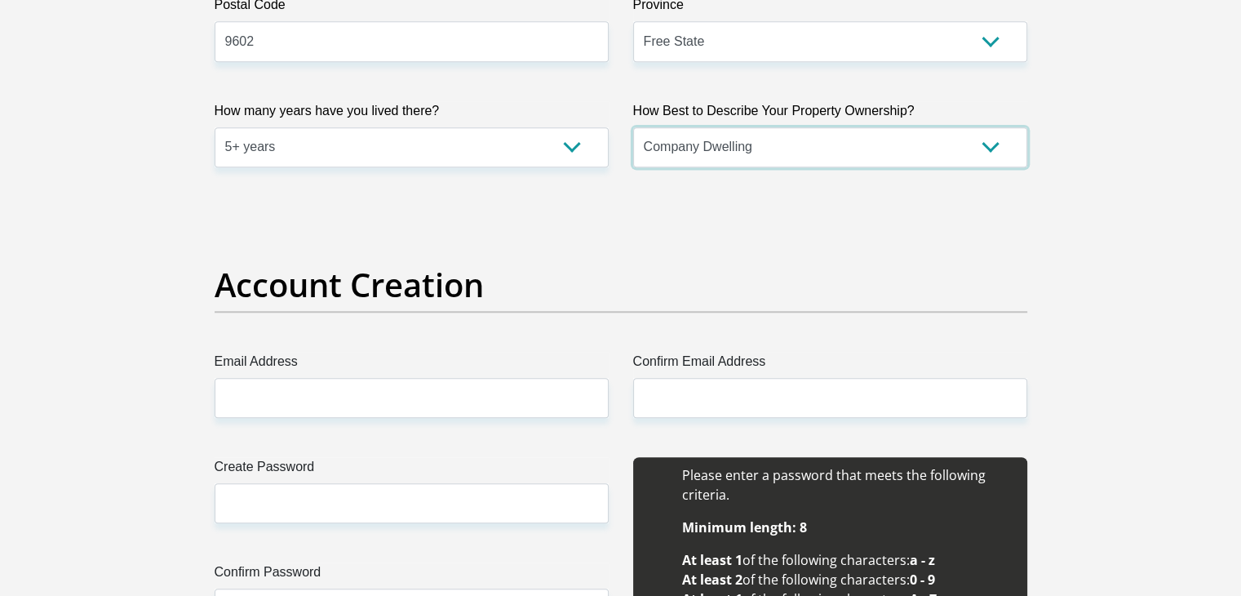
scroll to position [1142, 0]
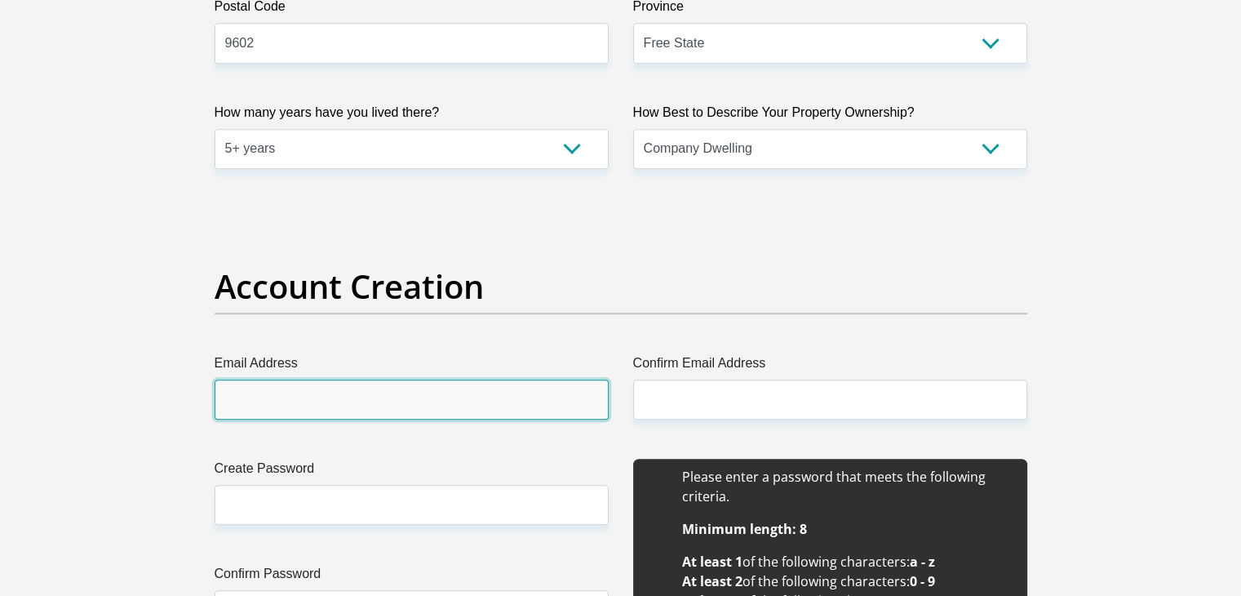
click at [353, 396] on input "Email Address" at bounding box center [412, 399] width 394 height 40
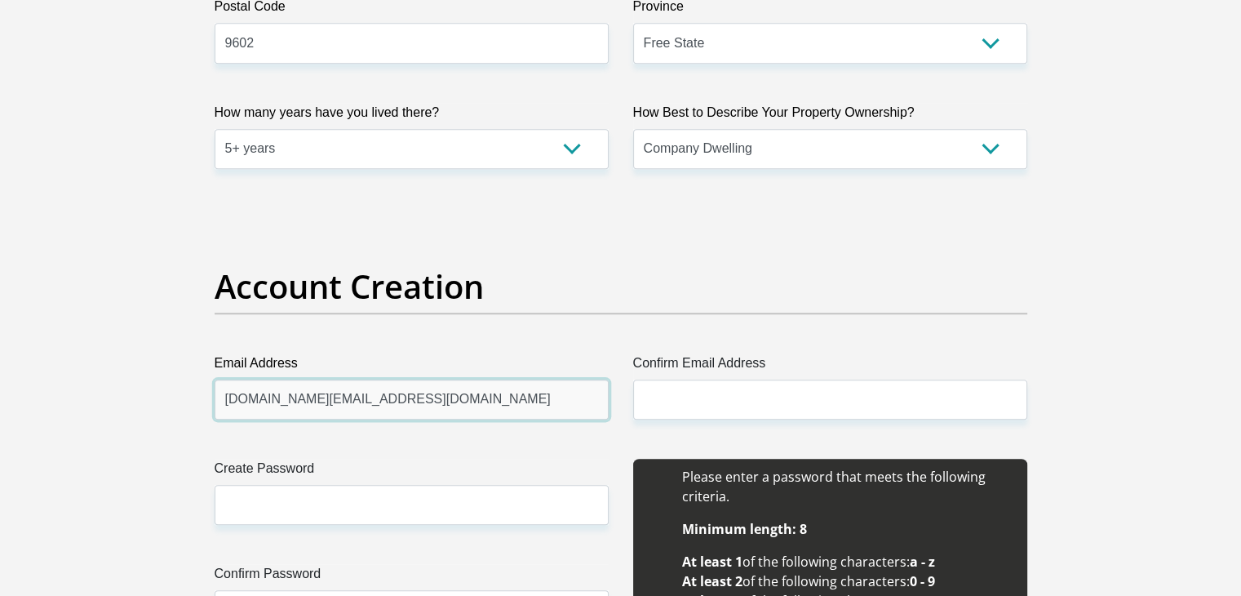
type input "barendbotha.bb@gmail.com"
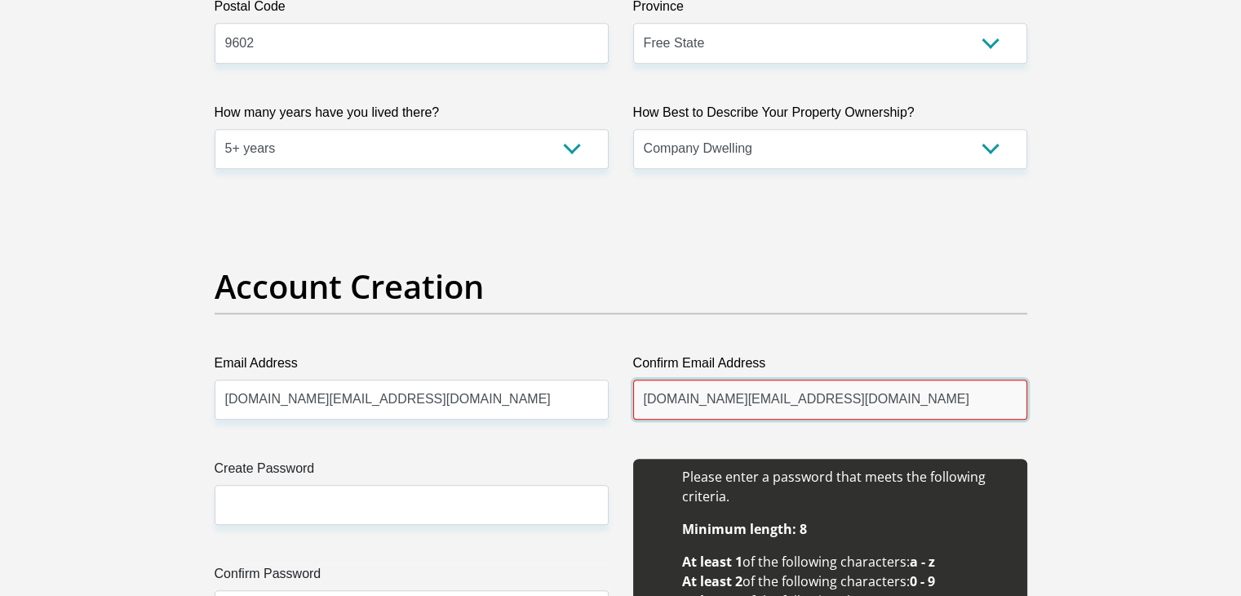
type input "barendbotha.bb@gmail.com"
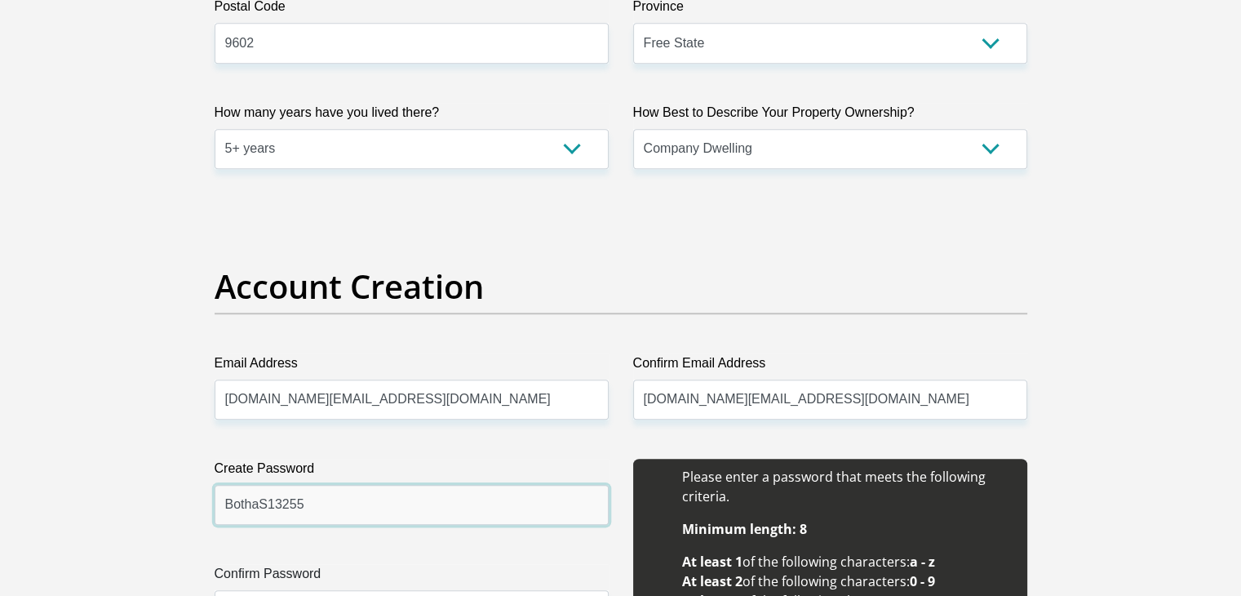
type input "BothaS13255"
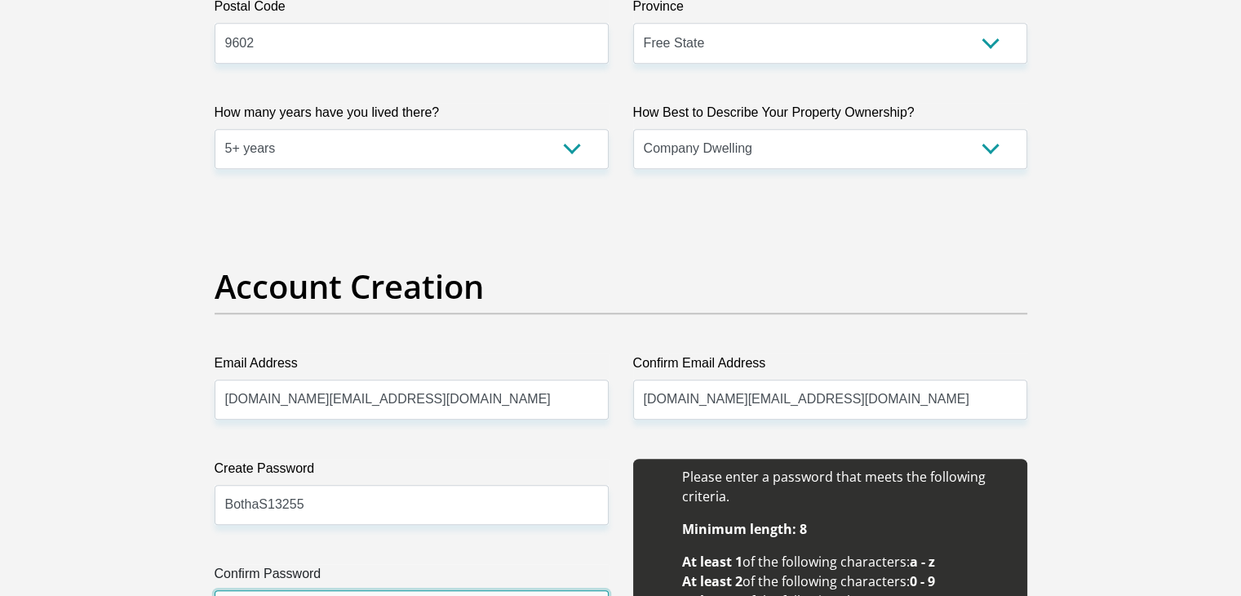
scroll to position [1176, 0]
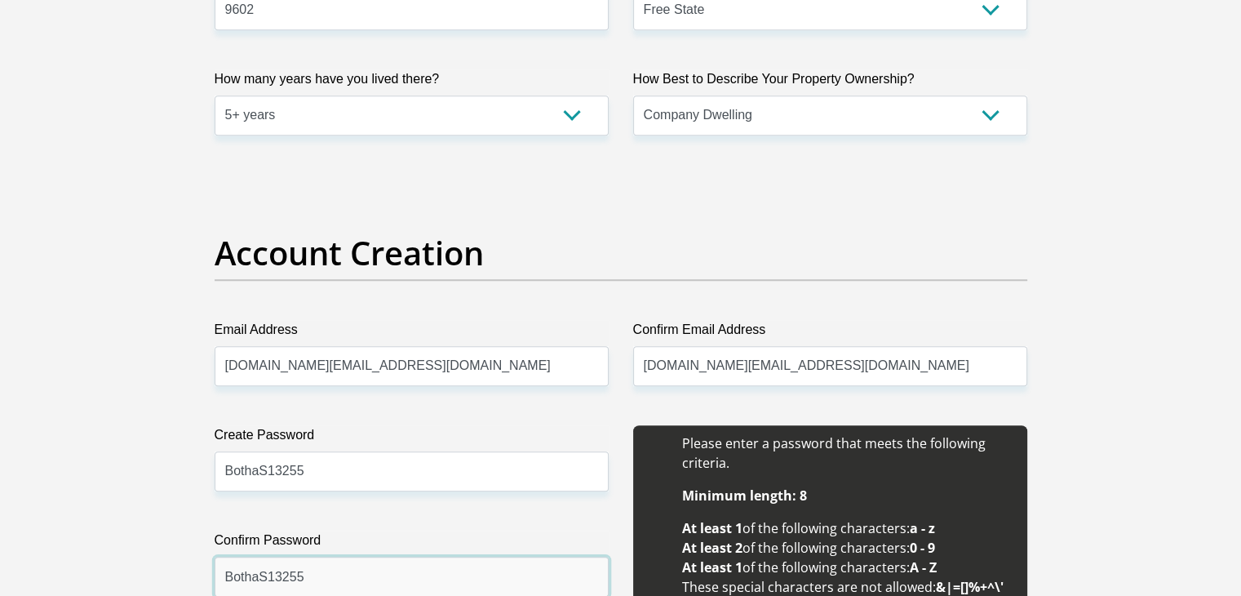
type input "BothaS13255"
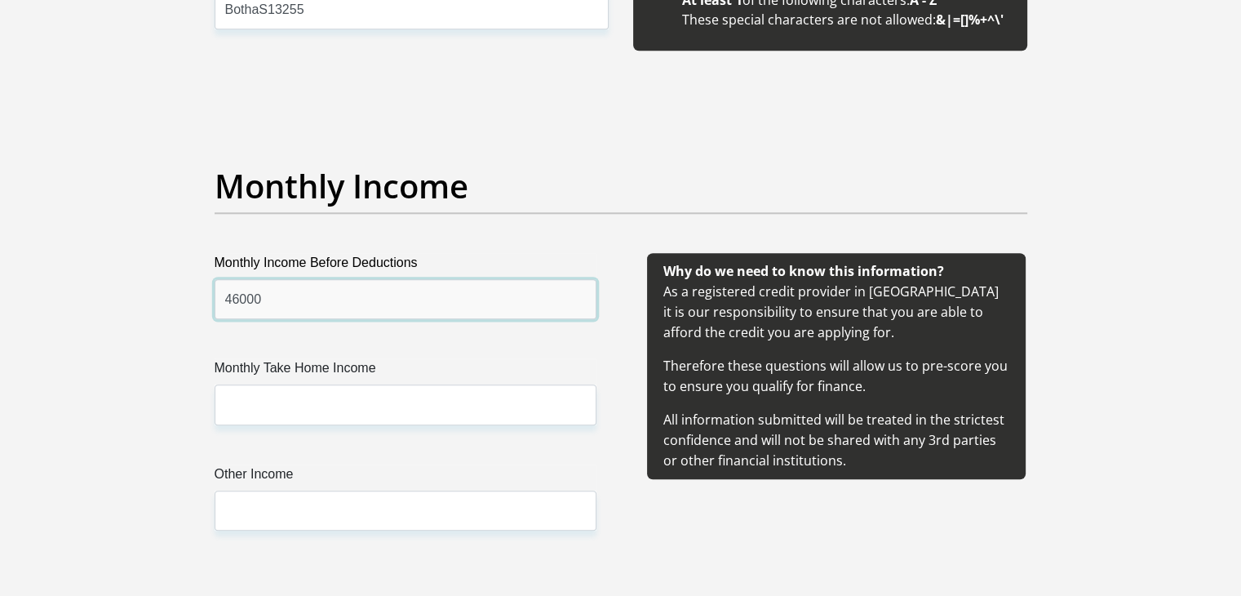
type input "46000"
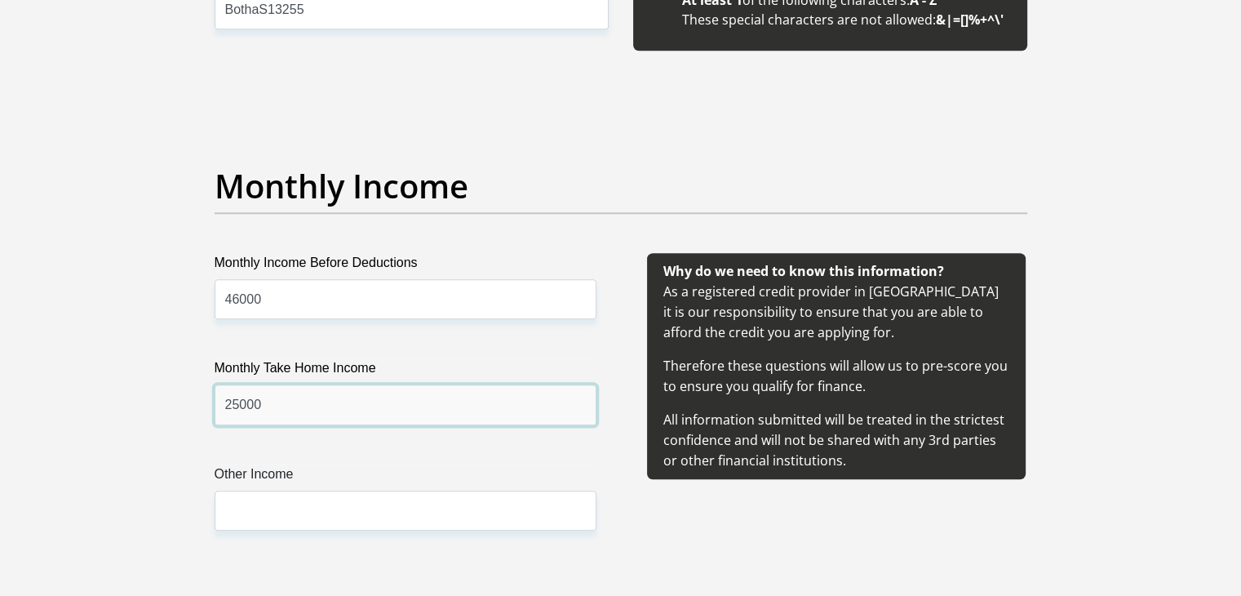
type input "25000"
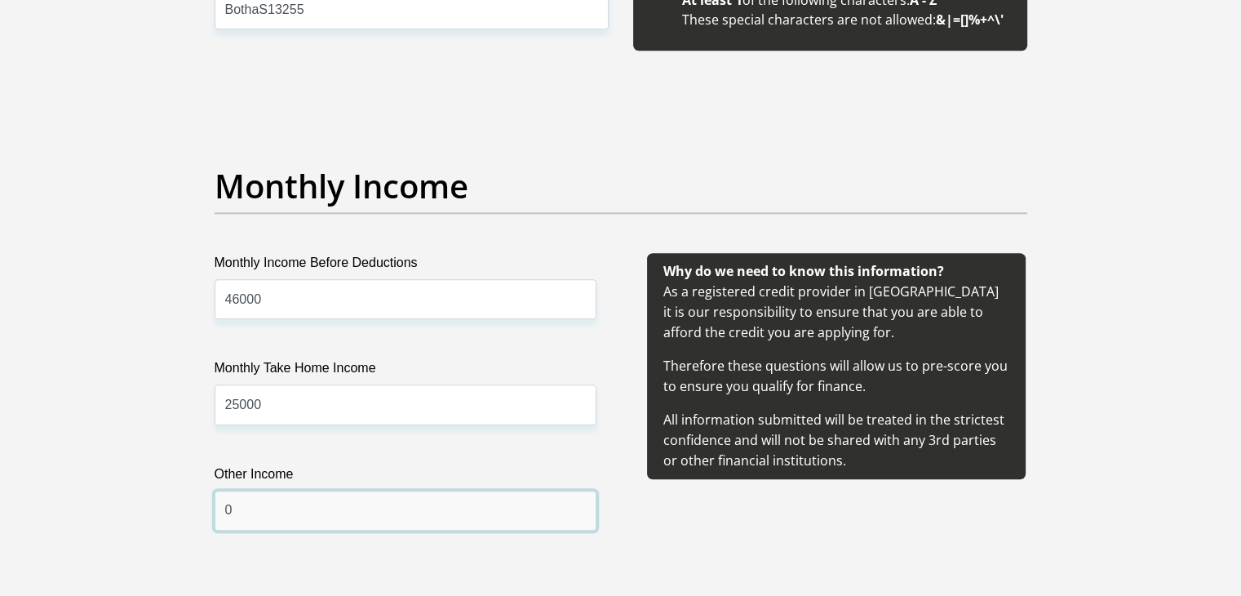
type input "0"
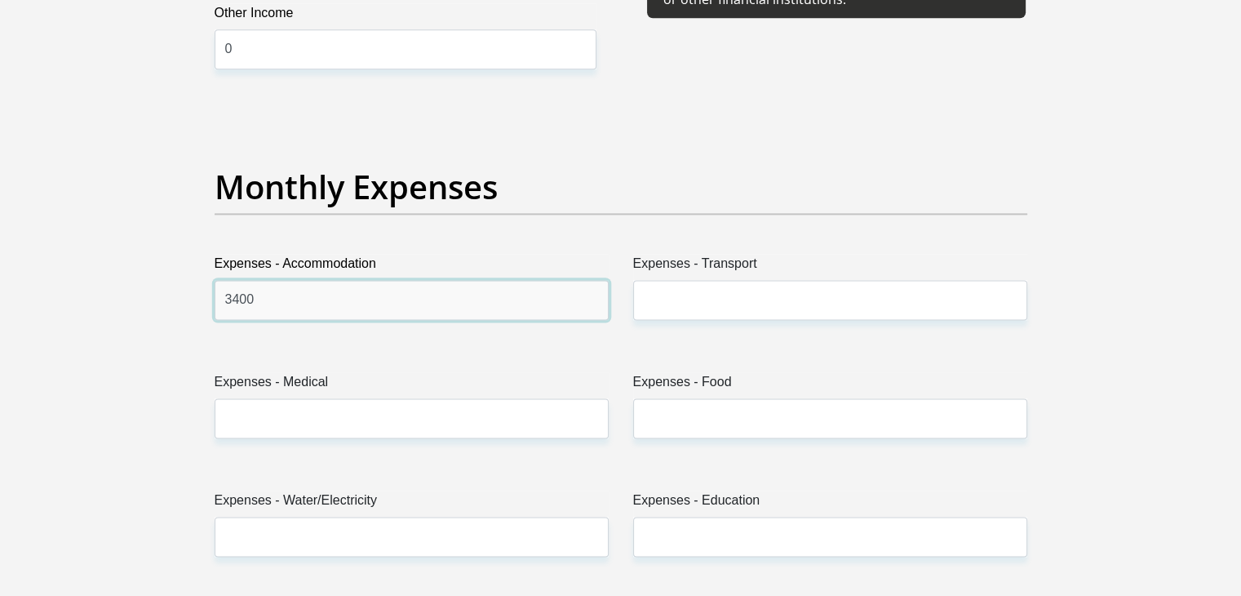
type input "3400"
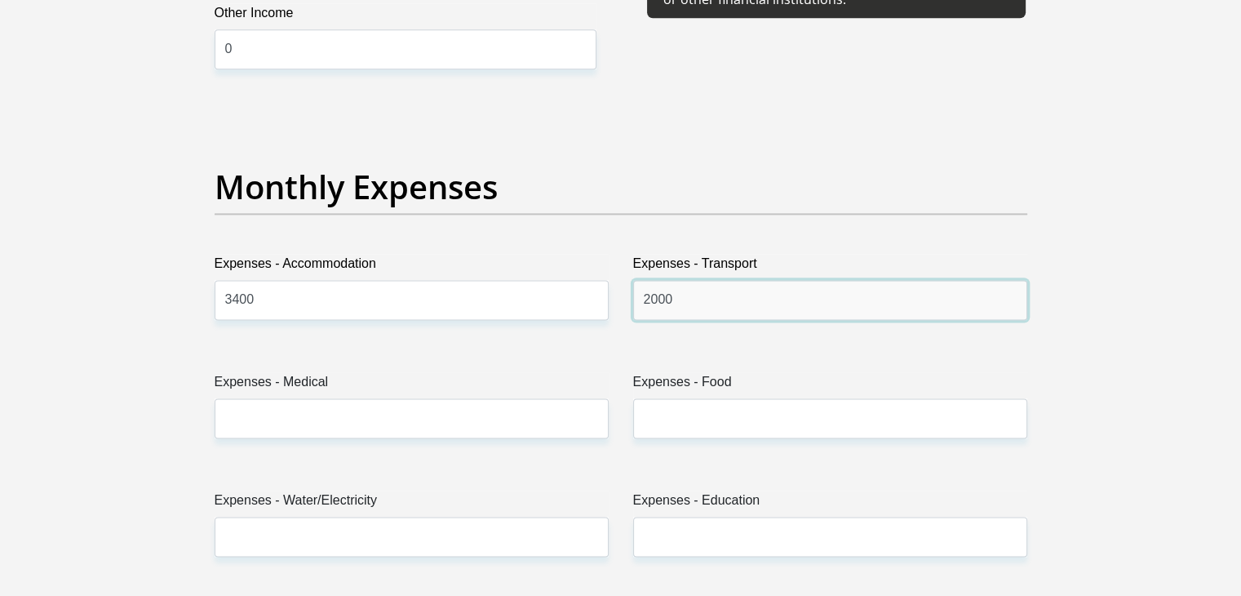
type input "2000"
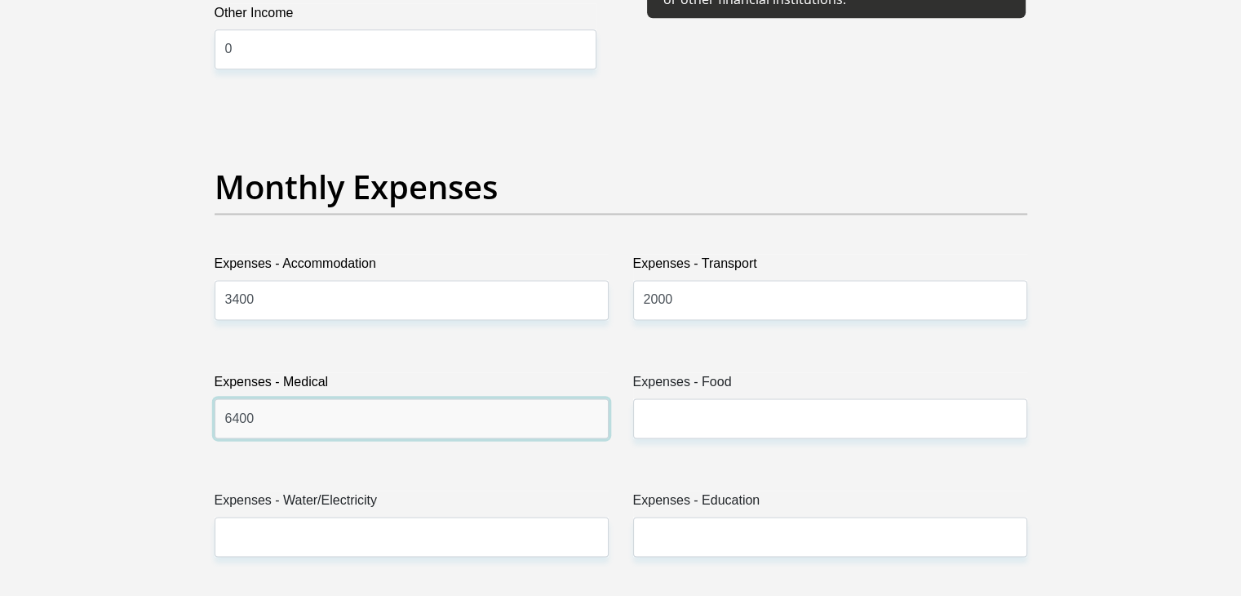
type input "6400"
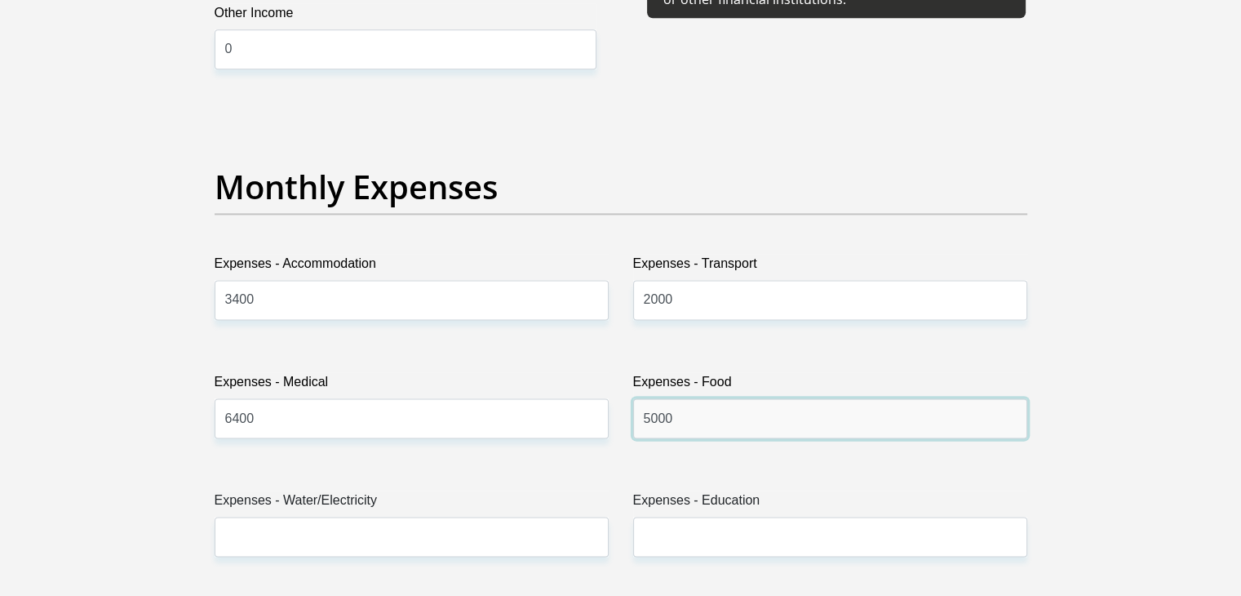
type input "5000"
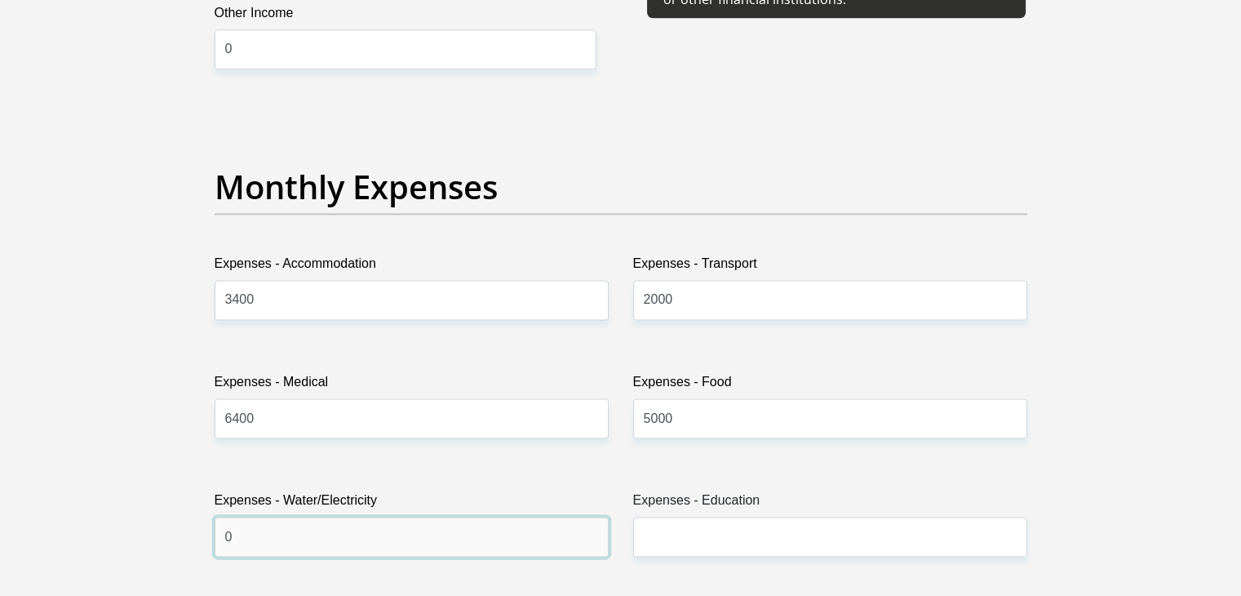
type input "0"
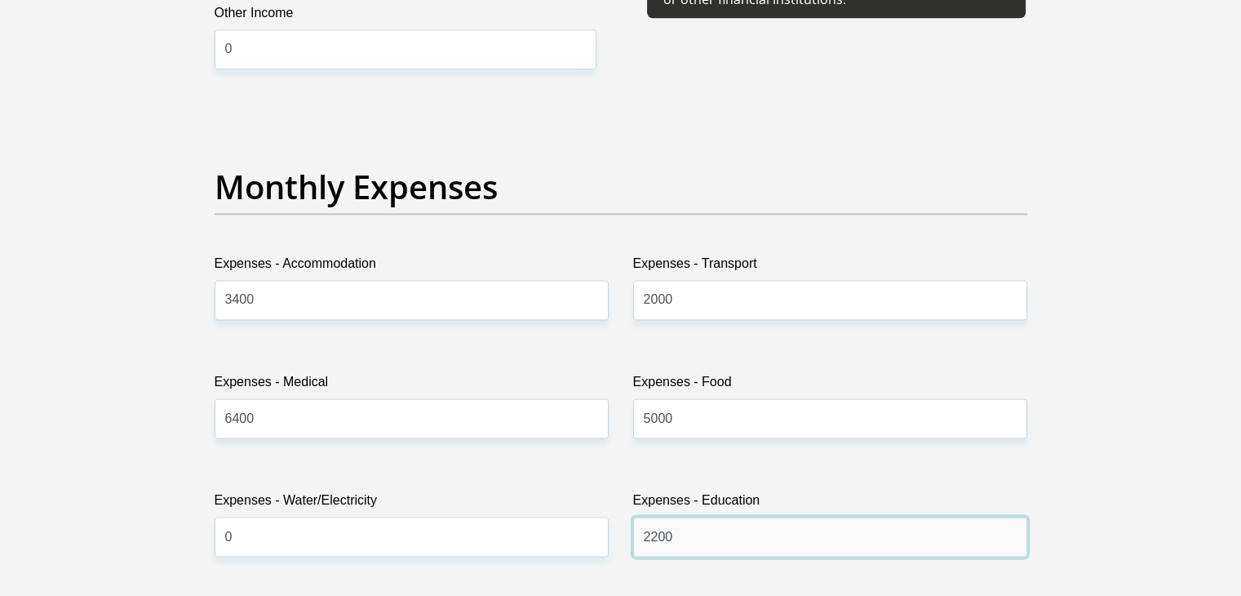
type input "2200"
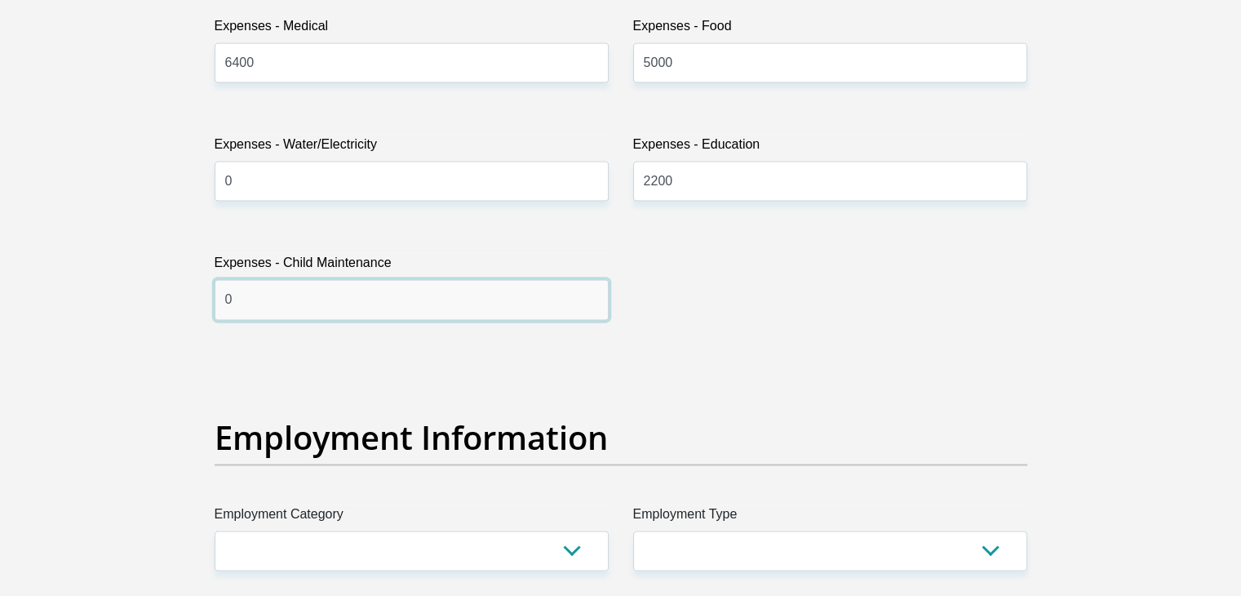
type input "0"
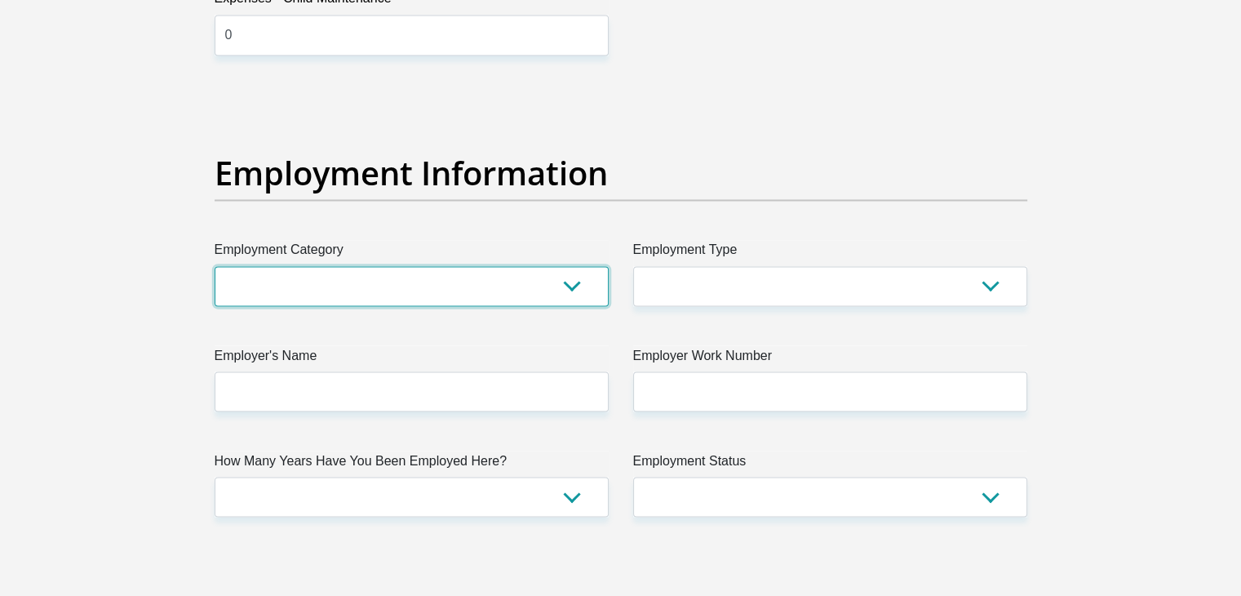
scroll to position [2826, 0]
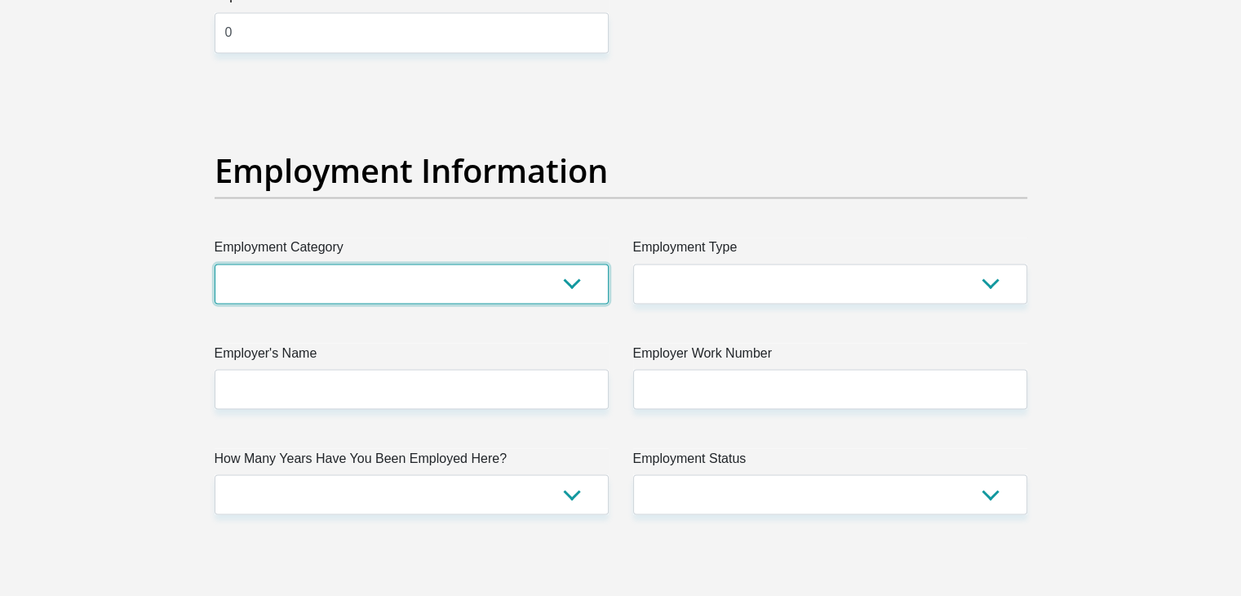
click at [401, 281] on select "AGRICULTURE ALCOHOL & TOBACCO CONSTRUCTION MATERIALS METALLURGY EQUIPMENT FOR R…" at bounding box center [412, 284] width 394 height 40
select select "5"
click at [215, 264] on select "AGRICULTURE ALCOHOL & TOBACCO CONSTRUCTION MATERIALS METALLURGY EQUIPMENT FOR R…" at bounding box center [412, 284] width 394 height 40
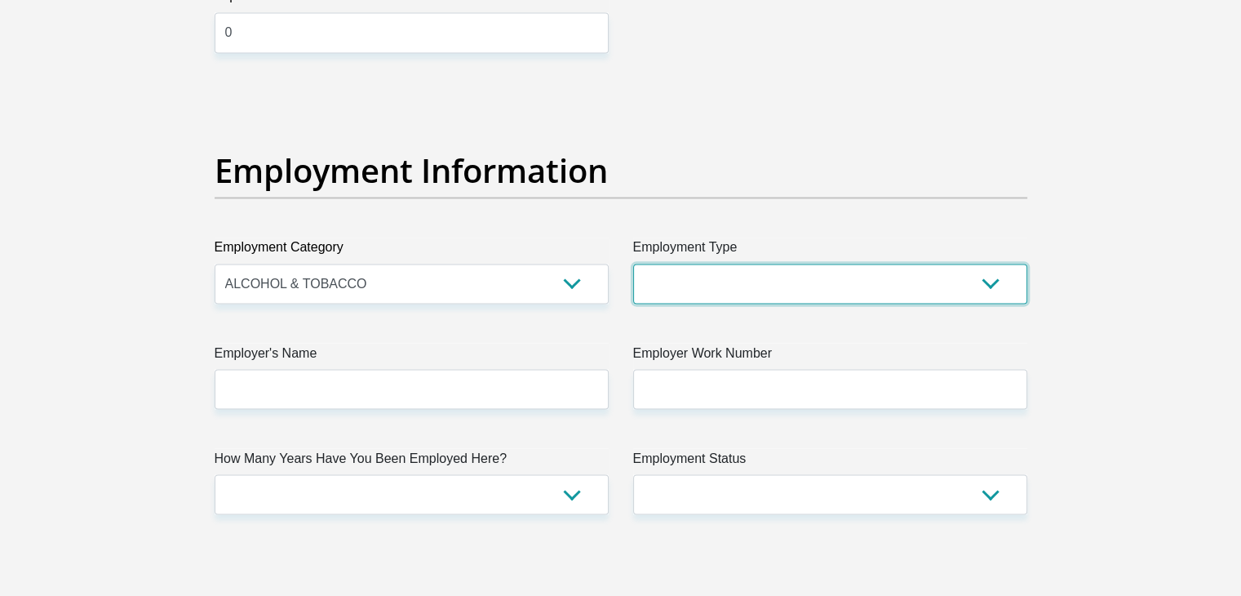
click at [725, 286] on select "College/Lecturer Craft Seller Creative Driver Executive Farmer Forces - Non Com…" at bounding box center [830, 284] width 394 height 40
select select "Manager"
click at [633, 264] on select "College/Lecturer Craft Seller Creative Driver Executive Farmer Forces - Non Com…" at bounding box center [830, 284] width 394 height 40
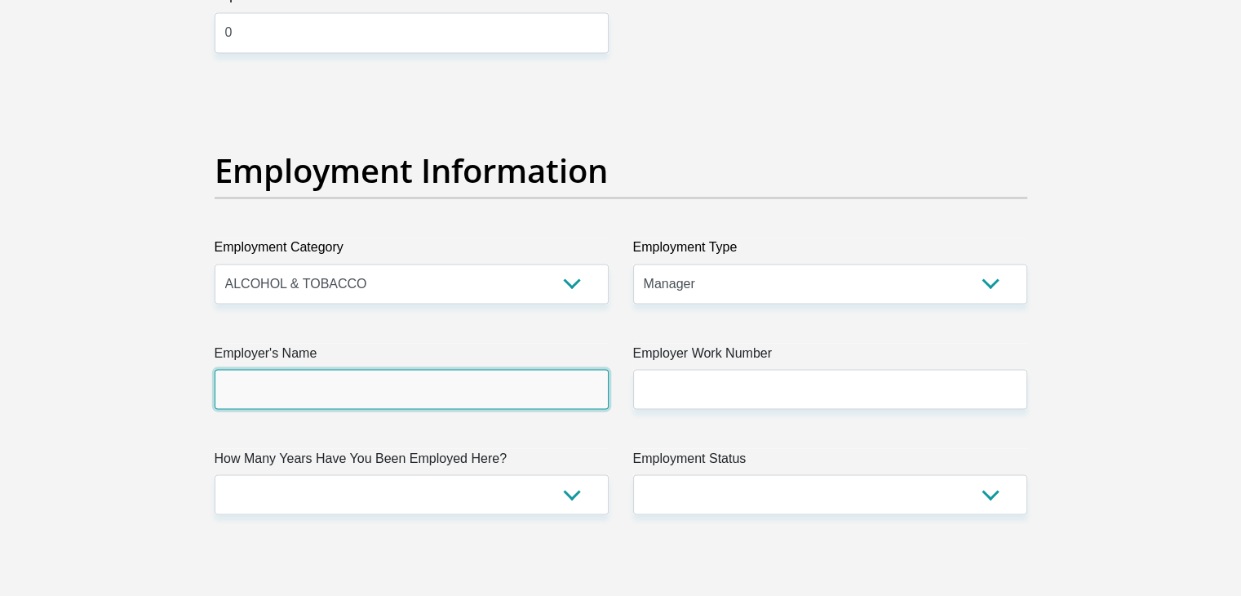
click at [479, 387] on input "Employer's Name" at bounding box center [412, 389] width 394 height 40
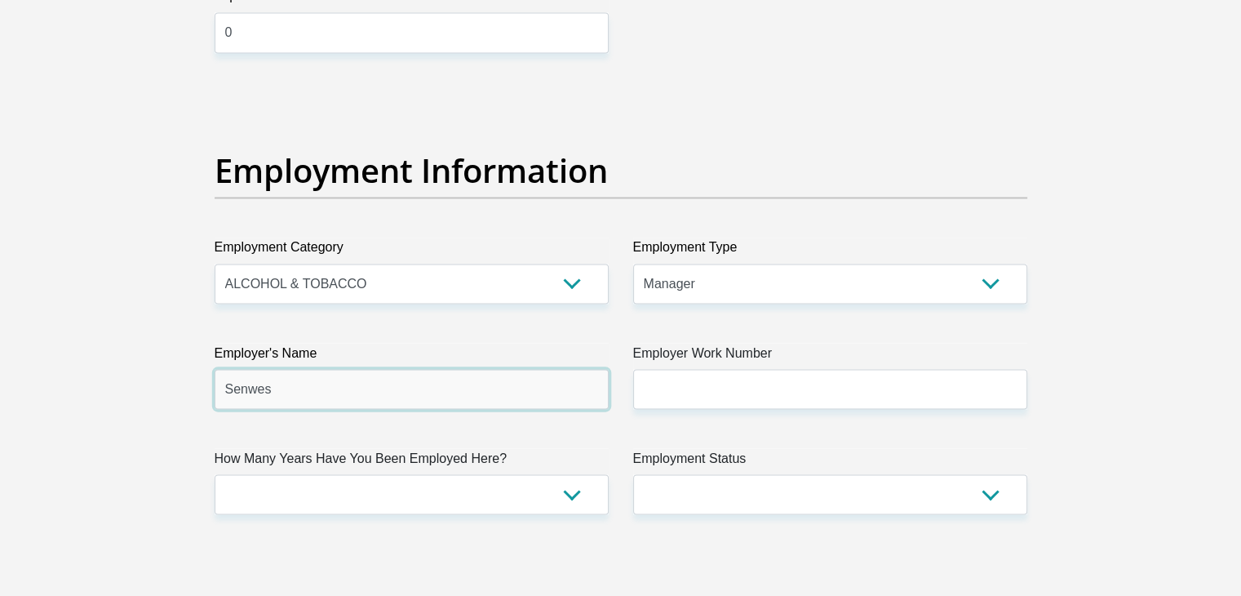
type input "Senwes"
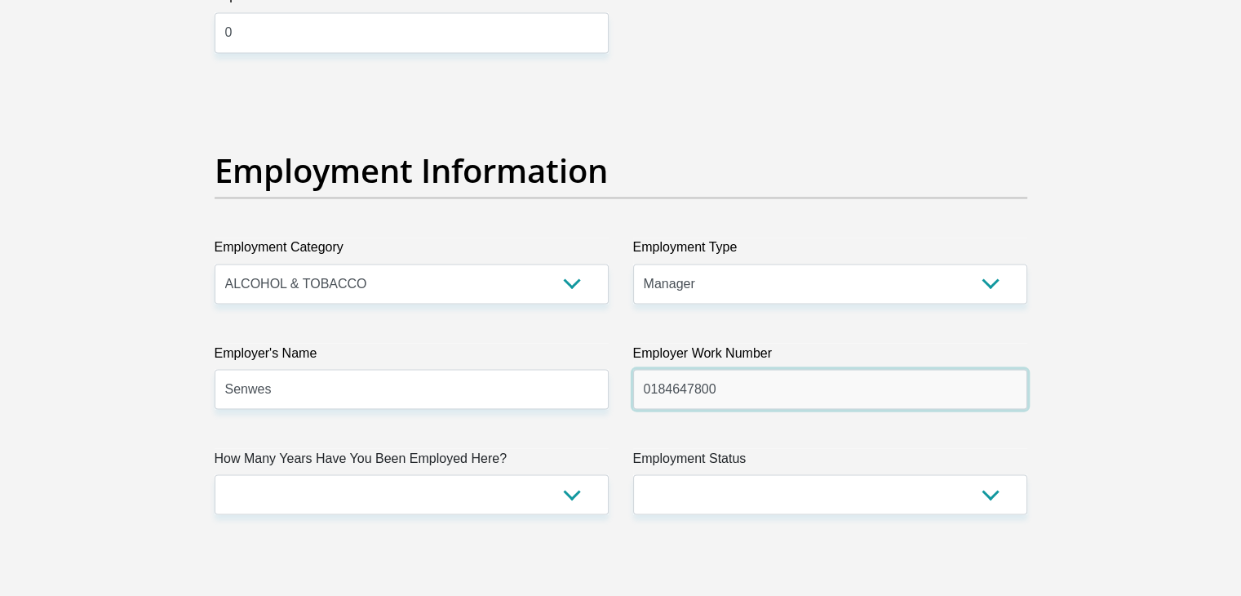
type input "0184647800"
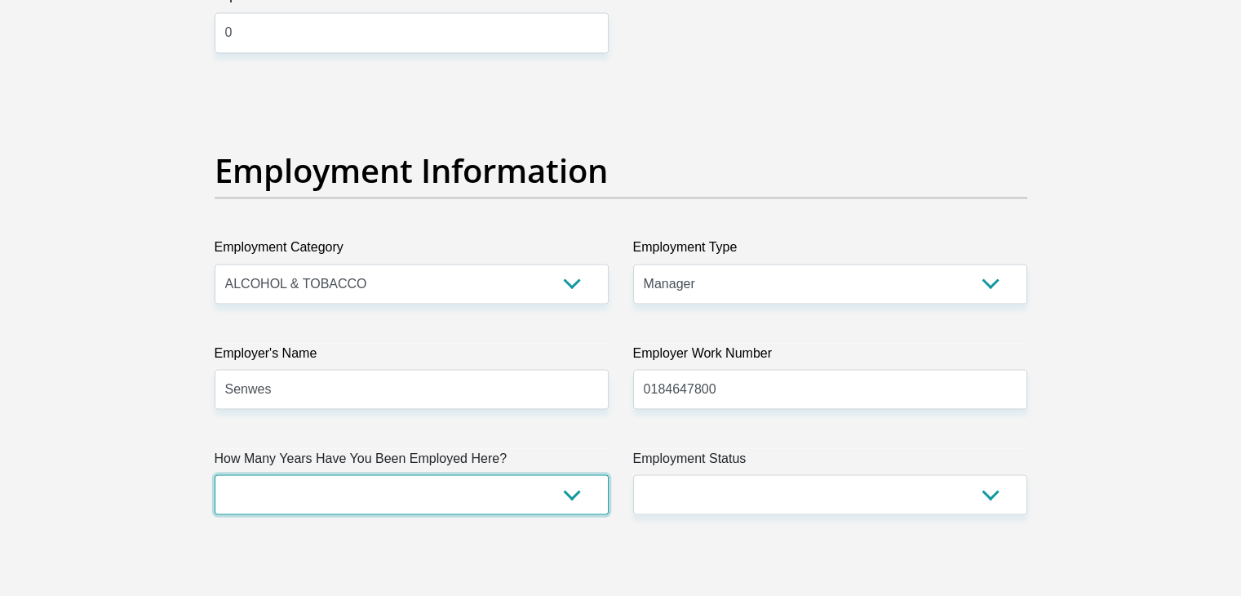
click at [571, 485] on select "less than 1 year 1-3 years 3-5 years 5+ years" at bounding box center [412, 494] width 394 height 40
select select "60"
click at [215, 474] on select "less than 1 year 1-3 years 3-5 years 5+ years" at bounding box center [412, 494] width 394 height 40
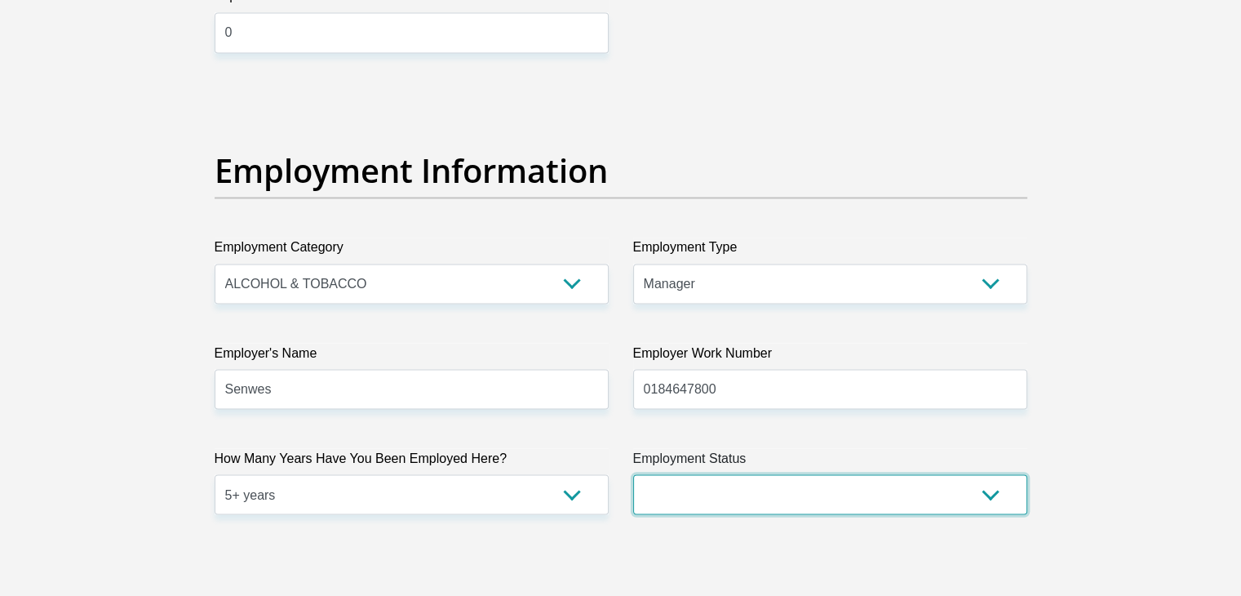
click at [658, 502] on select "Permanent/Full-time Part-time/Casual Contract Worker Self-Employed Housewife Re…" at bounding box center [830, 494] width 394 height 40
select select "1"
click at [633, 474] on select "Permanent/Full-time Part-time/Casual Contract Worker Self-Employed Housewife Re…" at bounding box center [830, 494] width 394 height 40
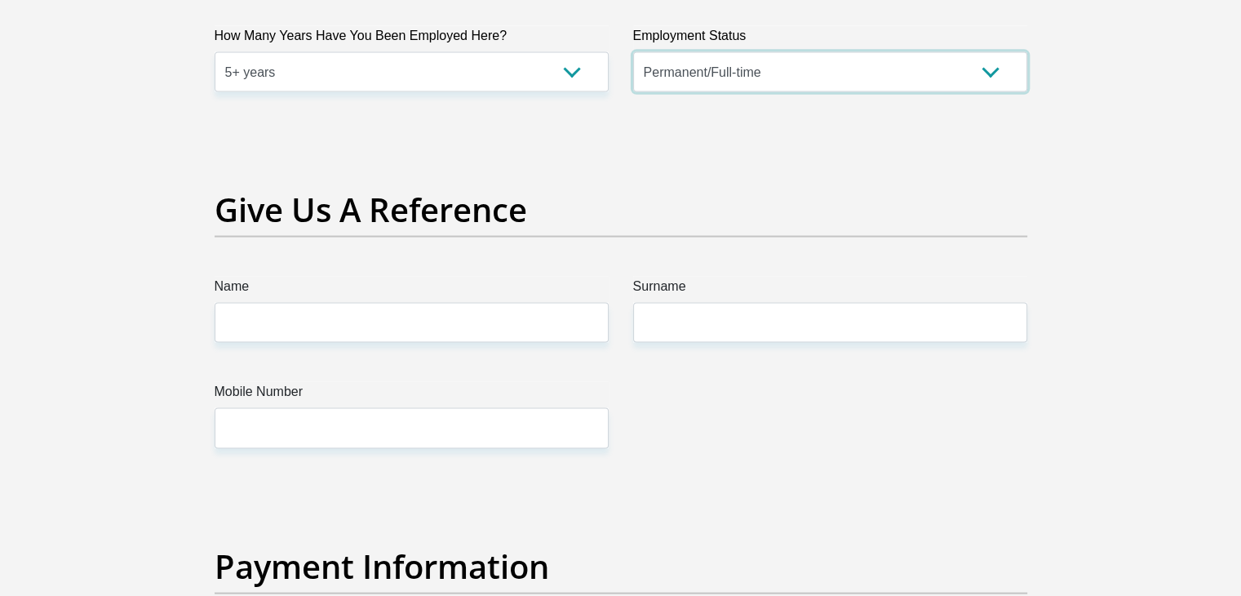
scroll to position [3254, 0]
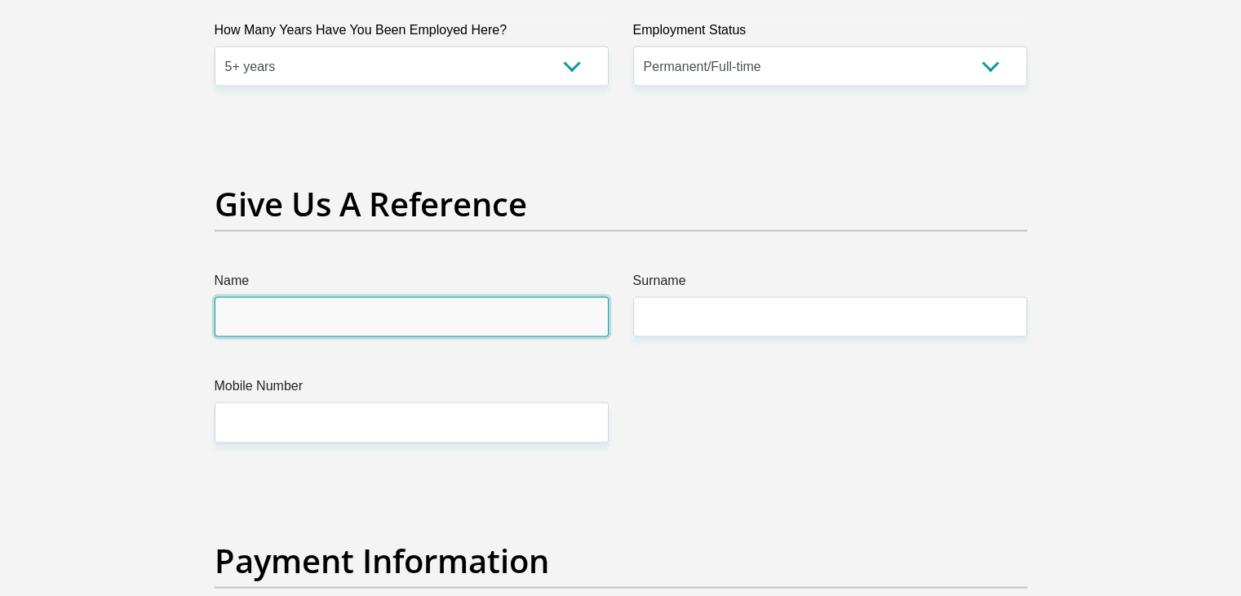
click at [419, 316] on input "Name" at bounding box center [412, 317] width 394 height 40
type input "jolise"
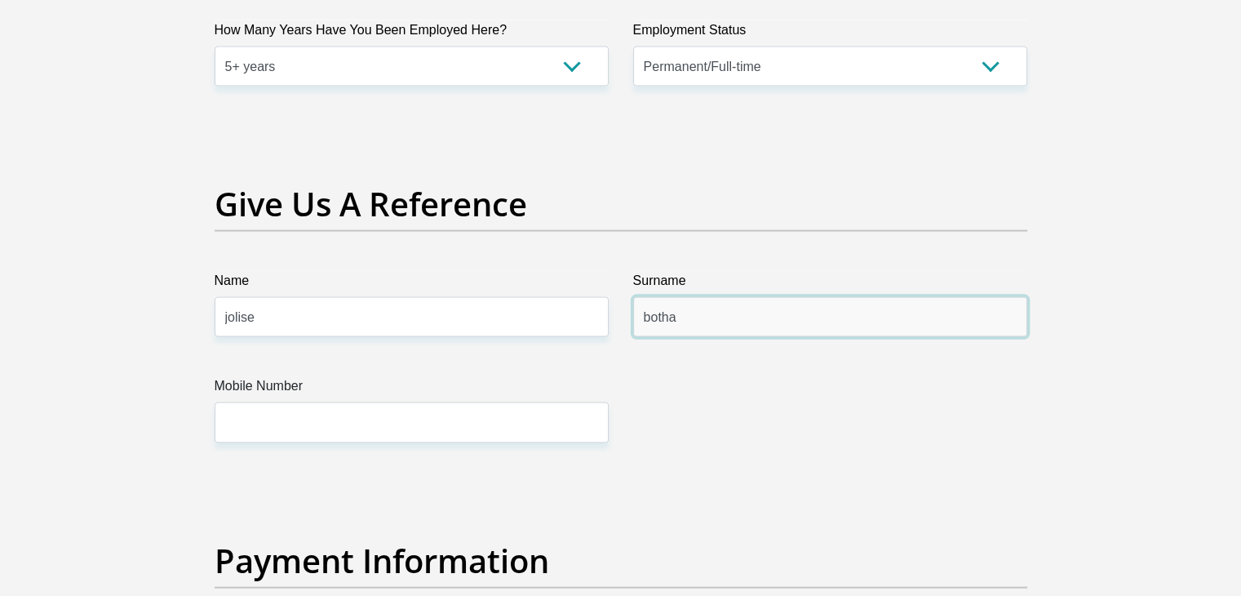
type input "botha"
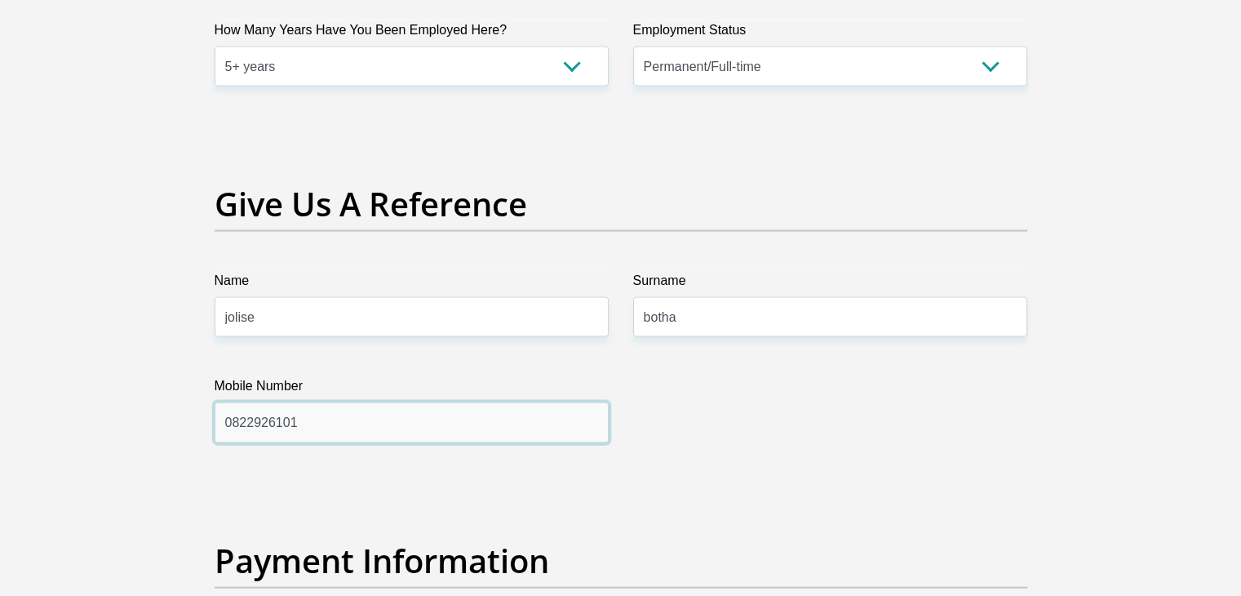
type input "0822926101"
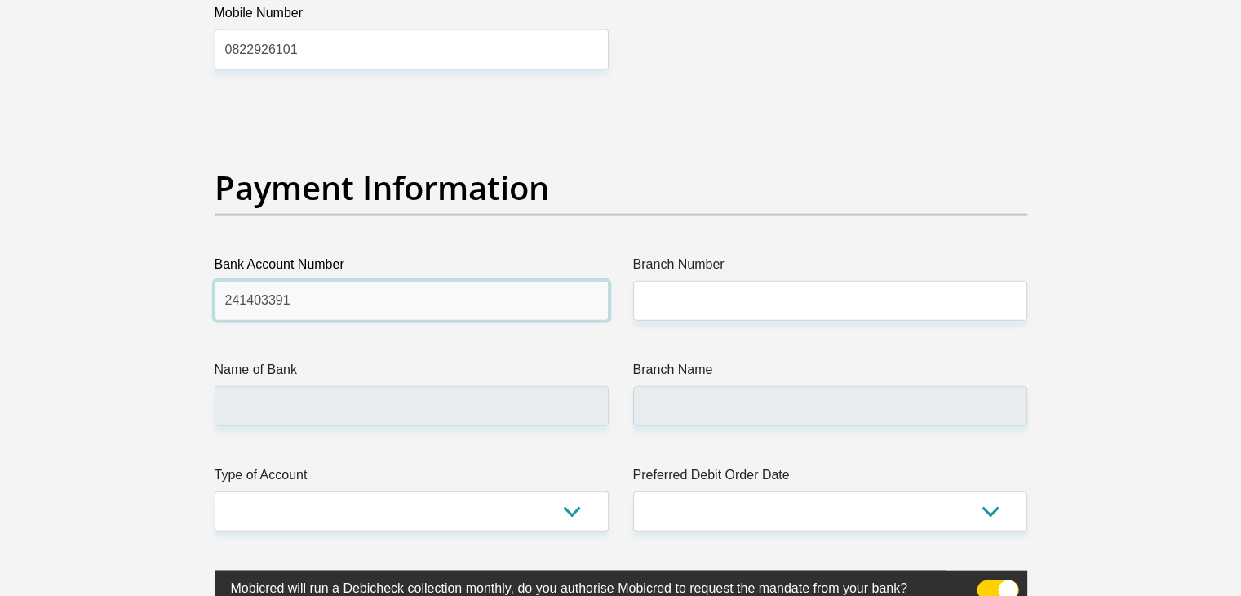
type input "241403391"
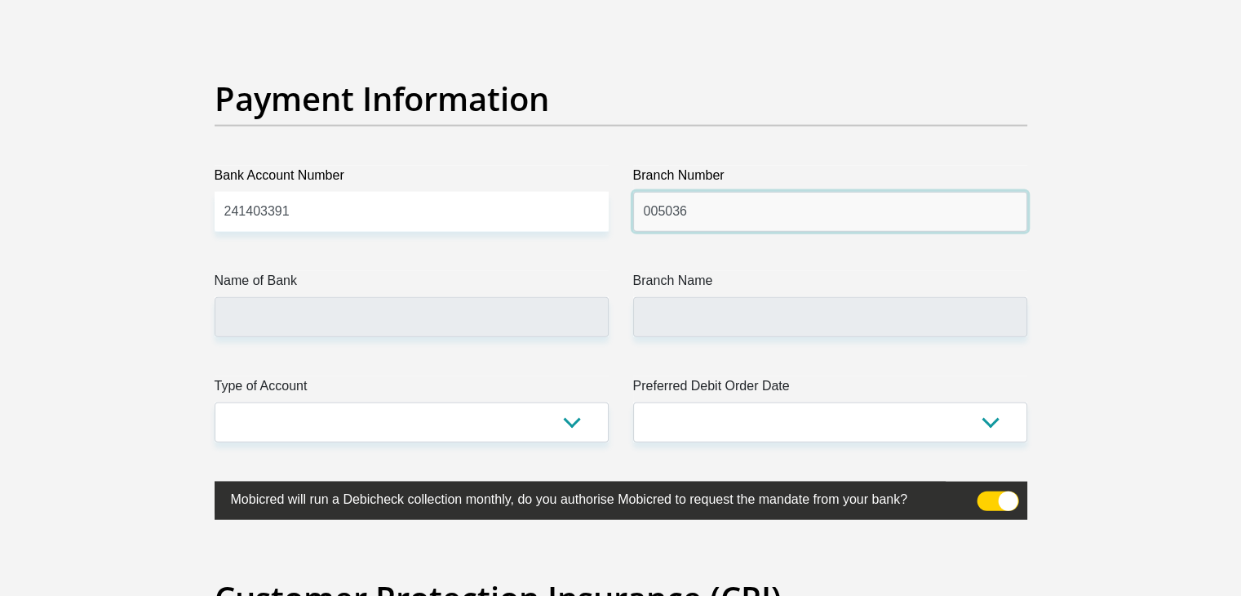
scroll to position [3717, 0]
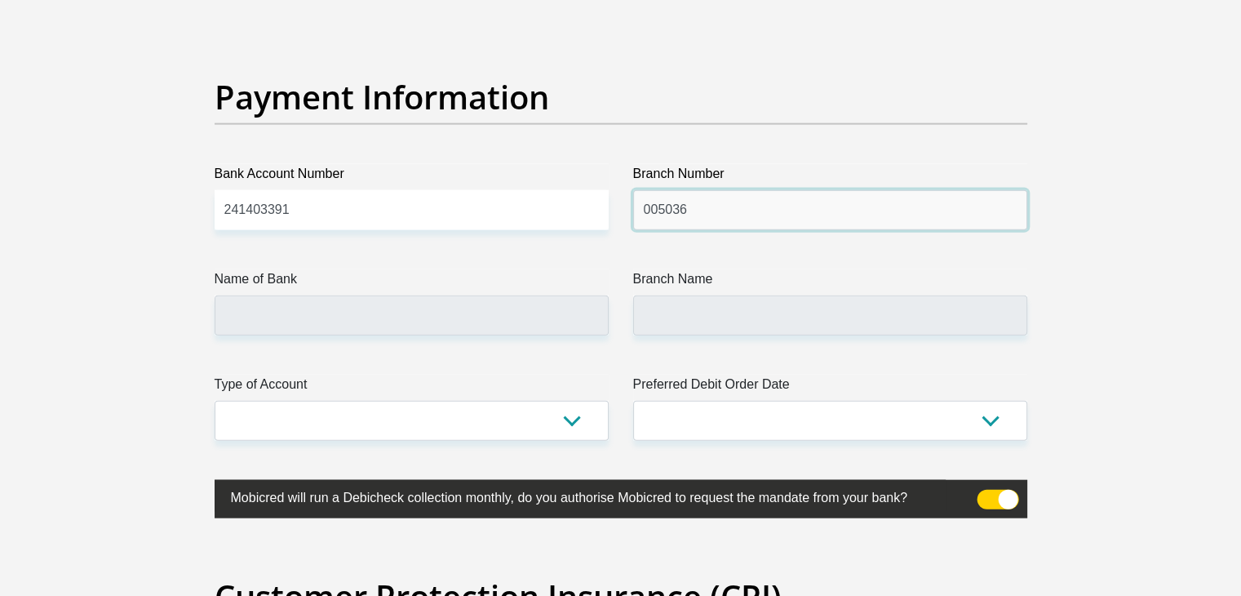
type input "005036"
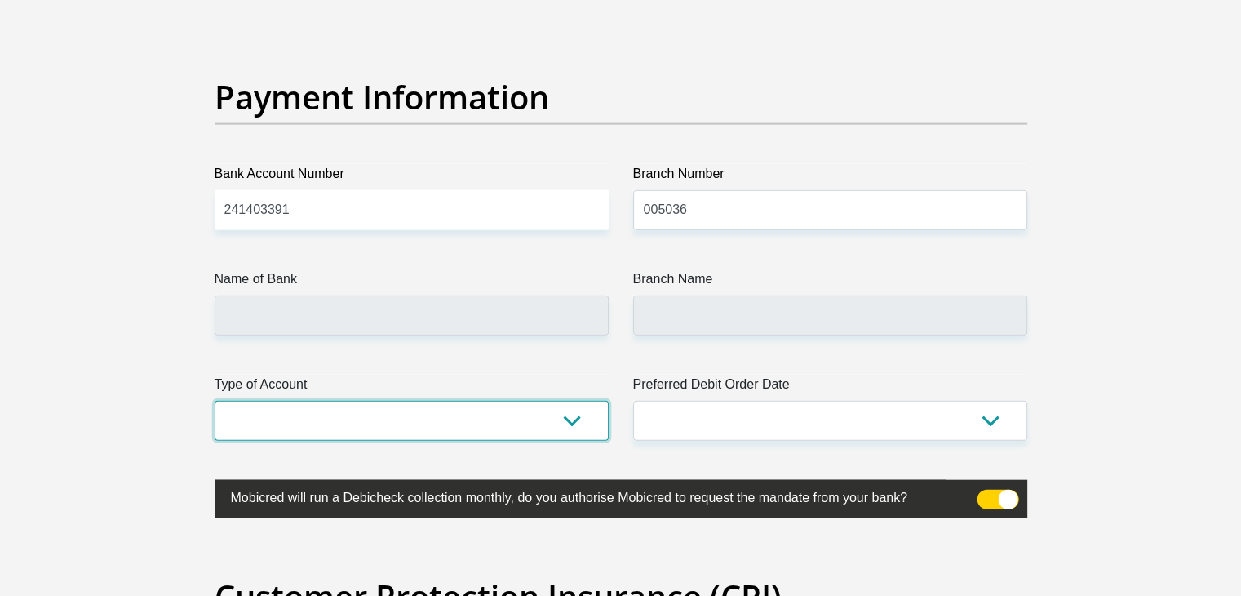
click at [472, 419] on select "Cheque Savings" at bounding box center [412, 421] width 394 height 40
select select "CUR"
click at [215, 401] on select "Cheque Savings" at bounding box center [412, 421] width 394 height 40
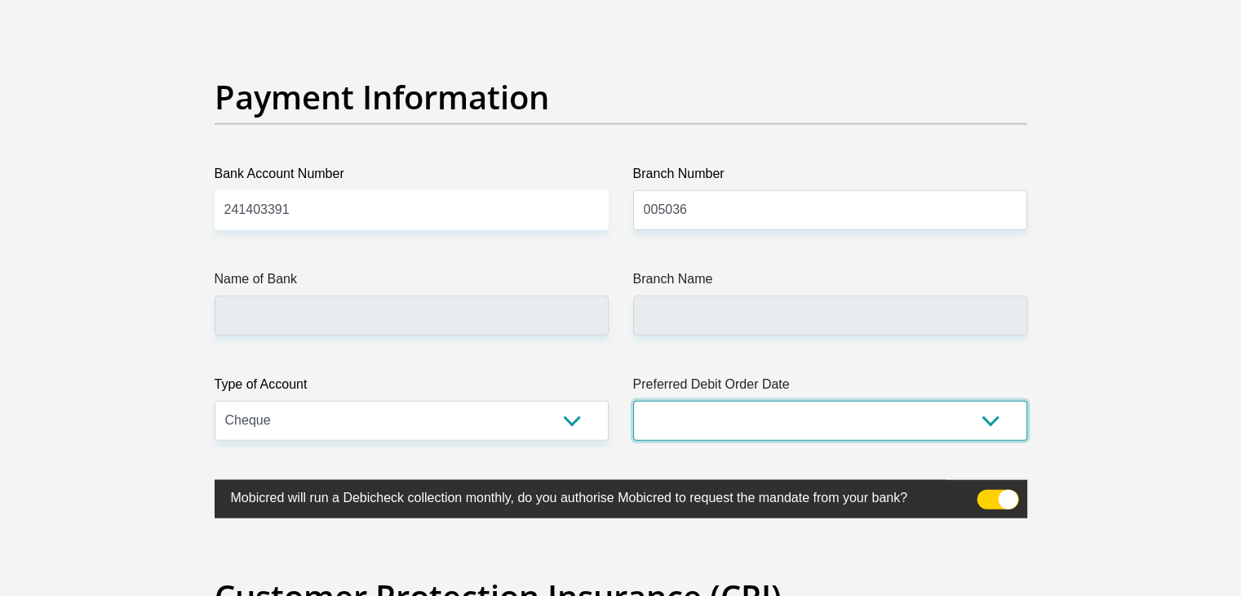
click at [670, 414] on select "1st 2nd 3rd 4th 5th 7th 18th 19th 20th 21st 22nd 23rd 24th 25th 26th 27th 28th …" at bounding box center [830, 421] width 394 height 40
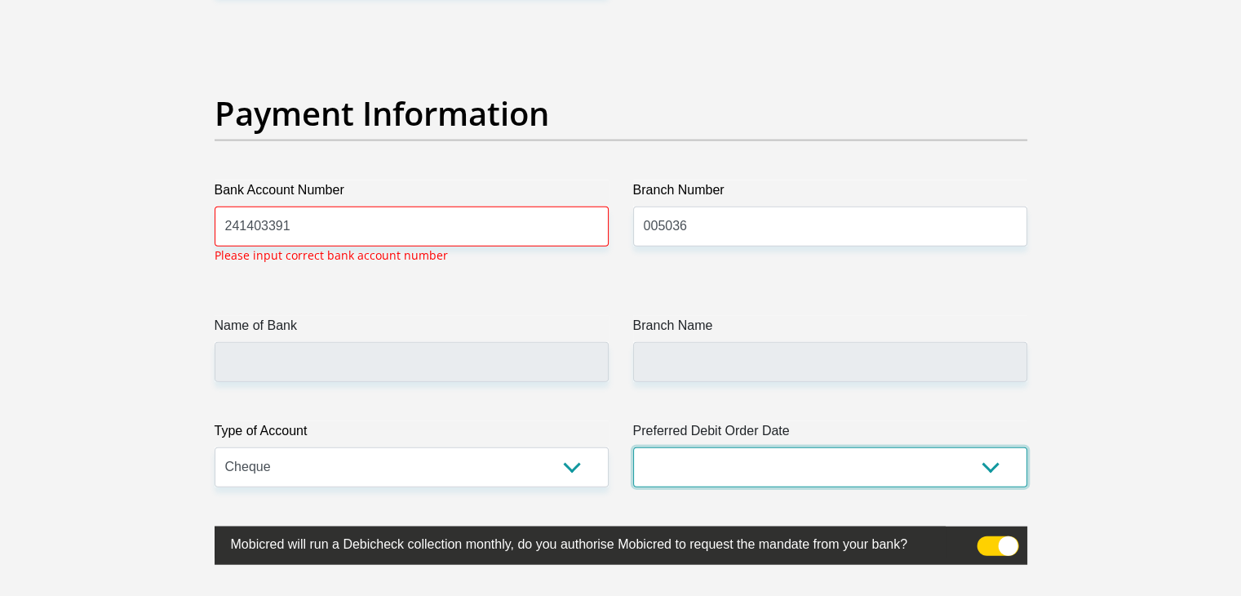
select select "26"
click at [633, 447] on select "1st 2nd 3rd 4th 5th 7th 18th 19th 20th 21st 22nd 23rd 24th 25th 26th 27th 28th …" at bounding box center [830, 467] width 394 height 40
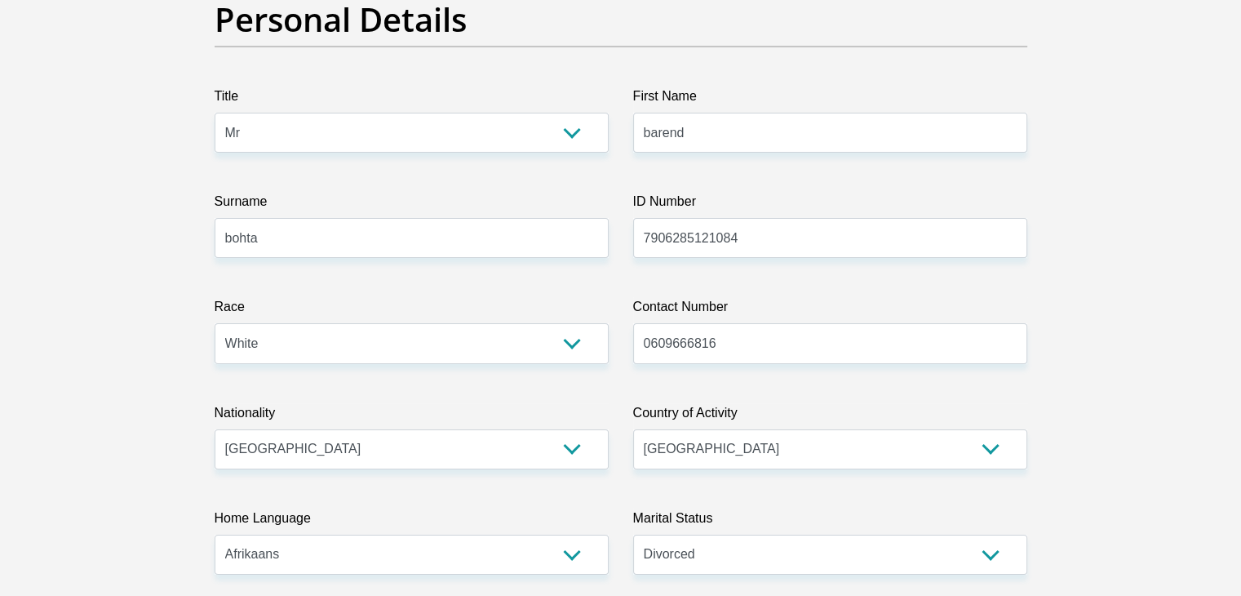
scroll to position [0, 0]
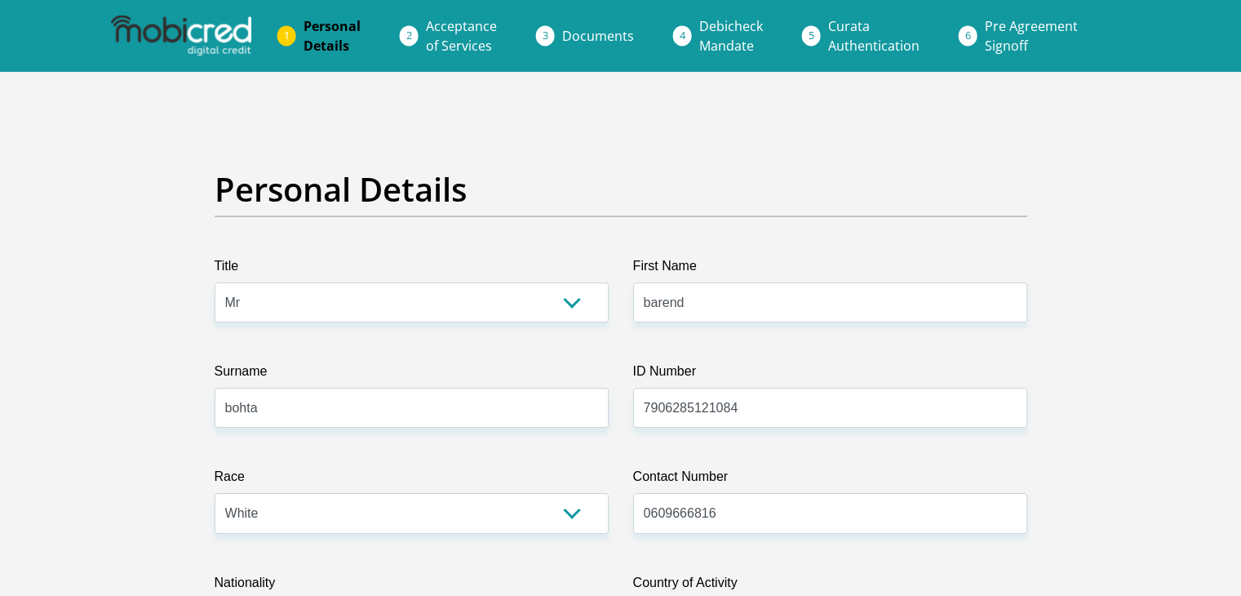
click at [199, 29] on img at bounding box center [181, 36] width 140 height 41
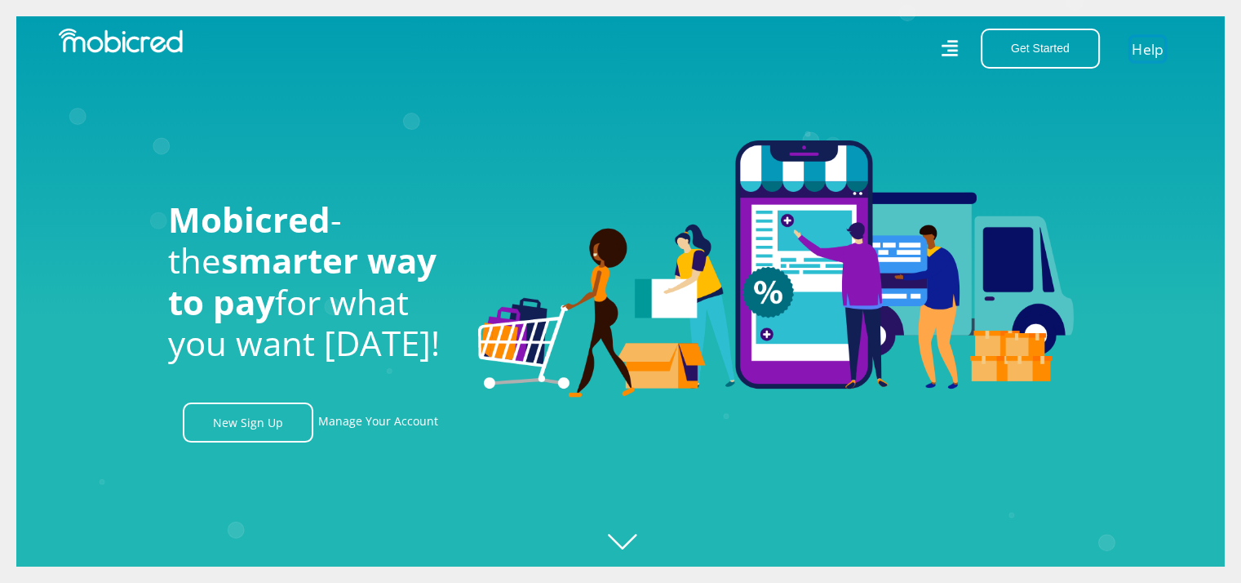
click at [1153, 51] on link "Help" at bounding box center [1147, 49] width 33 height 24
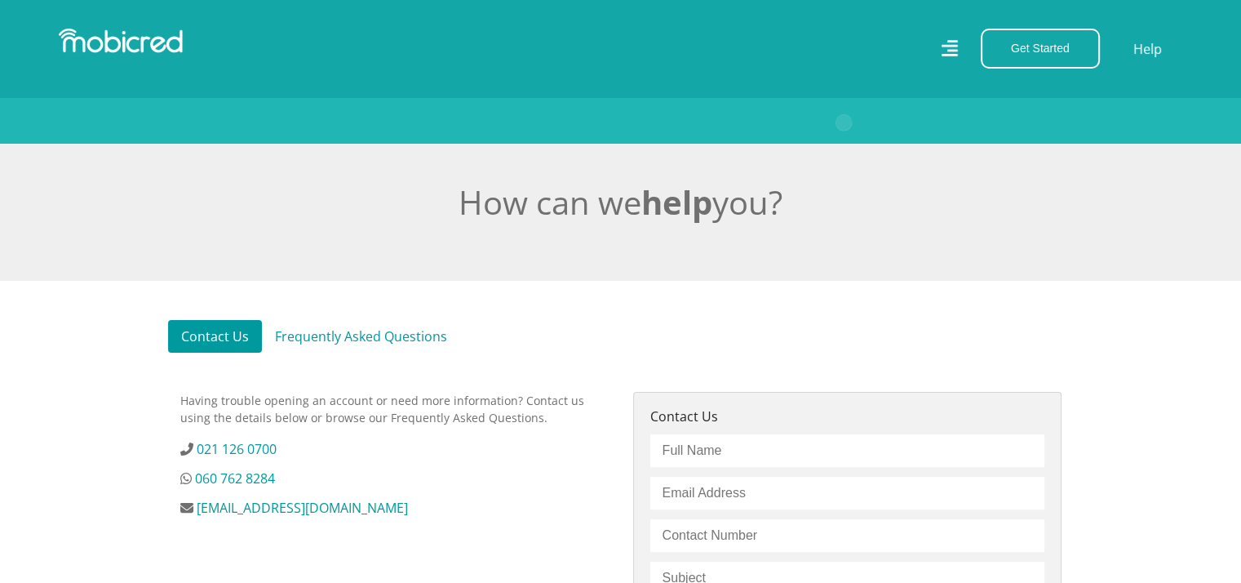
scroll to position [264, 0]
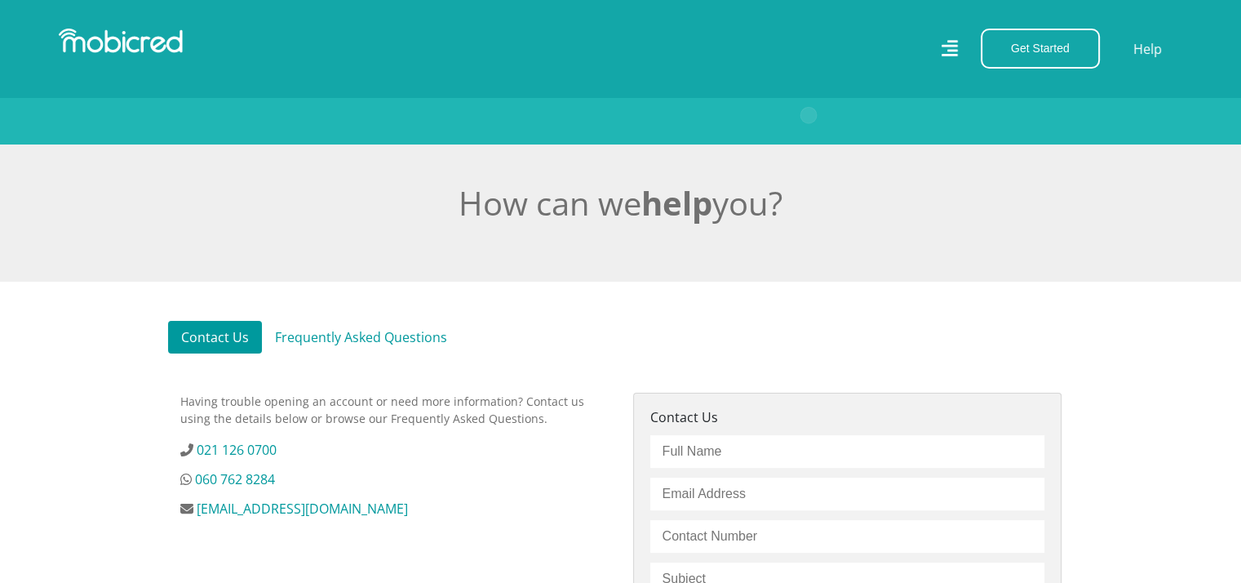
click at [232, 335] on link "Contact Us" at bounding box center [215, 337] width 94 height 33
click at [707, 461] on input "text" at bounding box center [847, 451] width 394 height 33
type input "[PERSON_NAME]"
type input "[DOMAIN_NAME][EMAIL_ADDRESS][DOMAIN_NAME]"
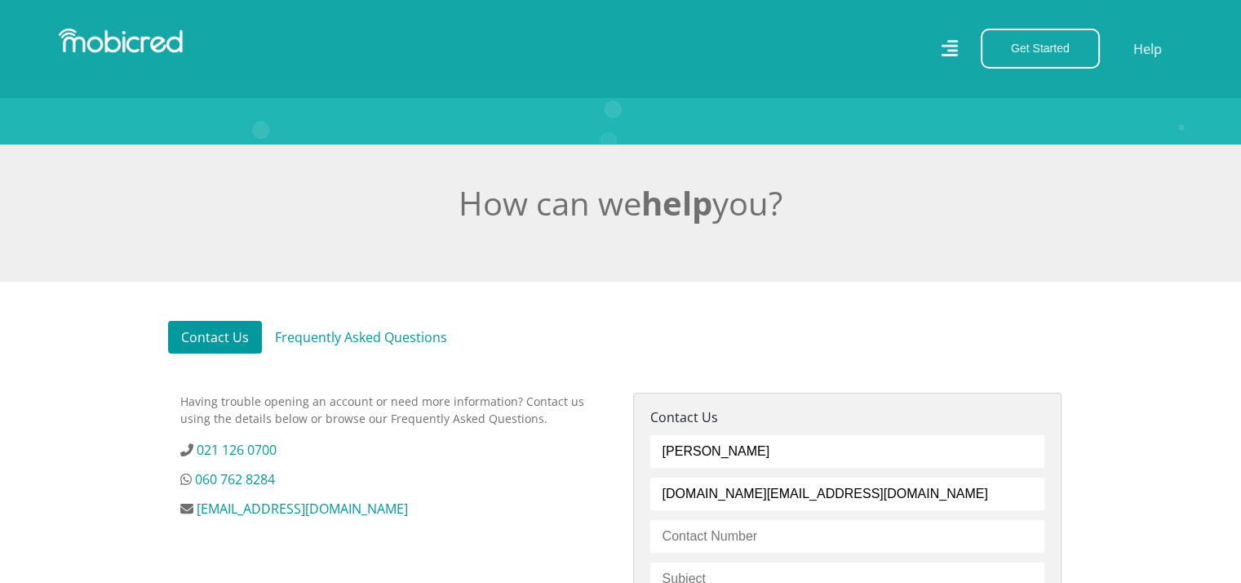
click at [763, 533] on input "text" at bounding box center [847, 536] width 394 height 33
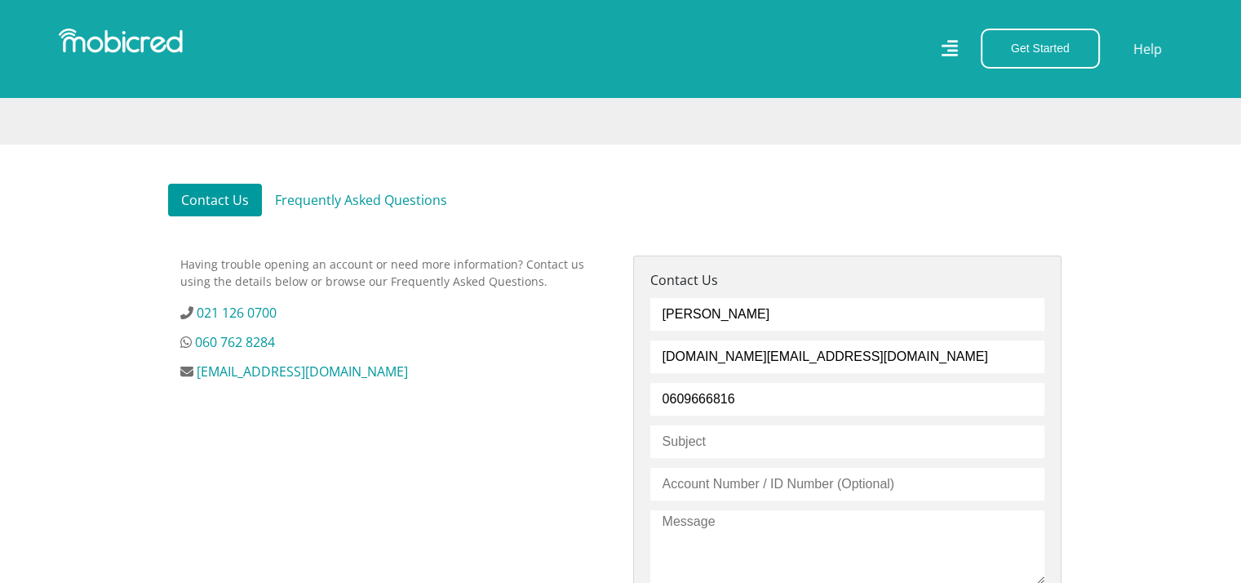
scroll to position [465, 12]
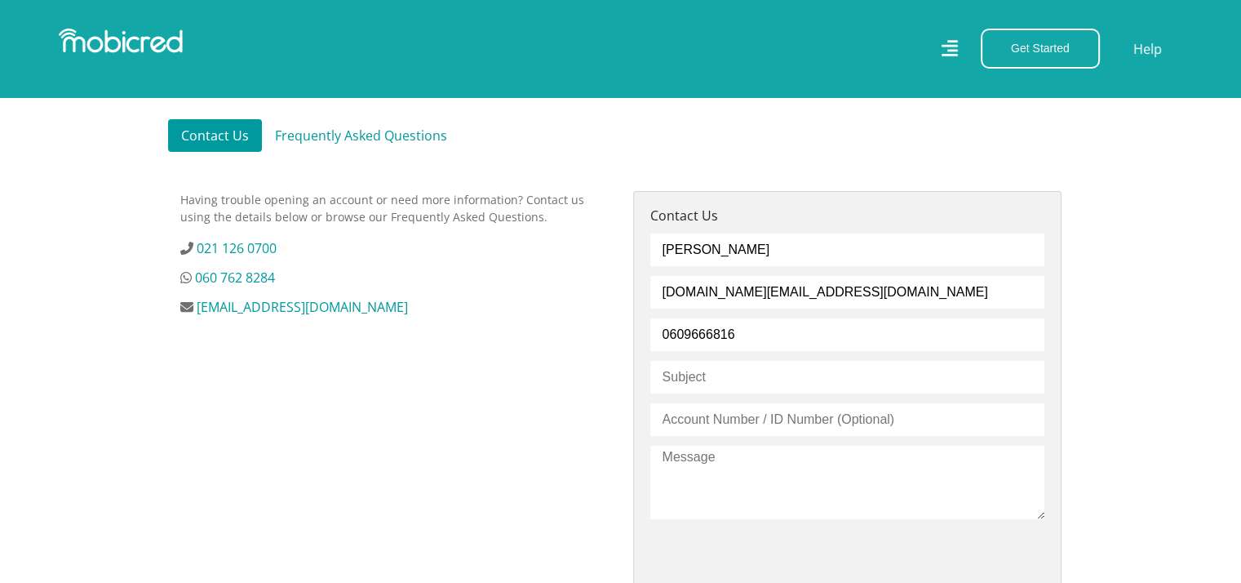
type input "0609666816"
click at [728, 366] on input "text" at bounding box center [847, 377] width 394 height 33
type input "invalid bank account"
click at [678, 412] on input "text" at bounding box center [847, 419] width 394 height 33
type input "7906285121084"
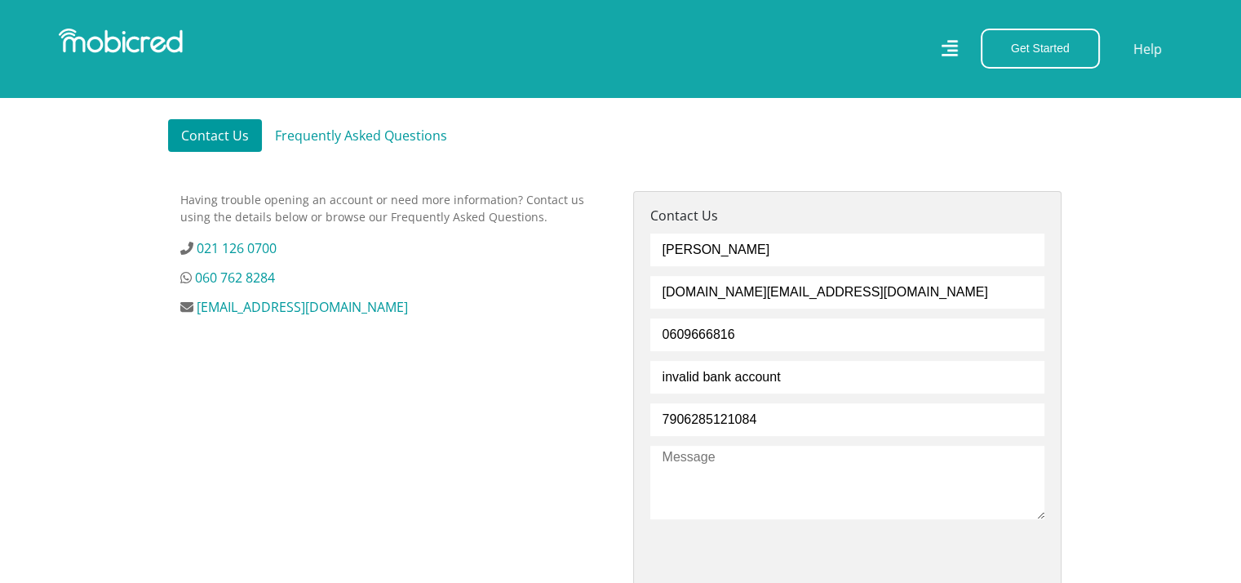
click at [705, 472] on textarea at bounding box center [847, 481] width 394 height 73
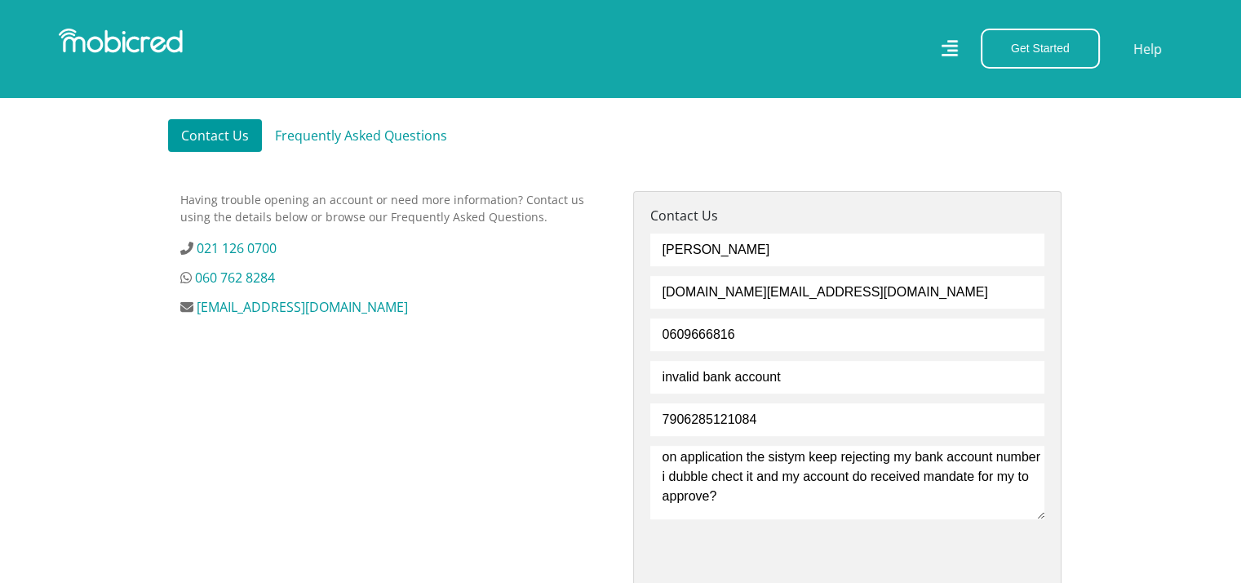
scroll to position [45, 0]
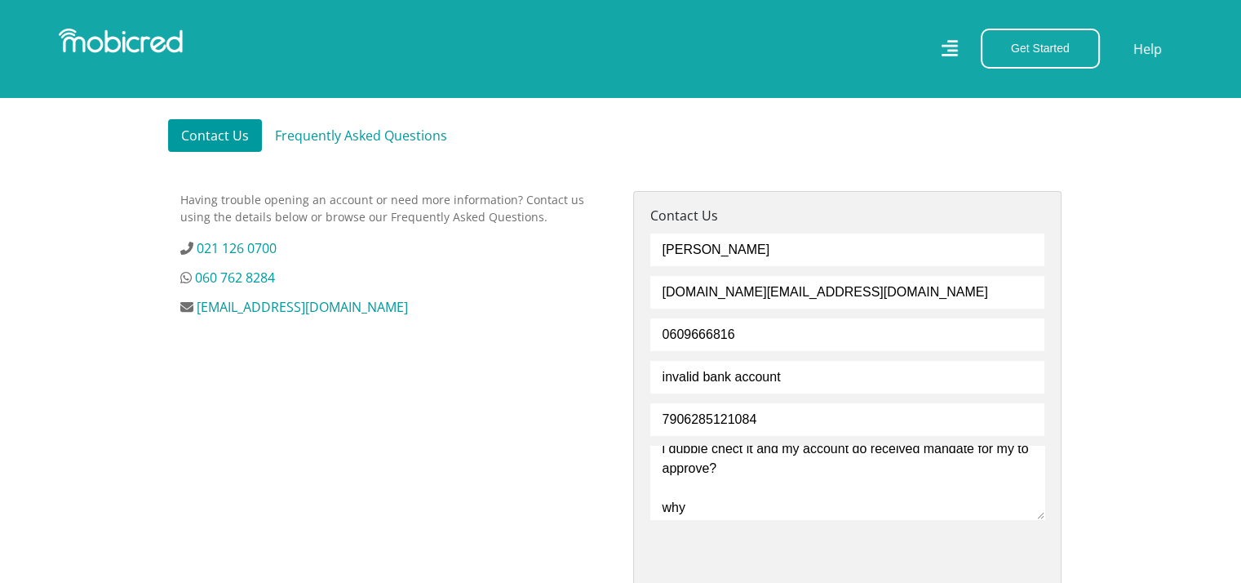
type textarea "on application the sistym keep rejecting my bank account number i dubble chect …"
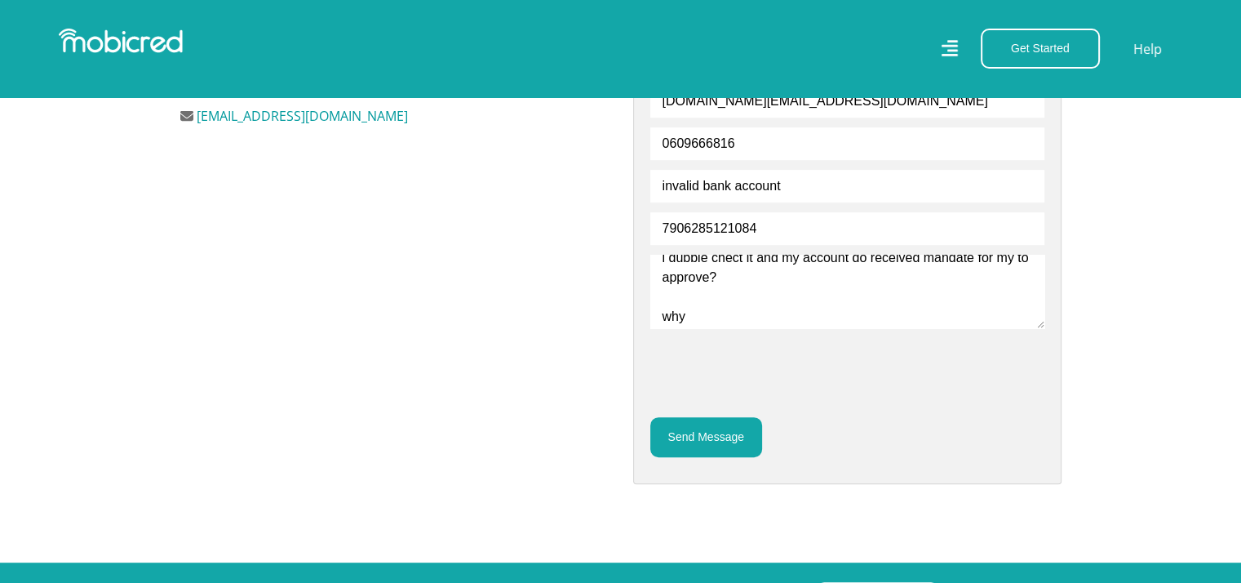
scroll to position [663, 12]
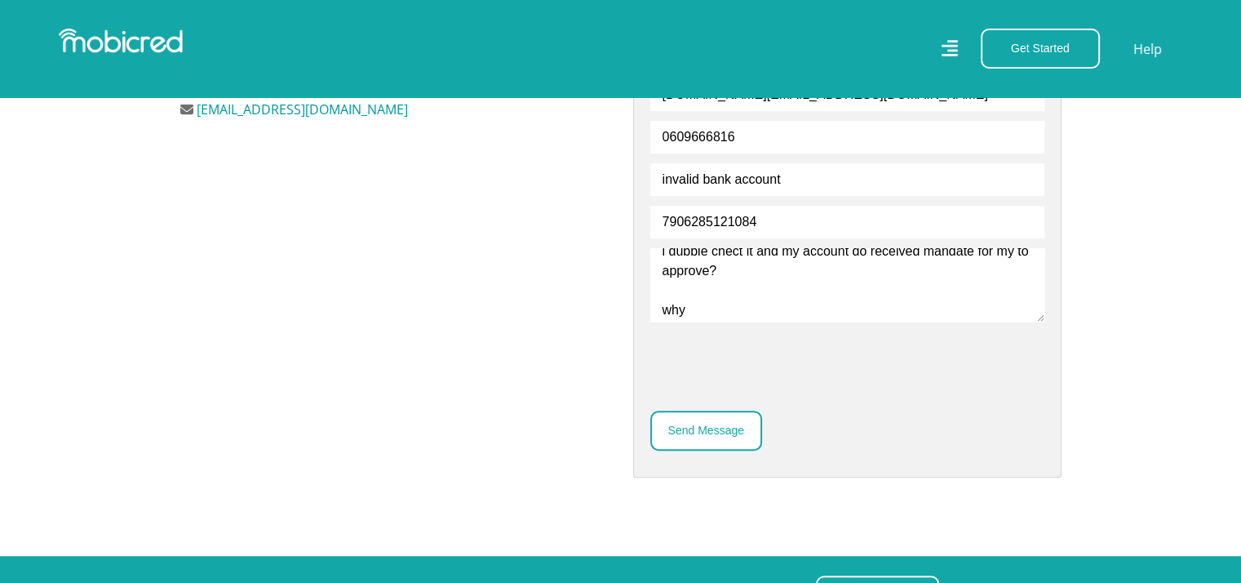
click at [689, 435] on button "Send Message" at bounding box center [706, 430] width 112 height 40
